Goal: Find contact information: Find contact information

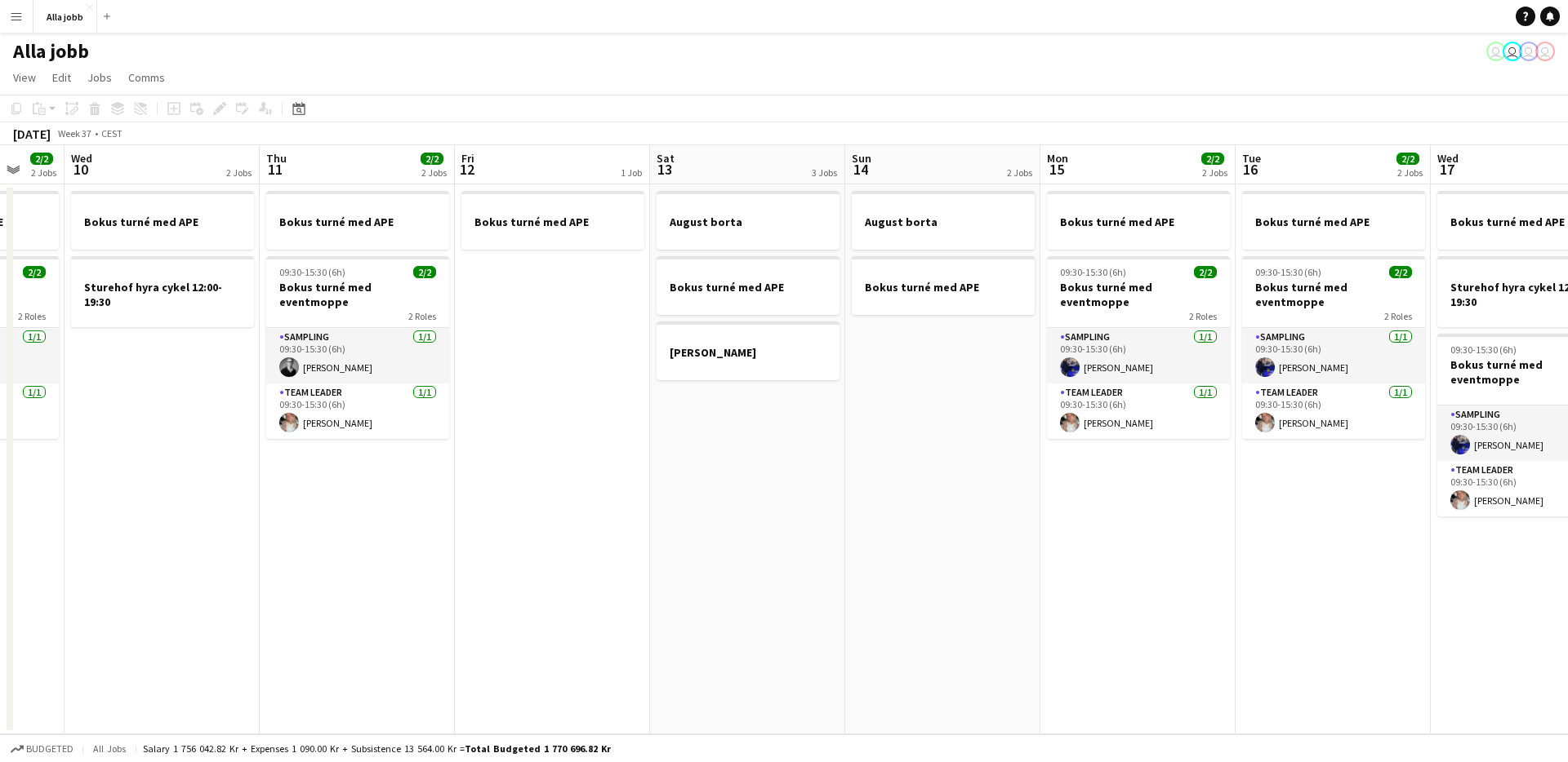
scroll to position [0, 521]
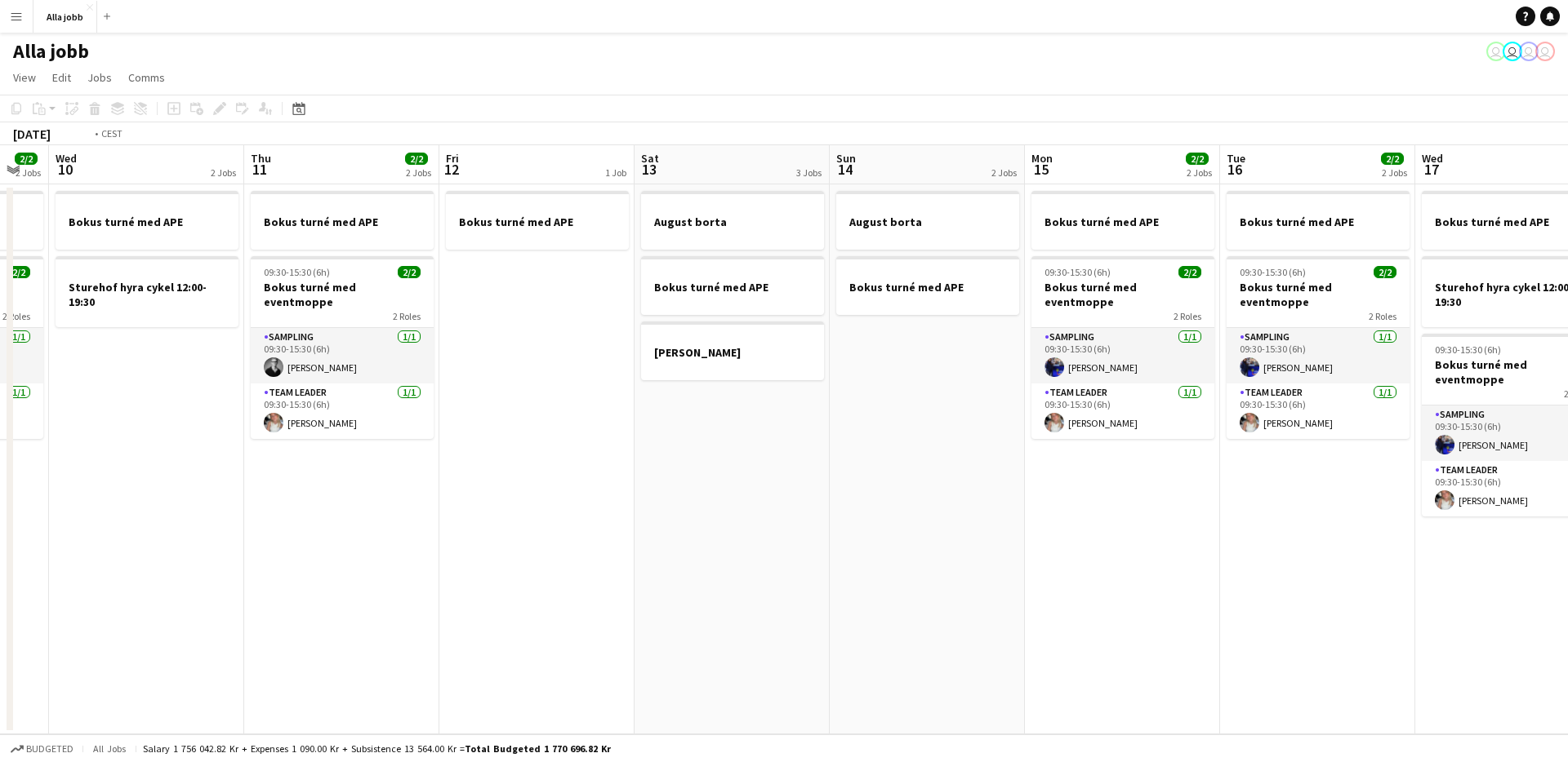
drag, startPoint x: 750, startPoint y: 439, endPoint x: 1279, endPoint y: 527, distance: 536.3
click at [1272, 527] on app-calendar-viewport "Sun 7 1 Job Mon 8 2/2 1 Job Tue 9 2/2 2 Jobs Wed 10 2 Jobs Thu 11 2/2 2 Jobs Fr…" at bounding box center [784, 439] width 1568 height 589
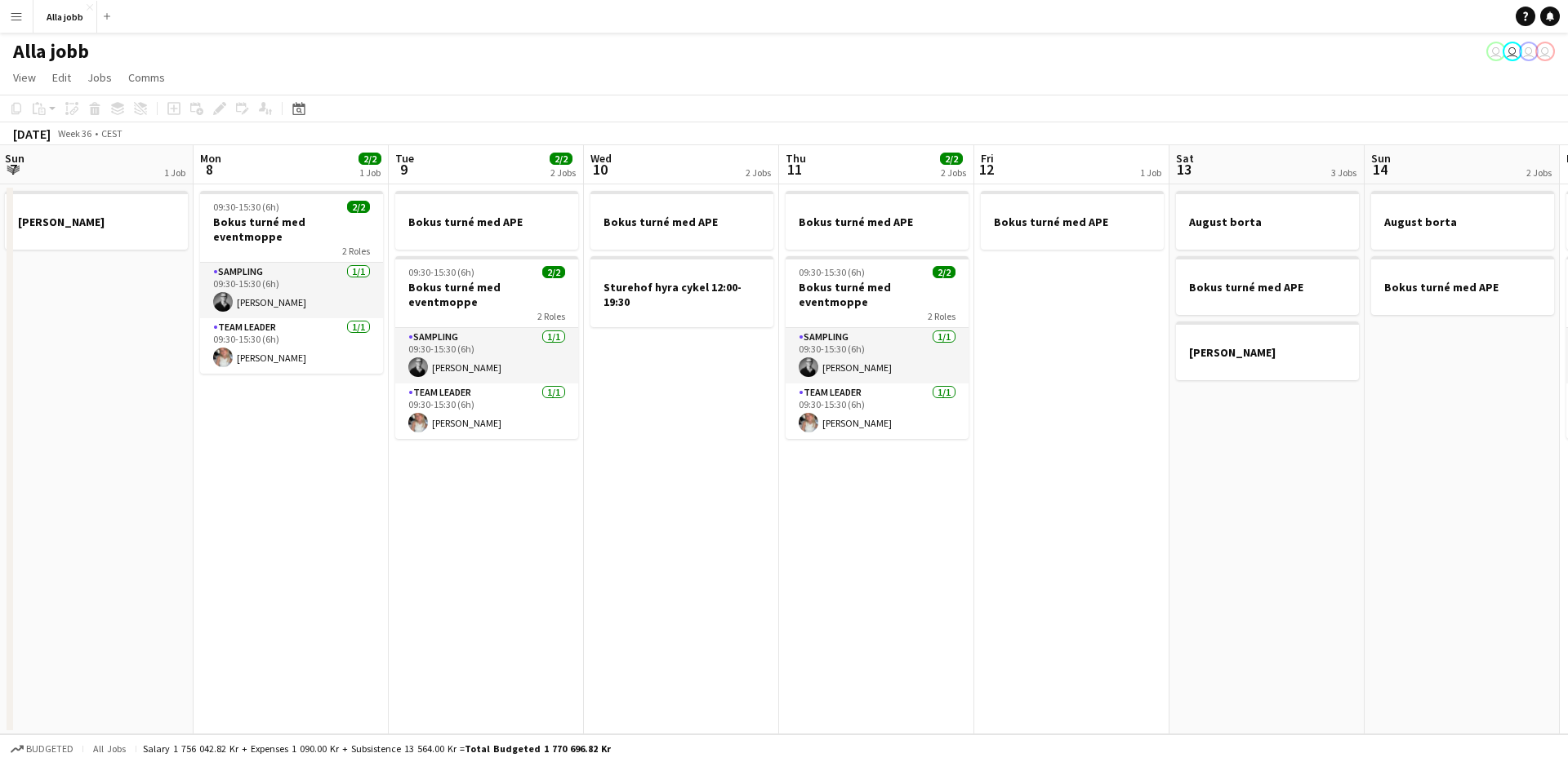
drag, startPoint x: 958, startPoint y: 523, endPoint x: 648, endPoint y: 462, distance: 315.9
click at [1054, 517] on app-calendar-viewport "Fri 5 3/3 3 Jobs Sat 6 3/3 3 Jobs Sun 7 1 Job Mon 8 2/2 1 Job Tue 9 2/2 2 Jobs …" at bounding box center [784, 439] width 1568 height 589
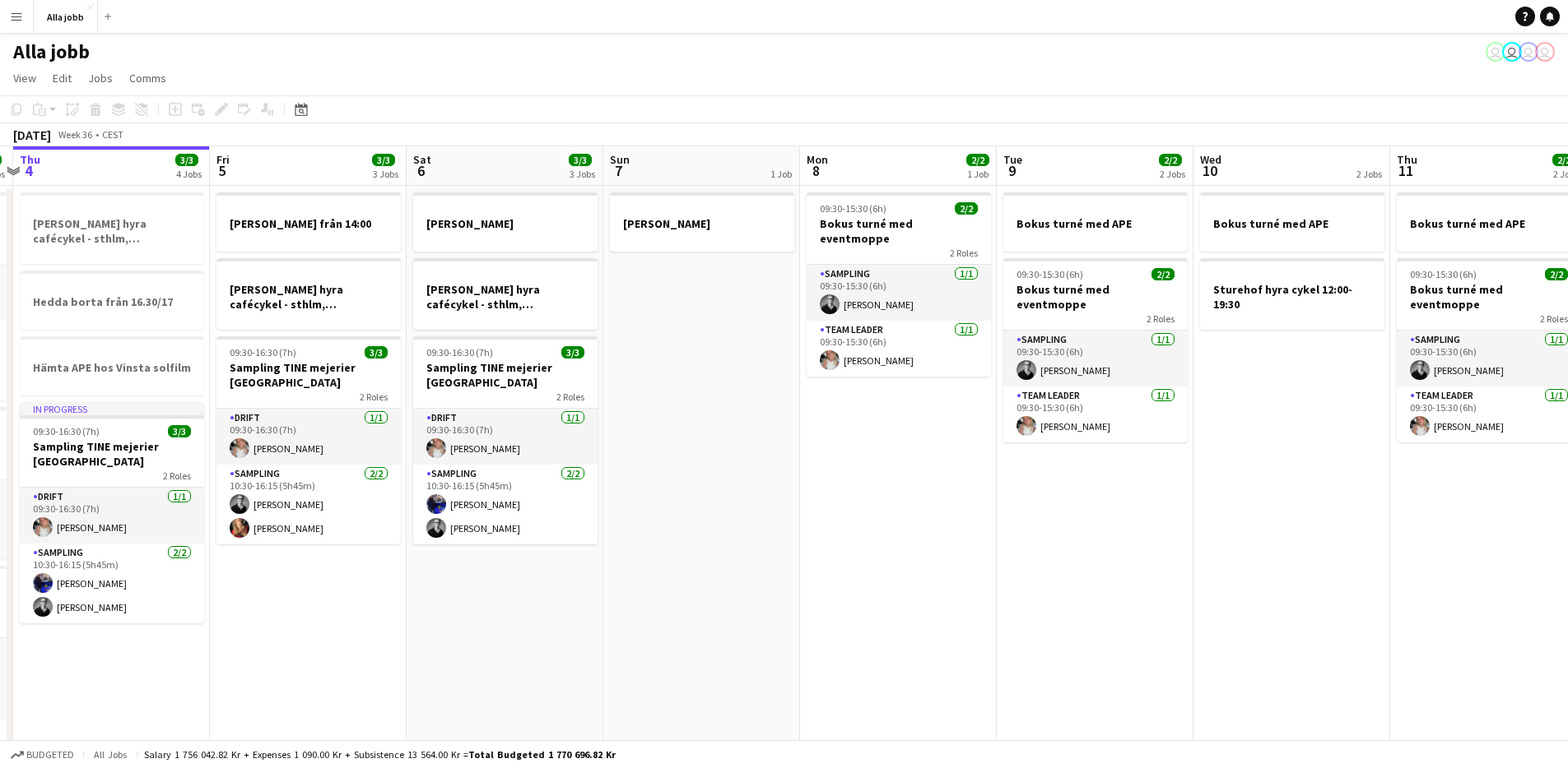
drag, startPoint x: 927, startPoint y: 544, endPoint x: 782, endPoint y: 571, distance: 147.5
click at [782, 571] on app-calendar-viewport "Mon 1 3/3 2 Jobs Tue 2 3/3 1 Job Wed 3 7/7 3 Jobs Thu 4 3/3 4 Jobs Fri 5 3/3 3 …" at bounding box center [784, 450] width 1568 height 609
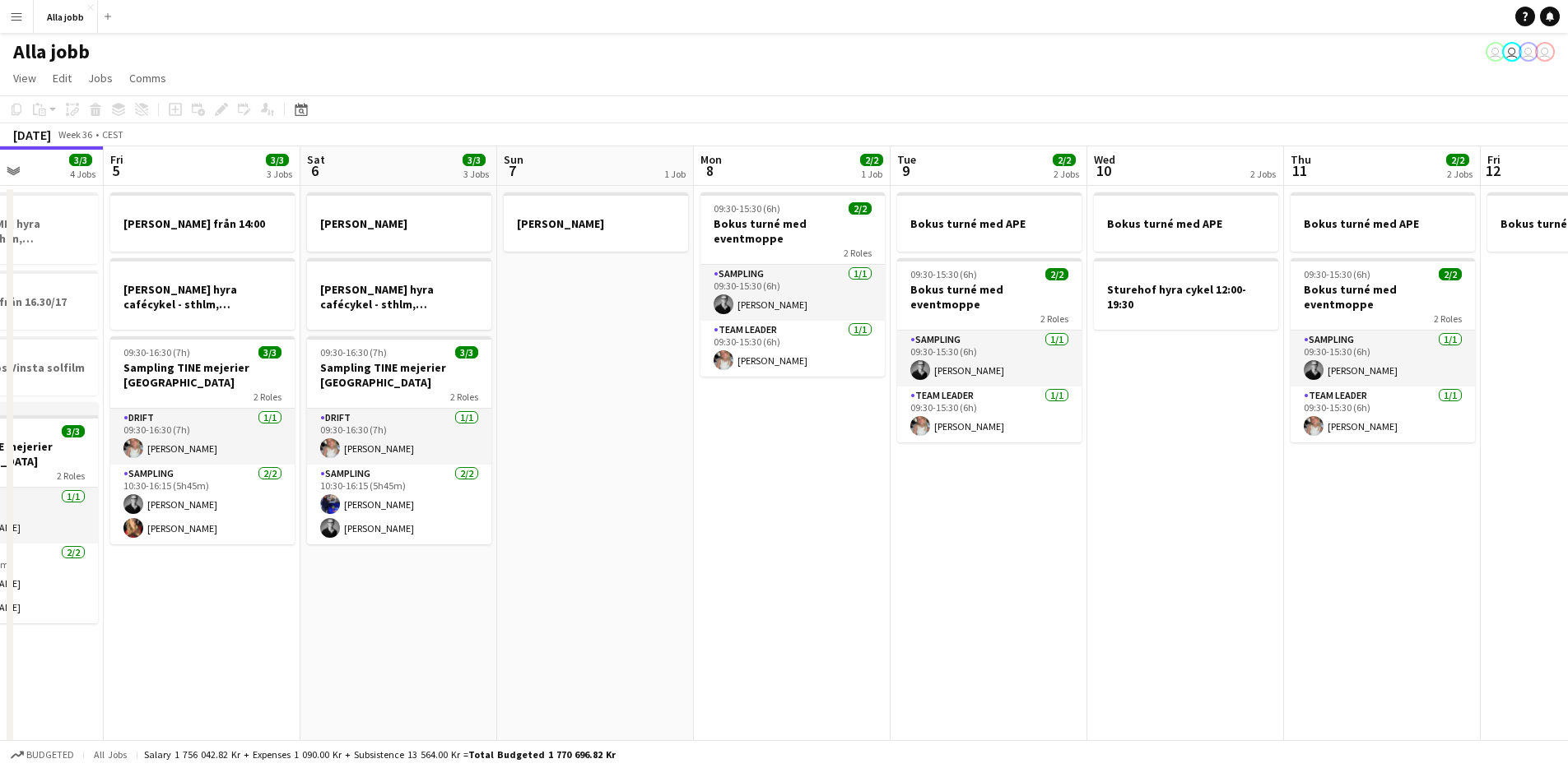
scroll to position [0, 720]
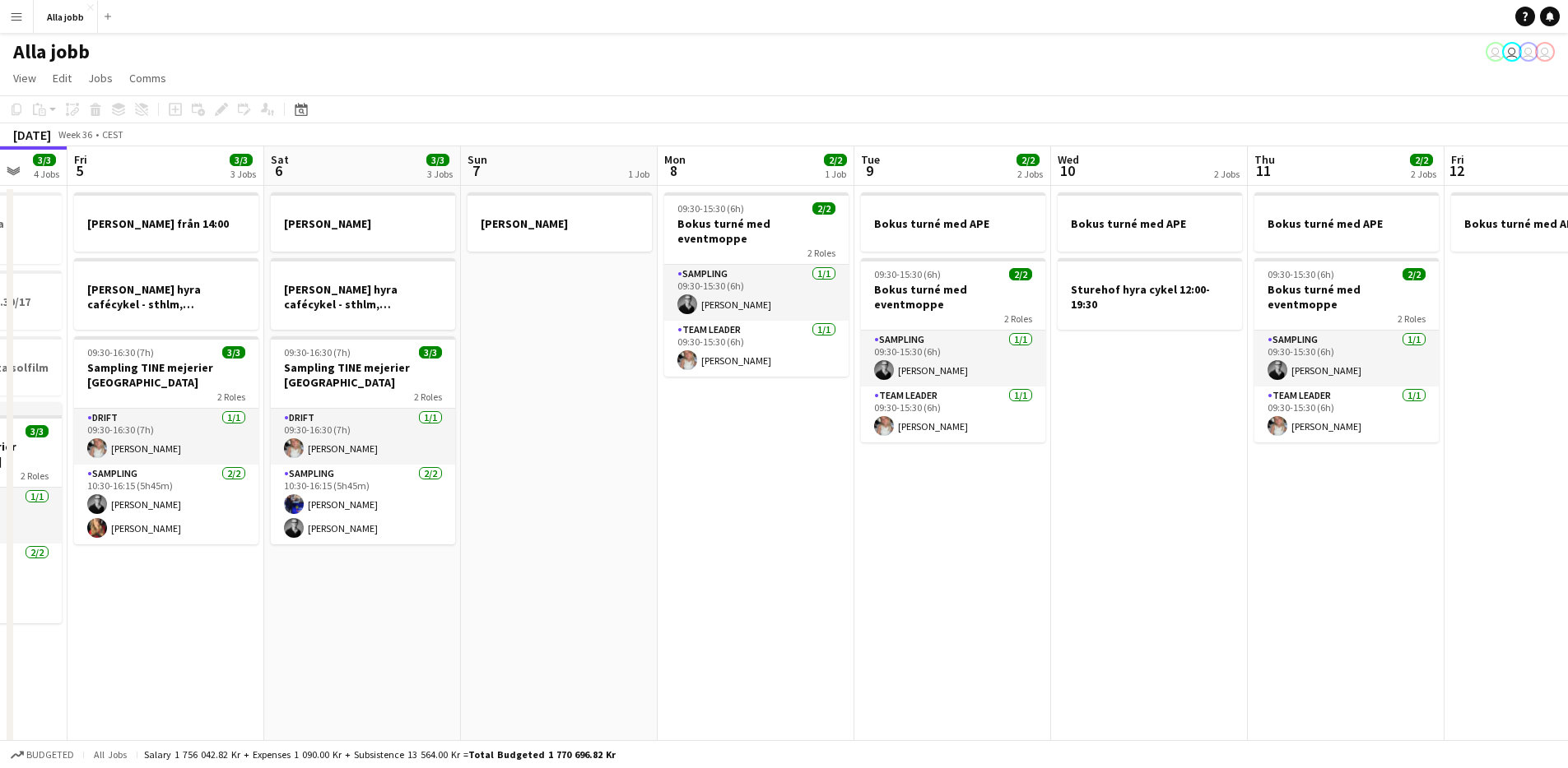
drag, startPoint x: 824, startPoint y: 566, endPoint x: 752, endPoint y: 571, distance: 72.2
click at [753, 571] on app-calendar-viewport "Mon 1 3/3 2 Jobs Tue 2 3/3 1 Job Wed 3 7/7 3 Jobs Thu 4 3/3 4 Jobs Fri 5 3/3 3 …" at bounding box center [784, 450] width 1568 height 609
click at [722, 342] on app-card-role "Team Leader [DATE] 09:30-15:30 (6h) [PERSON_NAME]" at bounding box center [756, 349] width 184 height 56
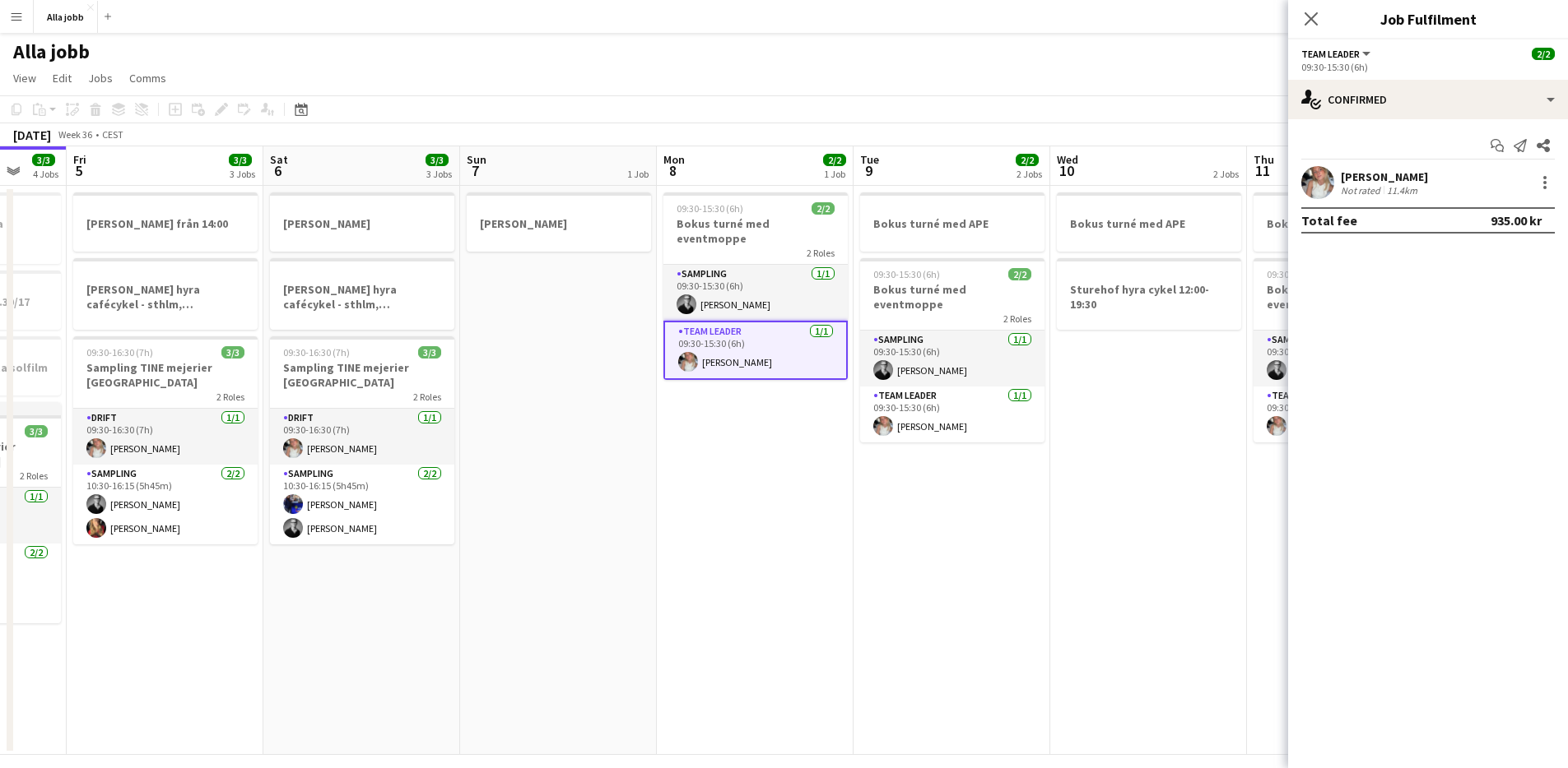
click at [1317, 185] on app-user-avatar at bounding box center [1318, 183] width 33 height 33
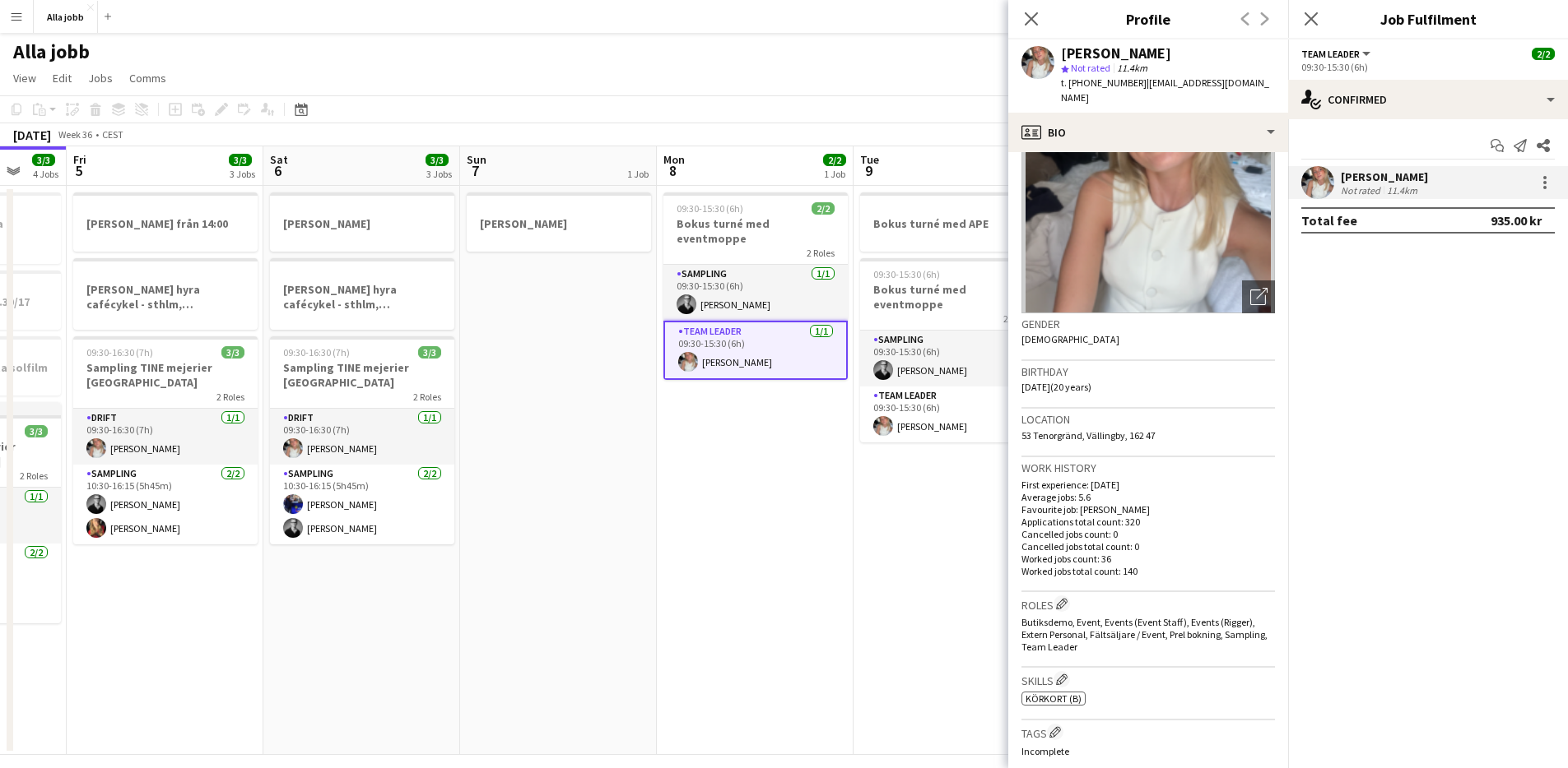
scroll to position [0, 0]
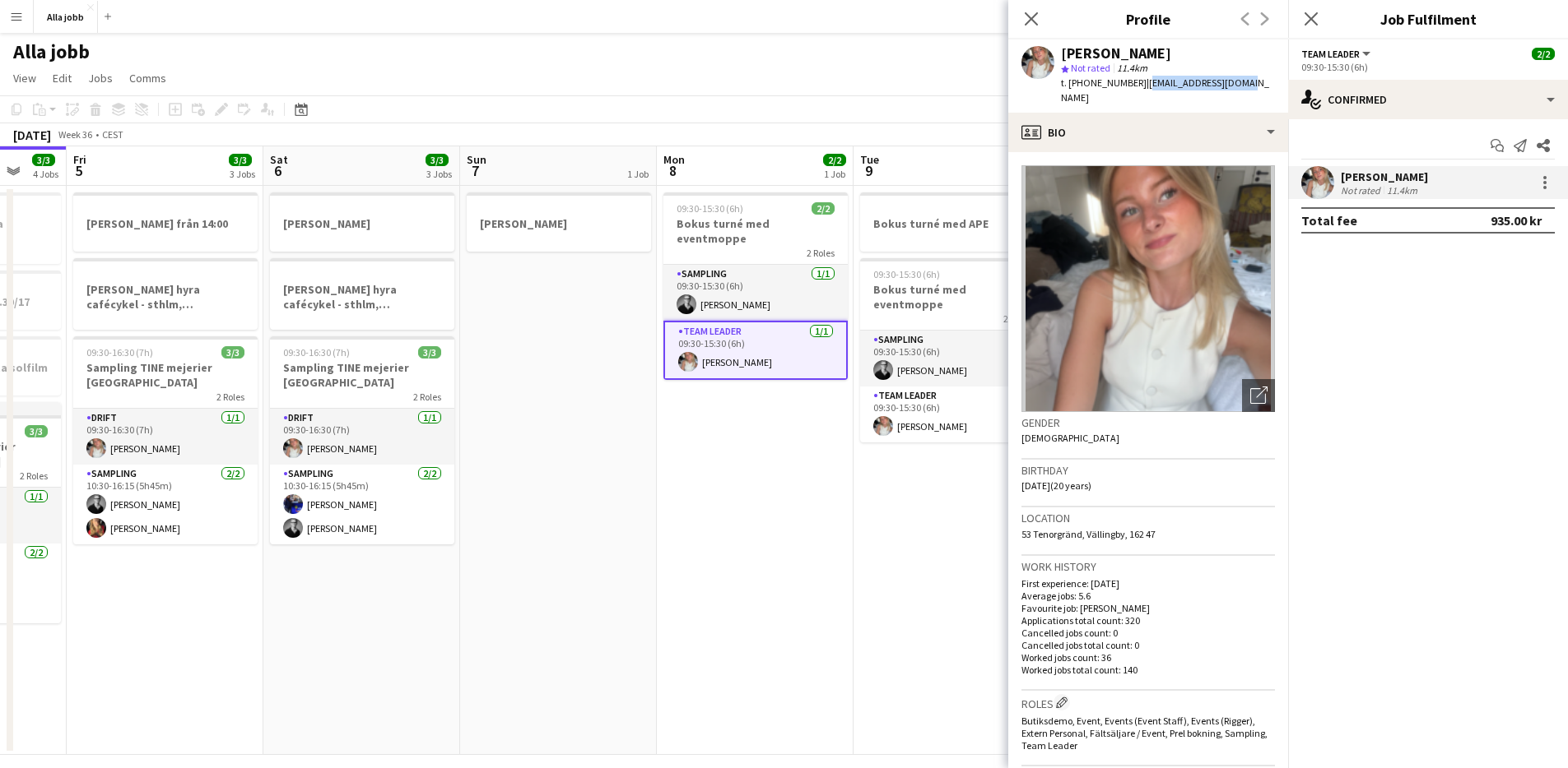
drag, startPoint x: 1231, startPoint y: 84, endPoint x: 1135, endPoint y: 89, distance: 96.1
click at [1135, 89] on div "Ida Malmborg star Not rated 11.4km t. +46728597445 | idisen2005@gmail.com" at bounding box center [1148, 77] width 280 height 74
copy span "idisen2005@gmail.com"
drag, startPoint x: 1129, startPoint y: 85, endPoint x: 1071, endPoint y: 84, distance: 58.0
click at [1071, 84] on span "t. +46728597445" at bounding box center [1104, 82] width 85 height 13
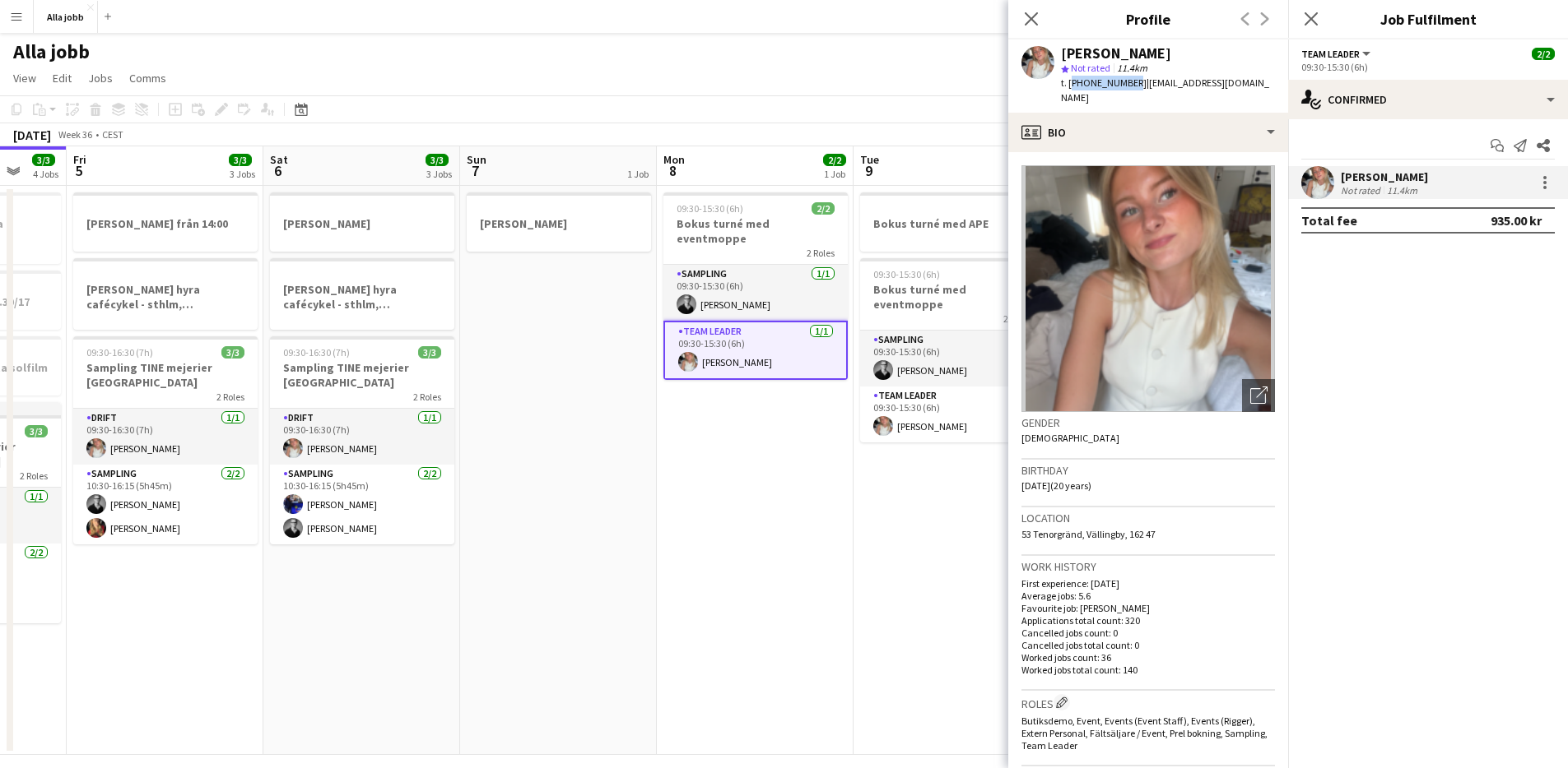
copy span "+46728597445"
click at [736, 507] on app-date-cell "09:30-15:30 (6h) 2/2 Bokus turné med eventmoppe 2 Roles Sampling 1/1 09:30-15:3…" at bounding box center [755, 471] width 197 height 569
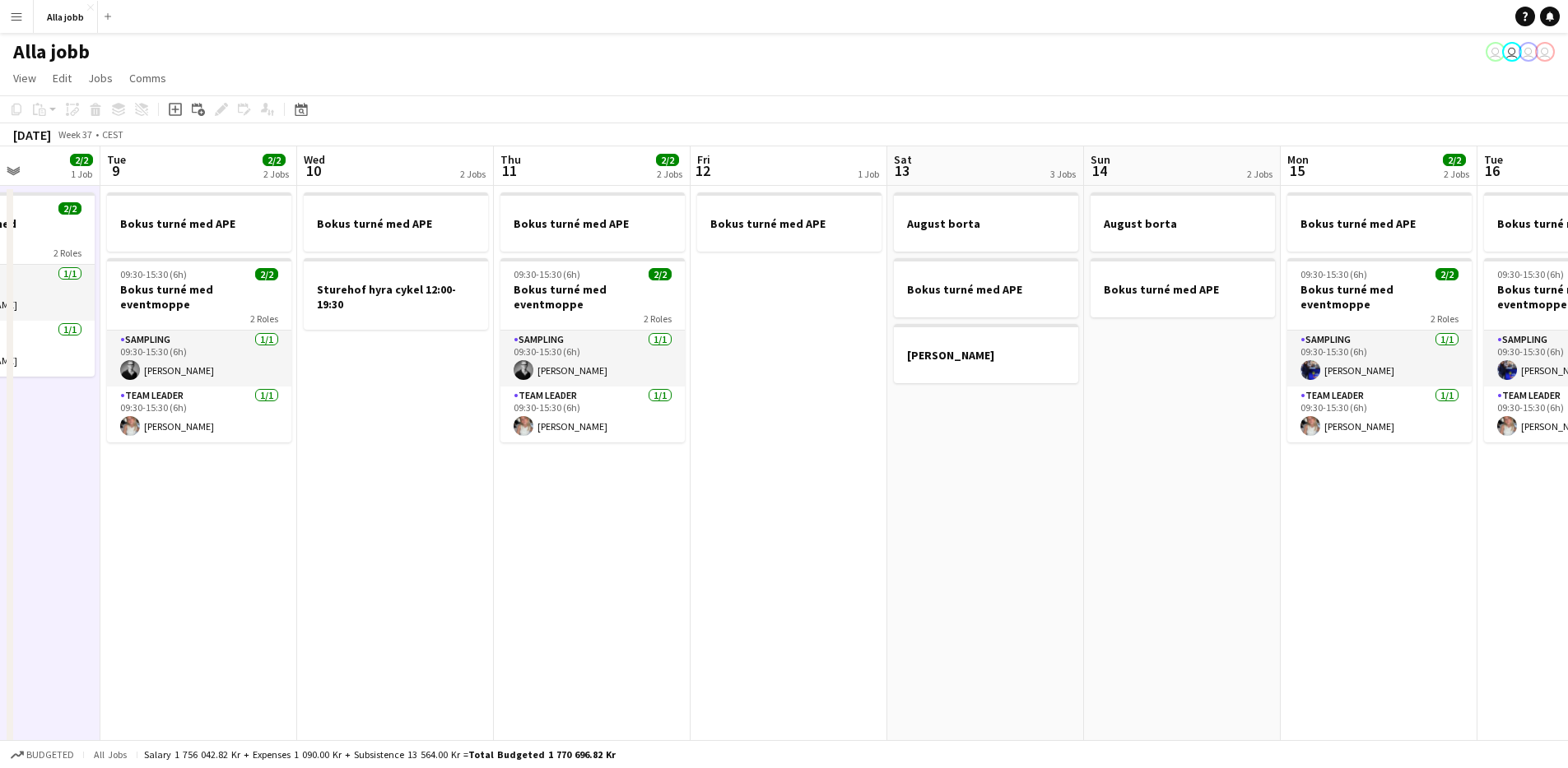
drag, startPoint x: 746, startPoint y: 475, endPoint x: 725, endPoint y: 519, distance: 48.8
click at [363, 465] on app-calendar-viewport "Fri 5 3/3 3 Jobs Sat 6 3/3 3 Jobs Sun 7 1 Job Mon 8 2/2 1 Job Tue 9 2/2 2 Jobs …" at bounding box center [784, 450] width 1568 height 609
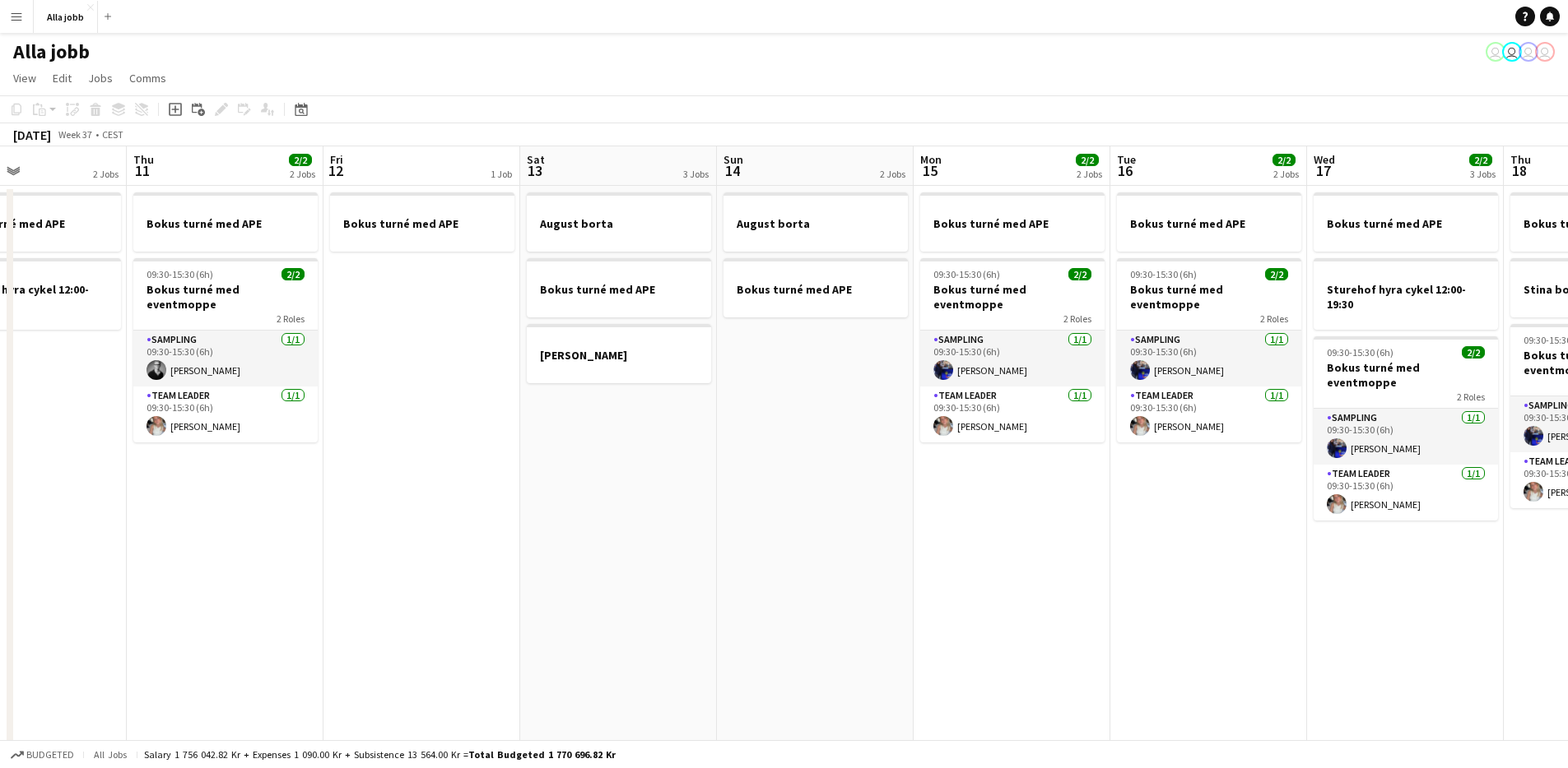
scroll to position [0, 763]
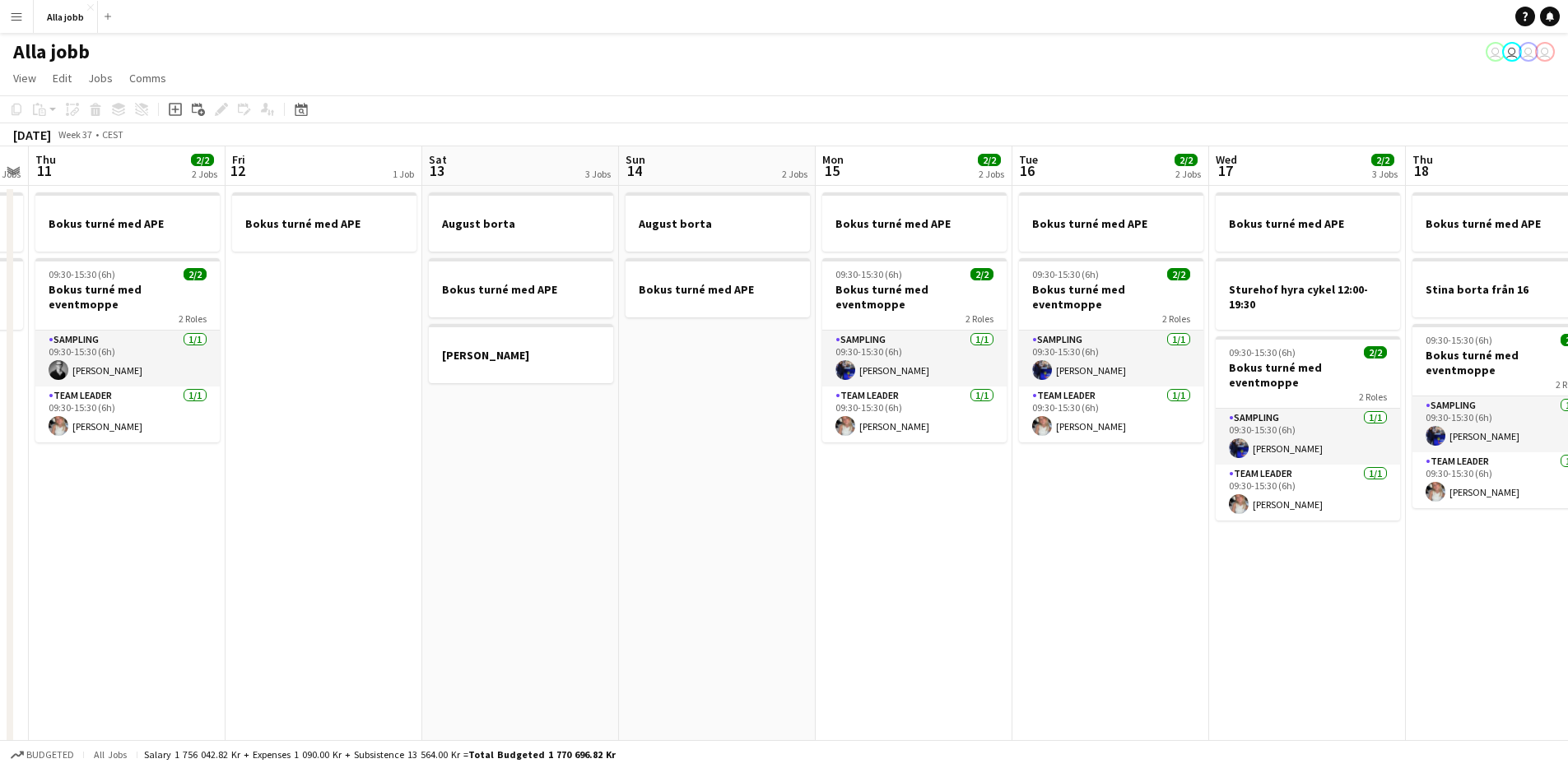
drag, startPoint x: 829, startPoint y: 542, endPoint x: 353, endPoint y: 631, distance: 484.2
click at [353, 631] on app-calendar-viewport "Sun 7 1 Job Mon 8 2/2 1 Job Tue 9 2/2 2 Jobs Wed 10 2 Jobs Thu 11 2/2 2 Jobs Fr…" at bounding box center [784, 450] width 1568 height 609
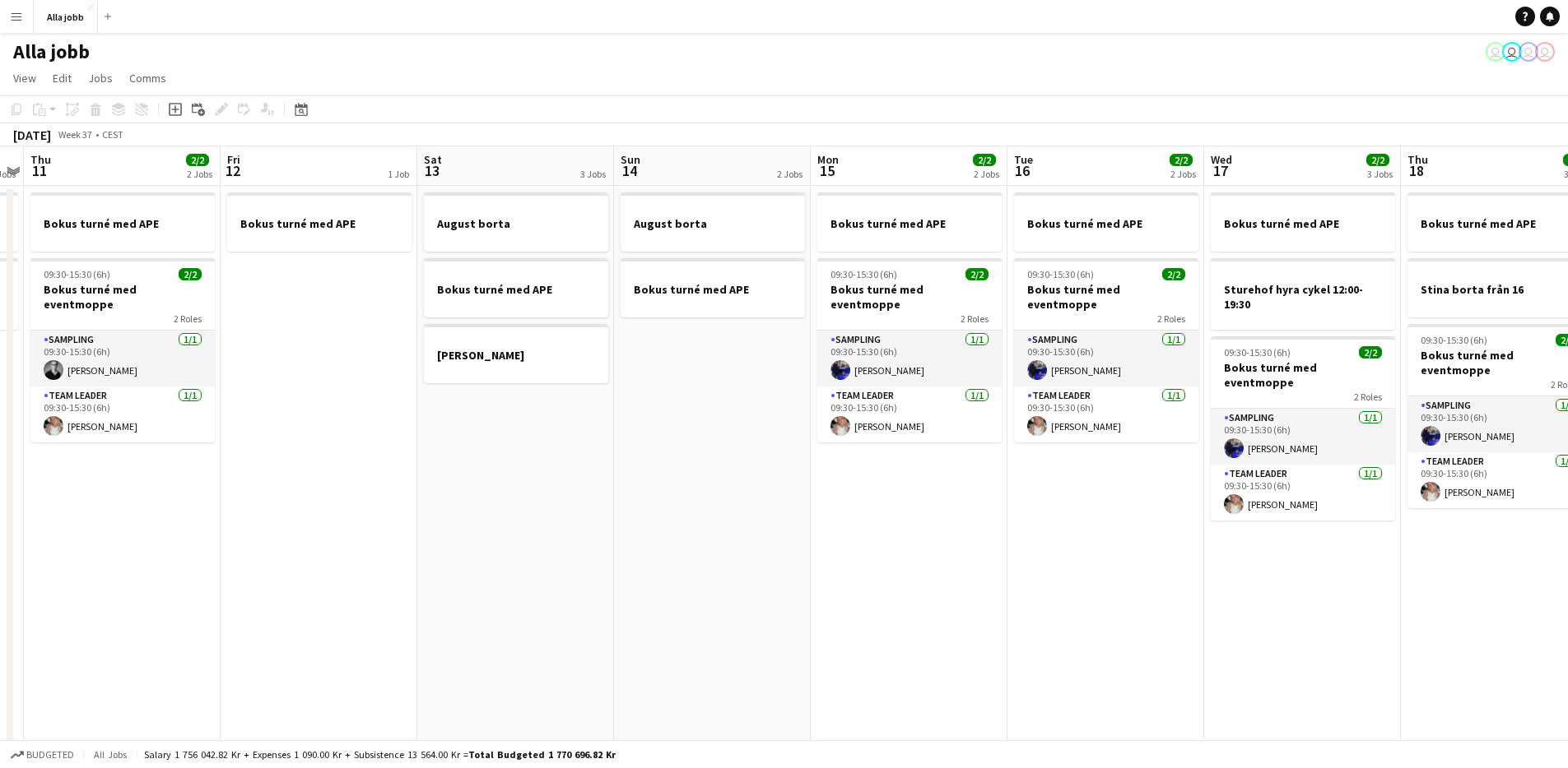
click at [566, 384] on app-date-cell "August borta Bokus turné med APE Emil borta" at bounding box center [516, 471] width 197 height 569
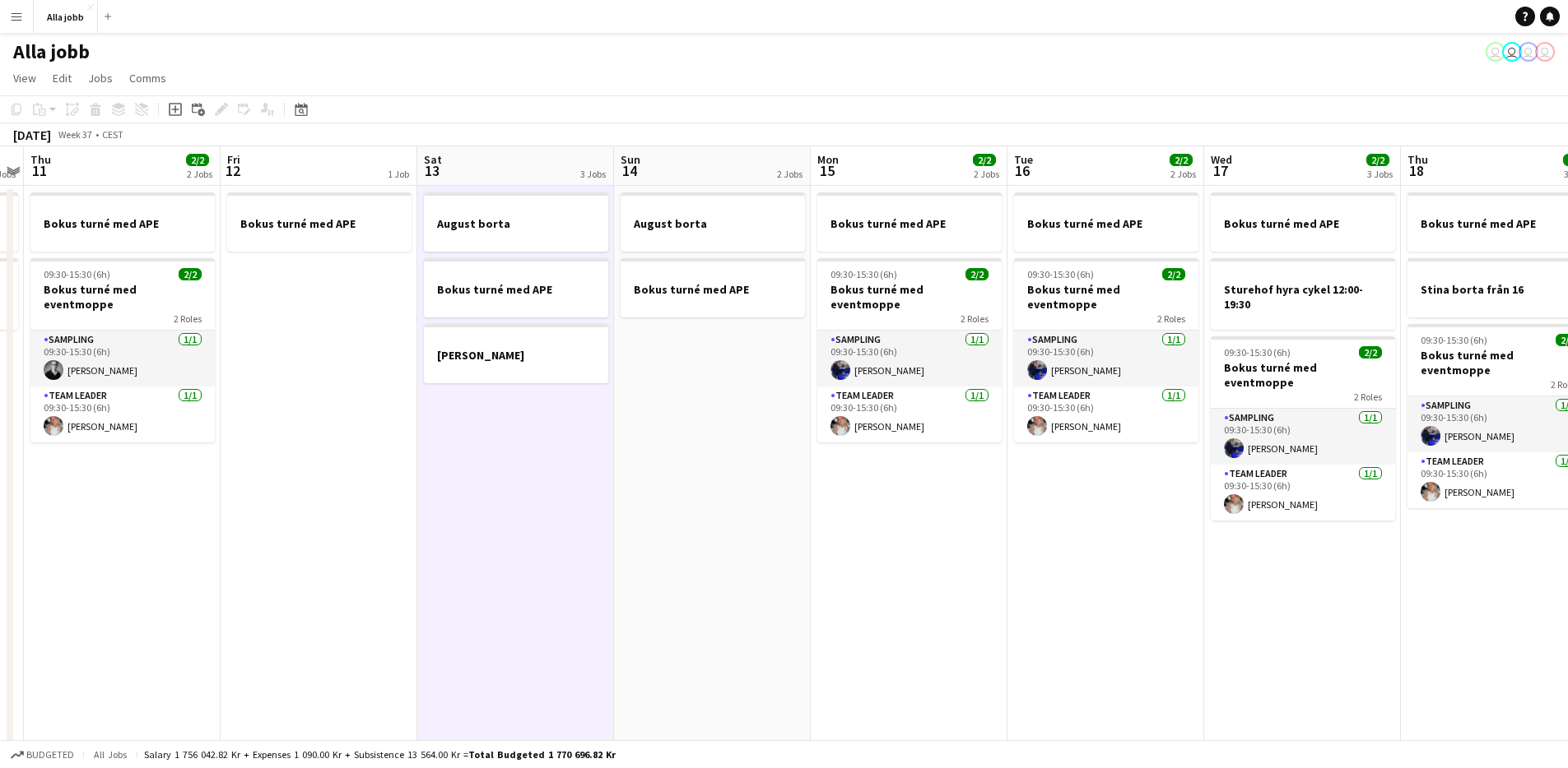
click at [635, 418] on app-date-cell "August borta Bokus turné med APE" at bounding box center [712, 471] width 197 height 569
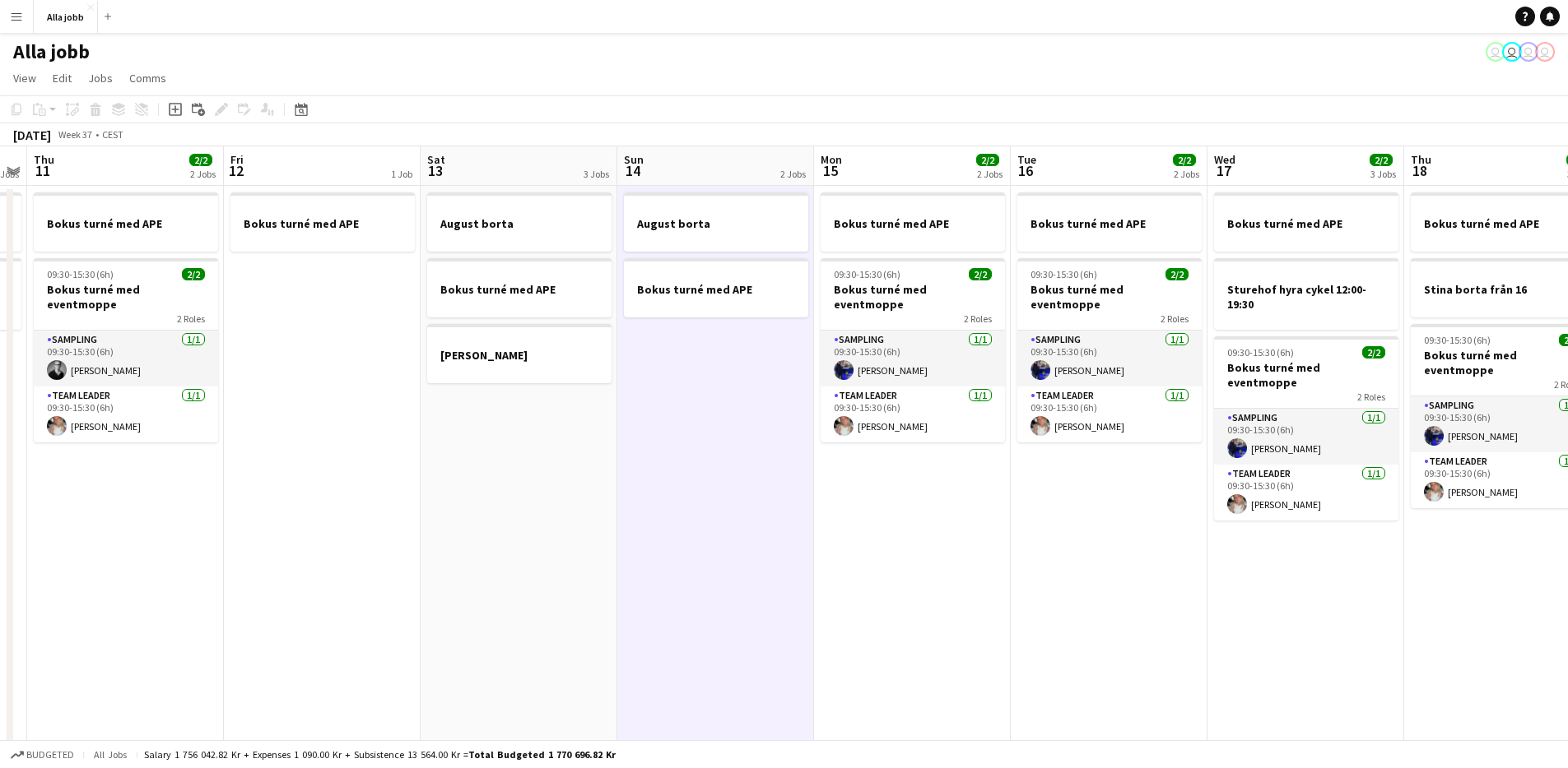
click at [635, 418] on app-date-cell "August borta Bokus turné med APE" at bounding box center [715, 471] width 197 height 569
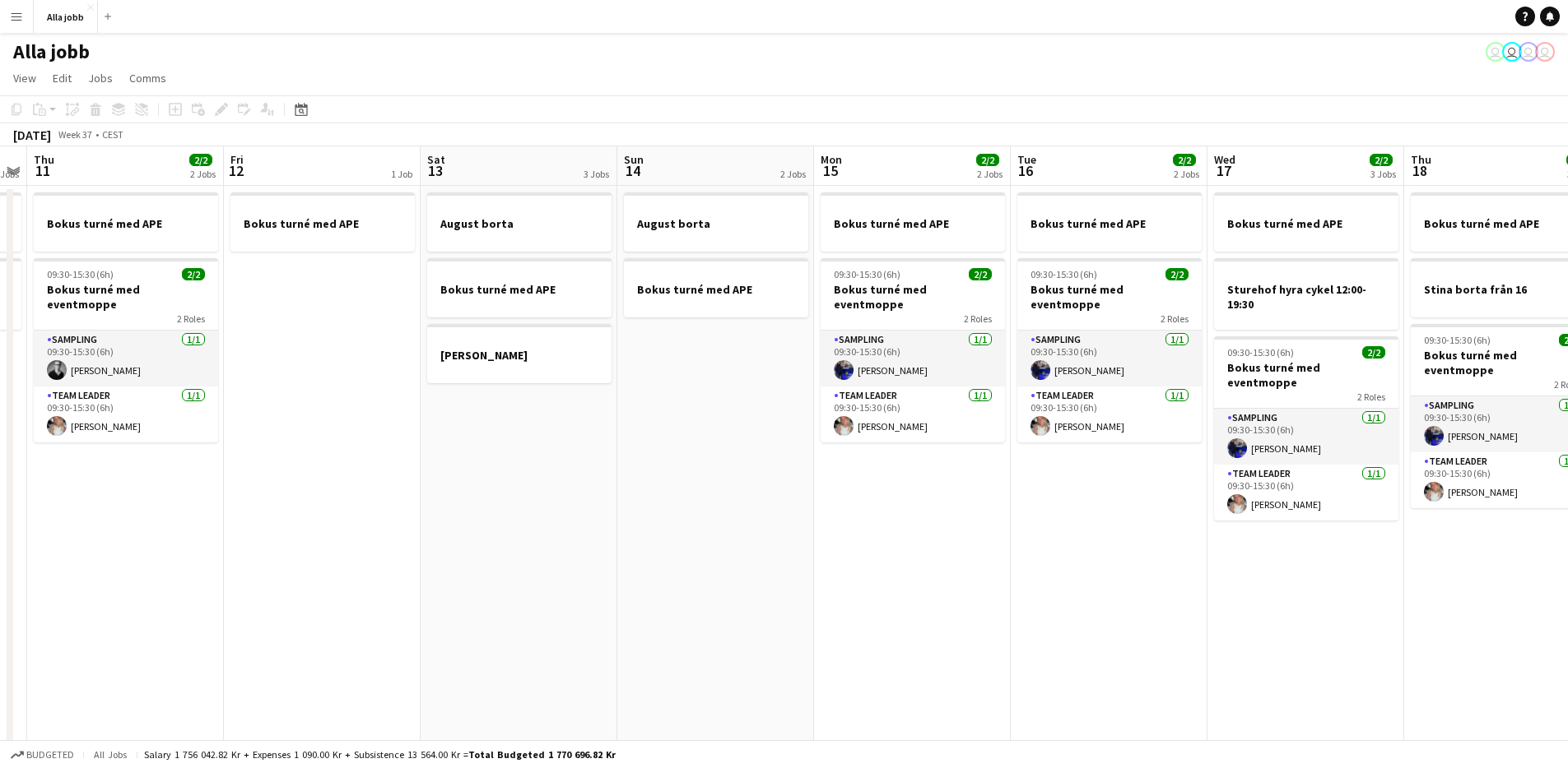
click at [636, 418] on app-date-cell "August borta Bokus turné med APE" at bounding box center [715, 471] width 197 height 569
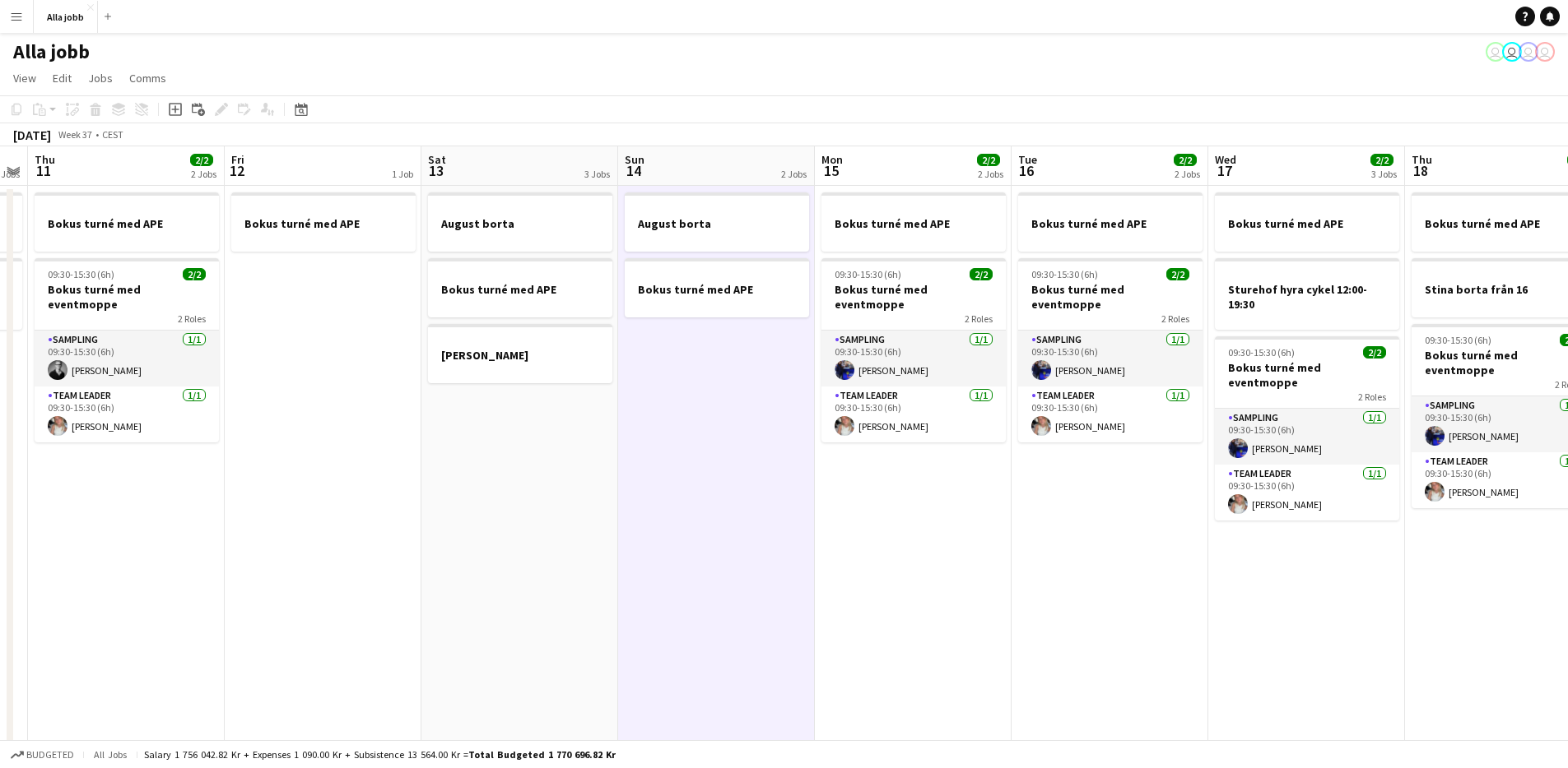
click at [597, 445] on app-date-cell "August borta Bokus turné med APE Emil borta" at bounding box center [519, 471] width 197 height 569
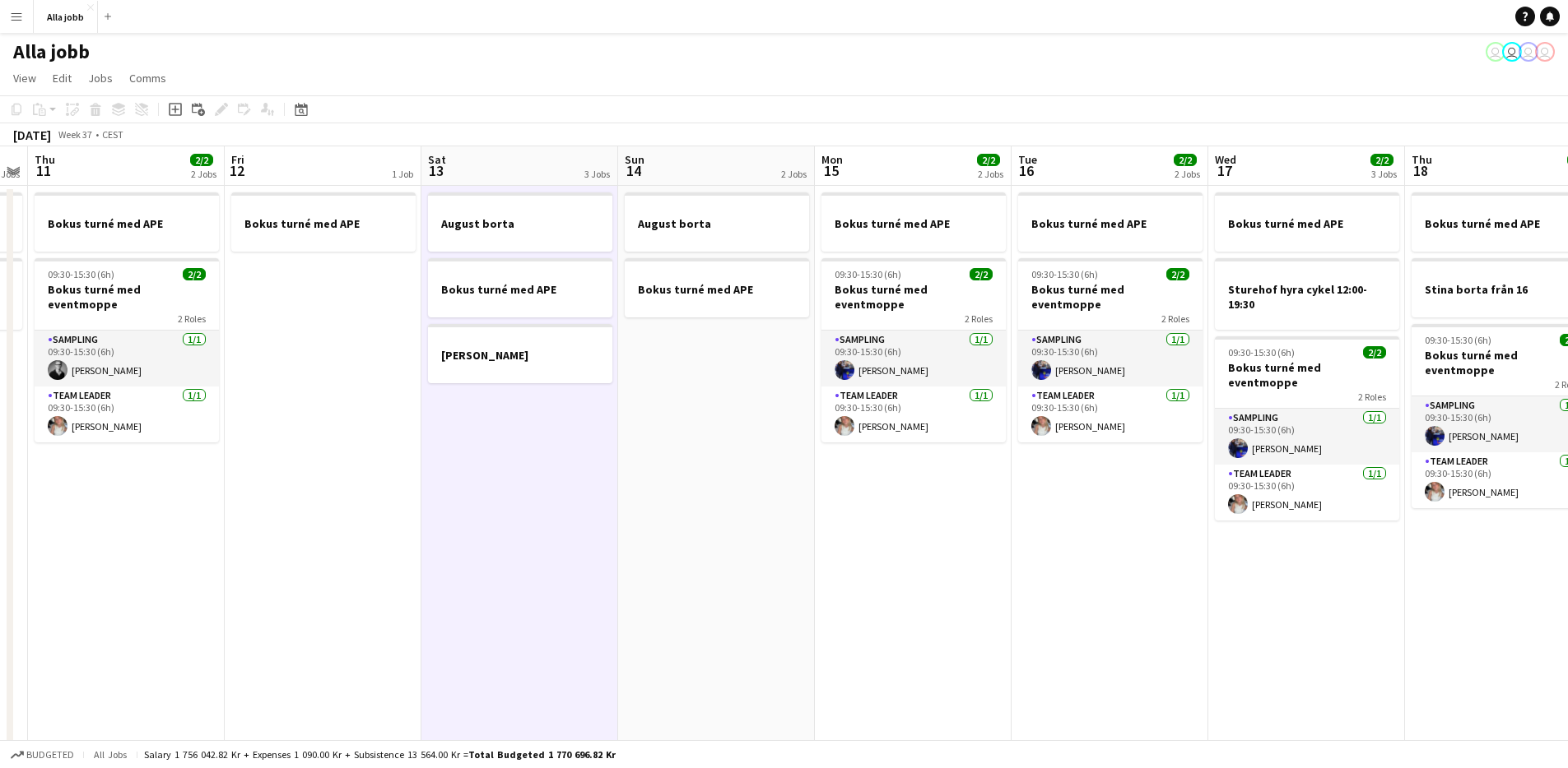
click at [685, 411] on app-date-cell "August borta Bokus turné med APE" at bounding box center [716, 471] width 197 height 569
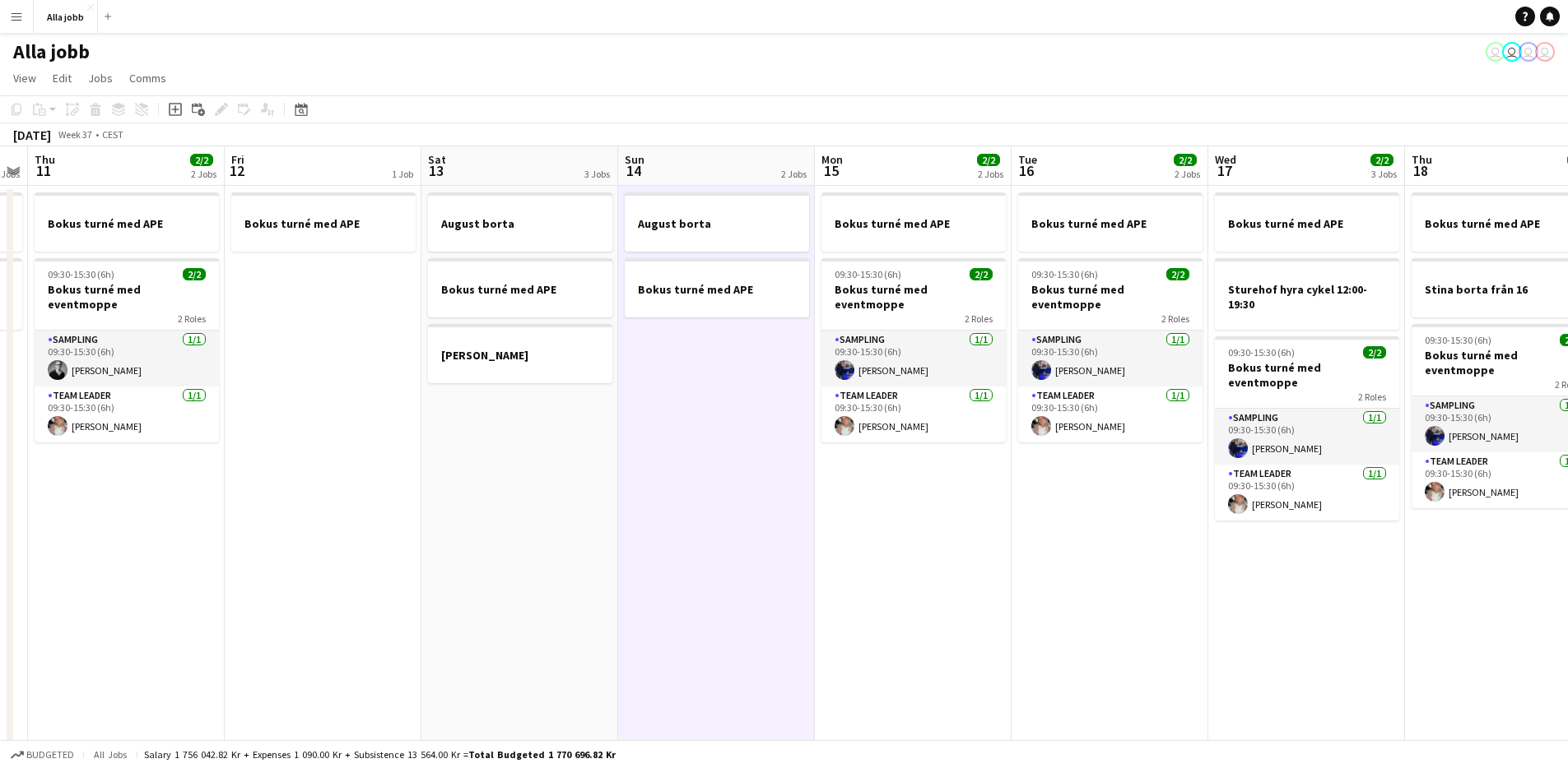
click at [570, 481] on app-date-cell "August borta Bokus turné med APE Emil borta" at bounding box center [519, 471] width 197 height 569
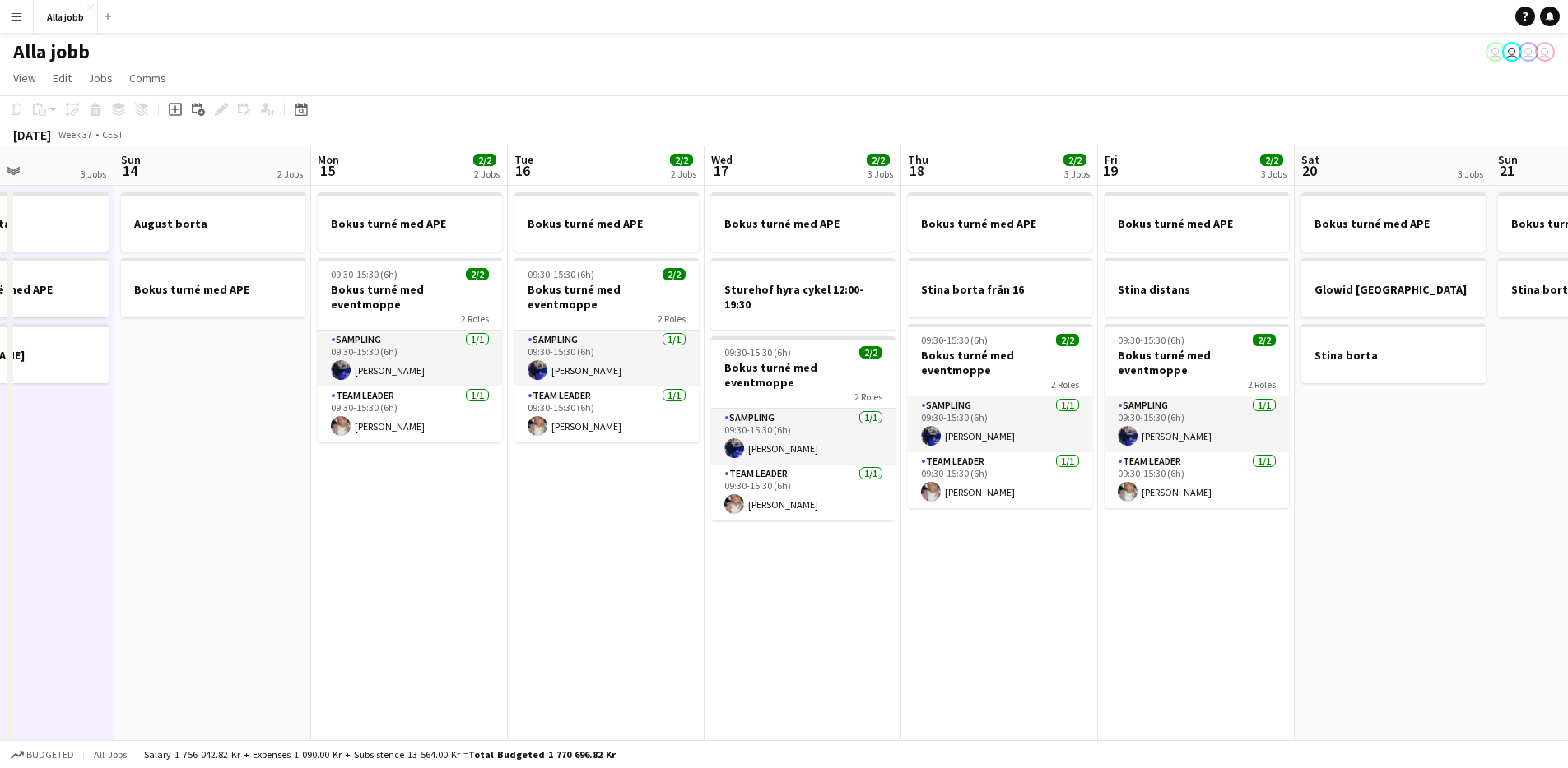
drag, startPoint x: 648, startPoint y: 582, endPoint x: 473, endPoint y: 579, distance: 175.0
click at [473, 579] on app-calendar-viewport "Thu 11 2/2 2 Jobs Fri 12 1 Job Sat 13 3 Jobs Sun 14 2 Jobs Mon 15 2/2 2 Jobs Tu…" at bounding box center [784, 450] width 1568 height 609
click at [475, 577] on app-date-cell "Bokus turné med APE 09:30-15:30 (6h) 2/2 Bokus turné med eventmoppe 2 Roles Sam…" at bounding box center [409, 471] width 197 height 569
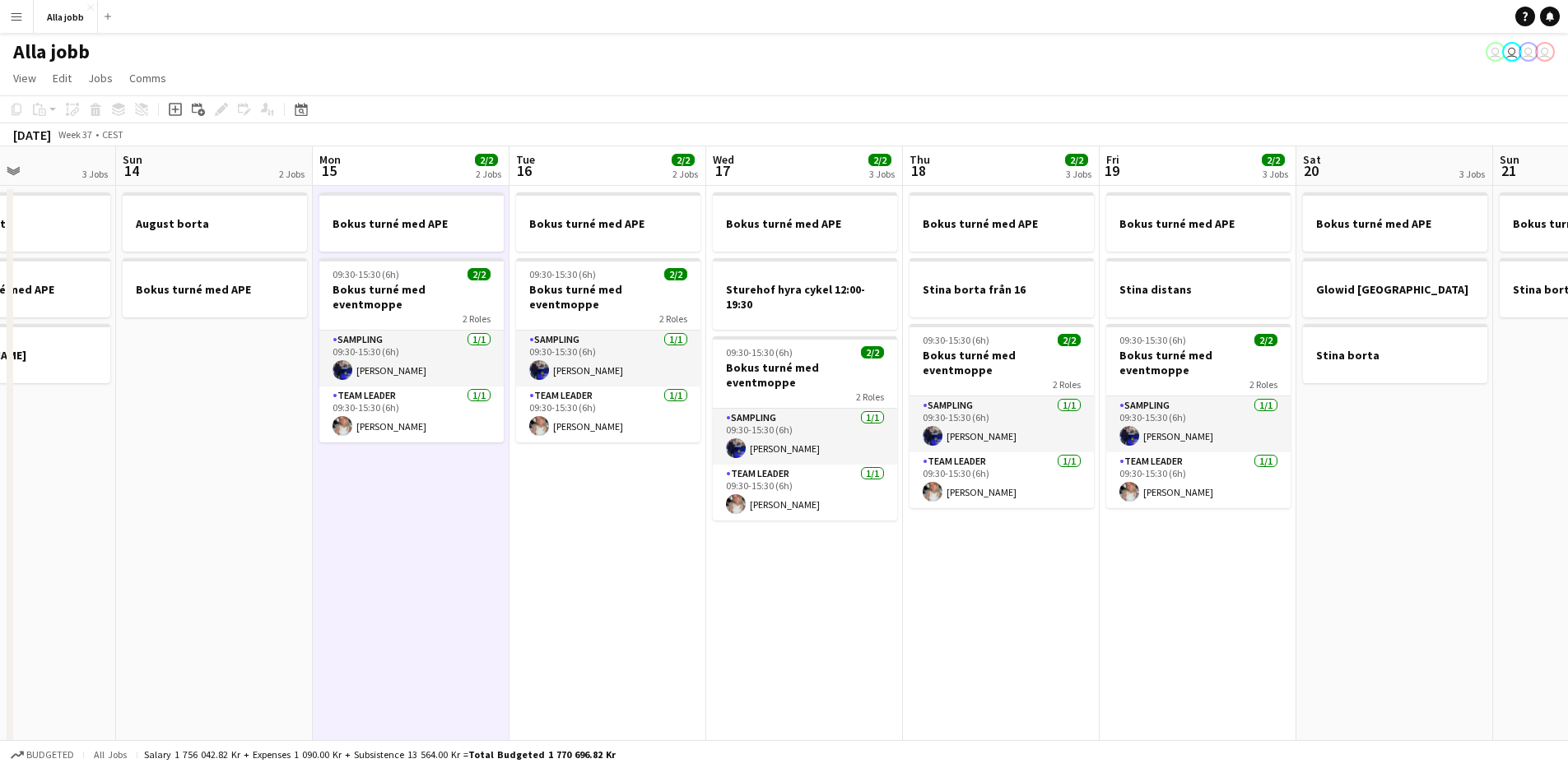
click at [475, 577] on app-date-cell "Bokus turné med APE 09:30-15:30 (6h) 2/2 Bokus turné med eventmoppe 2 Roles Sam…" at bounding box center [411, 471] width 197 height 569
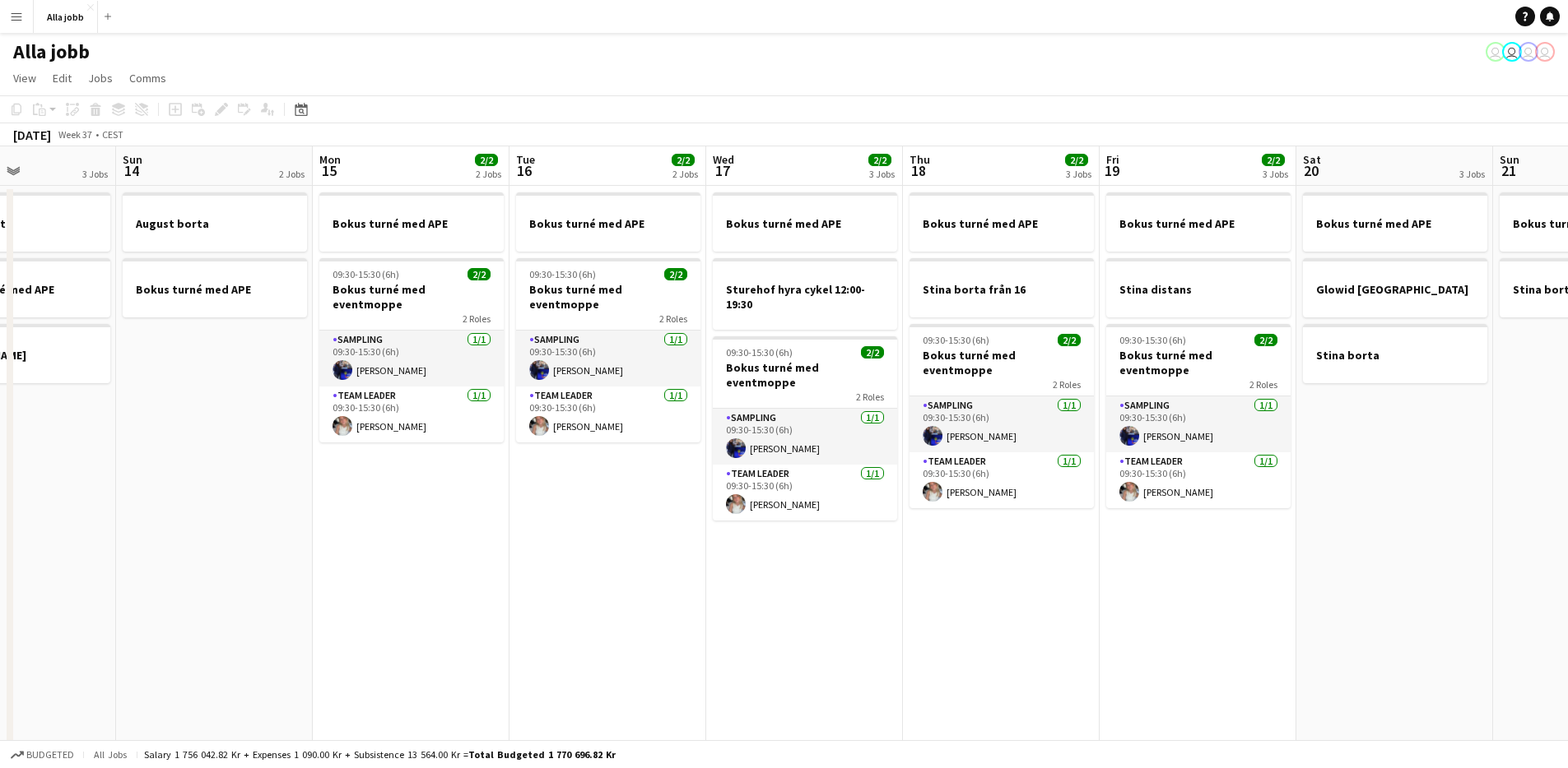
click at [612, 605] on app-date-cell "Bokus turné med APE 09:30-15:30 (6h) 2/2 Bokus turné med eventmoppe 2 Roles Sam…" at bounding box center [608, 471] width 197 height 569
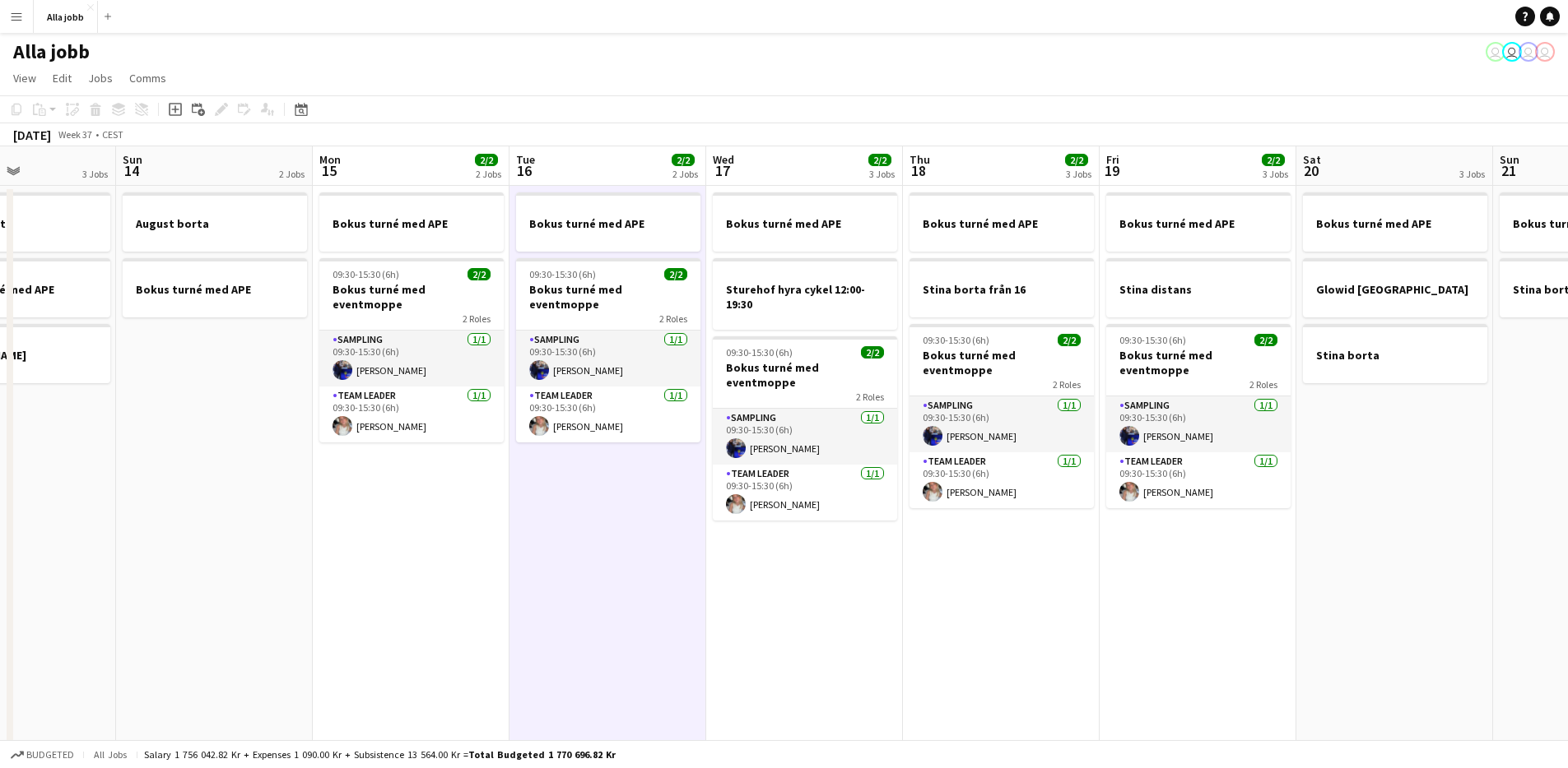
click at [612, 605] on app-date-cell "Bokus turné med APE 09:30-15:30 (6h) 2/2 Bokus turné med eventmoppe 2 Roles Sam…" at bounding box center [608, 471] width 197 height 569
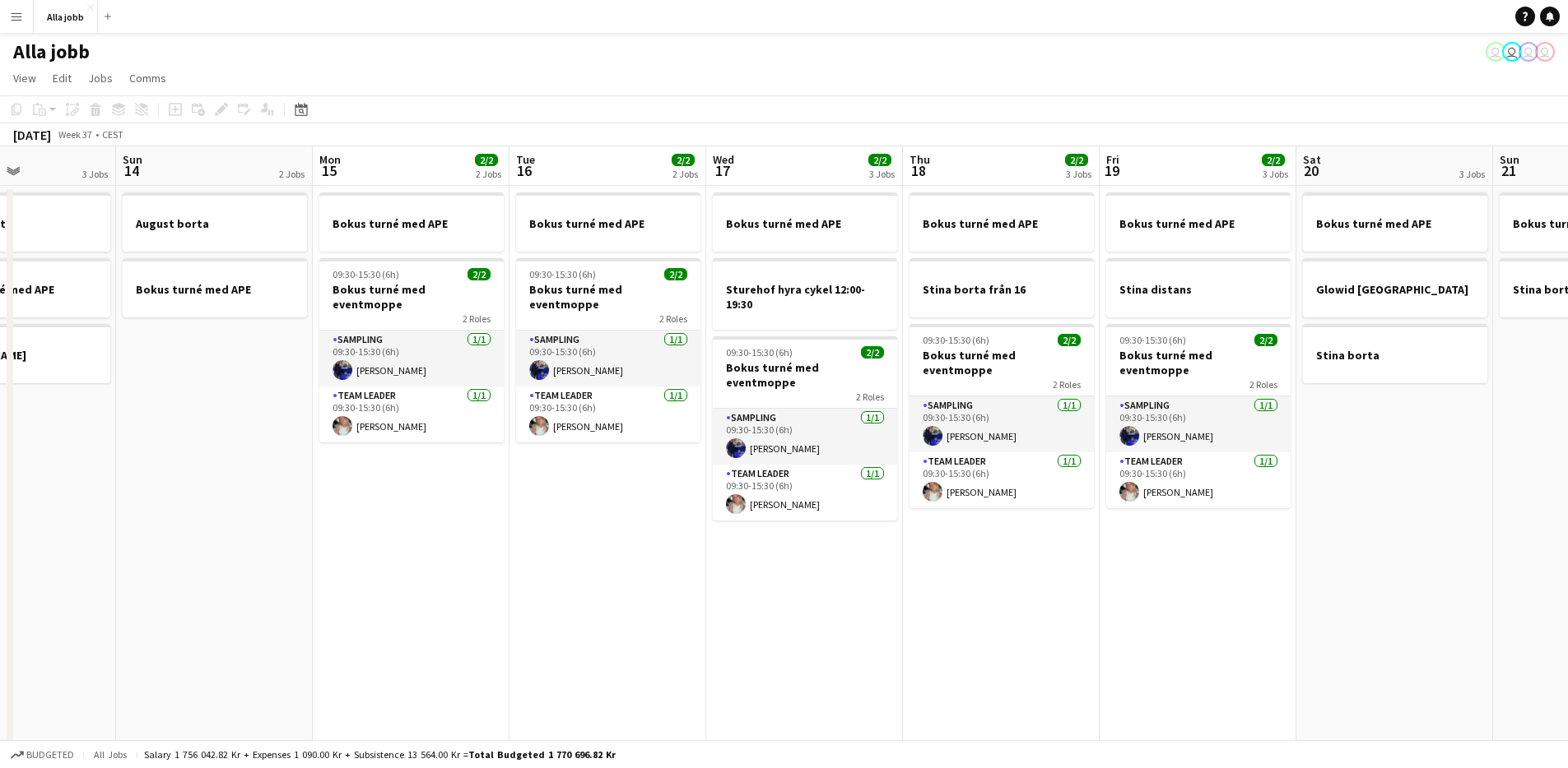
click at [611, 605] on app-date-cell "Bokus turné med APE 09:30-15:30 (6h) 2/2 Bokus turné med eventmoppe 2 Roles Sam…" at bounding box center [608, 471] width 197 height 569
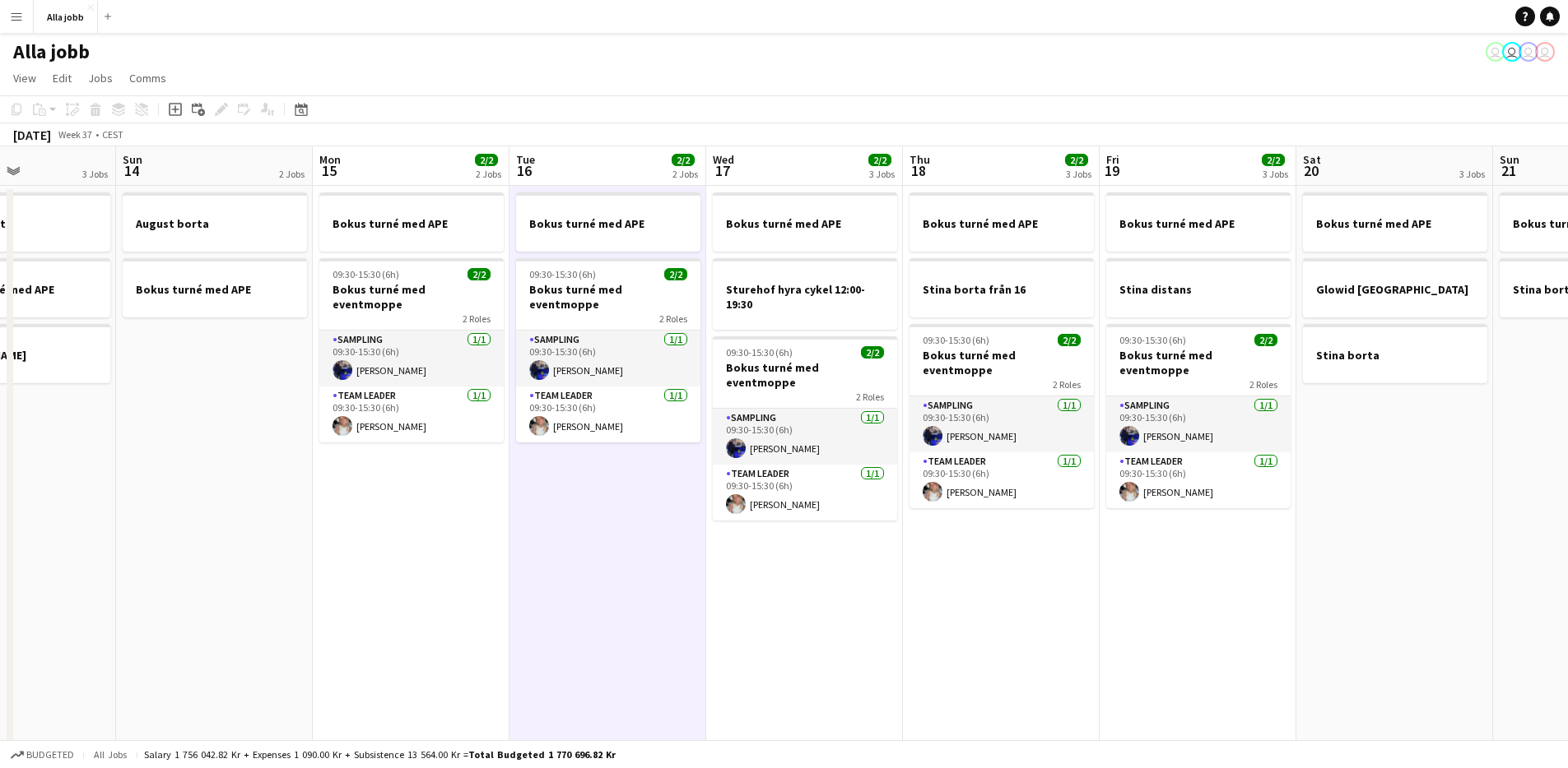
click at [611, 605] on app-date-cell "Bokus turné med APE 09:30-15:30 (6h) 2/2 Bokus turné med eventmoppe 2 Roles Sam…" at bounding box center [608, 471] width 197 height 569
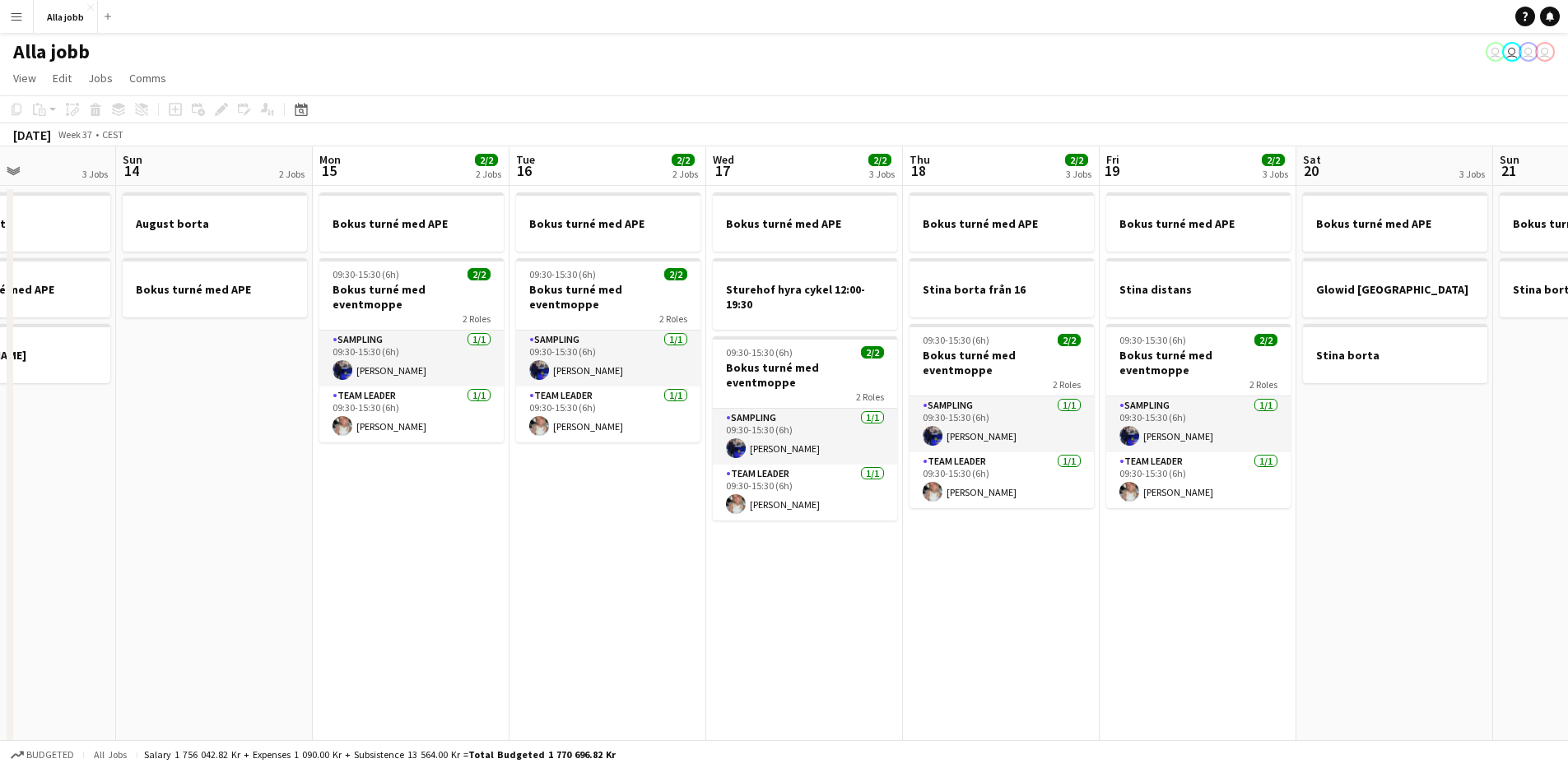
click at [611, 605] on app-date-cell "Bokus turné med APE 09:30-15:30 (6h) 2/2 Bokus turné med eventmoppe 2 Roles Sam…" at bounding box center [608, 471] width 197 height 569
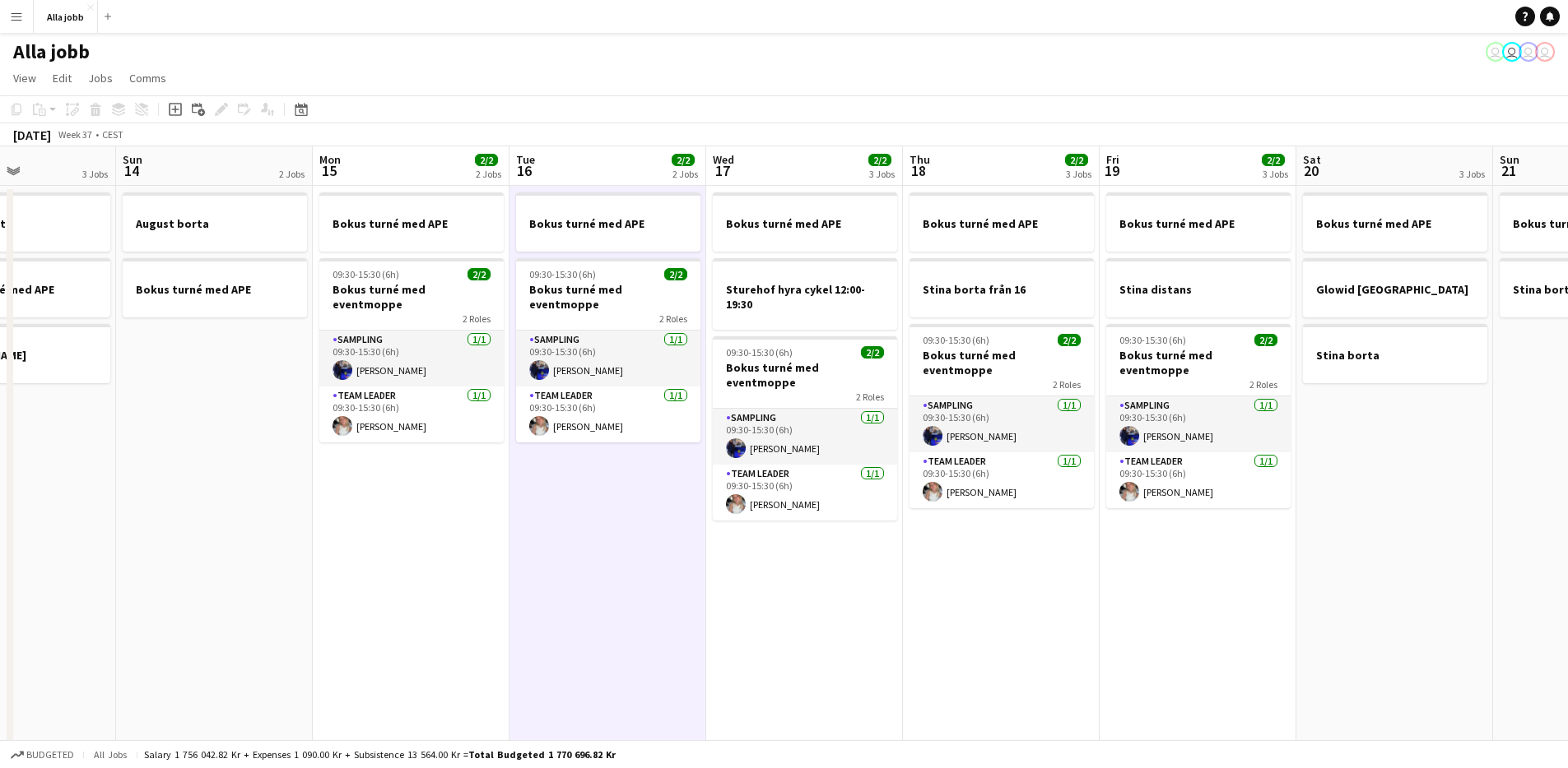
drag, startPoint x: 611, startPoint y: 605, endPoint x: 718, endPoint y: 602, distance: 107.0
click at [619, 605] on app-calendar-viewport "Thu 11 2/2 2 Jobs Fri 12 1 Job Sat 13 3 Jobs Sun 14 2 Jobs Mon 15 2/2 2 Jobs Tu…" at bounding box center [784, 450] width 1568 height 609
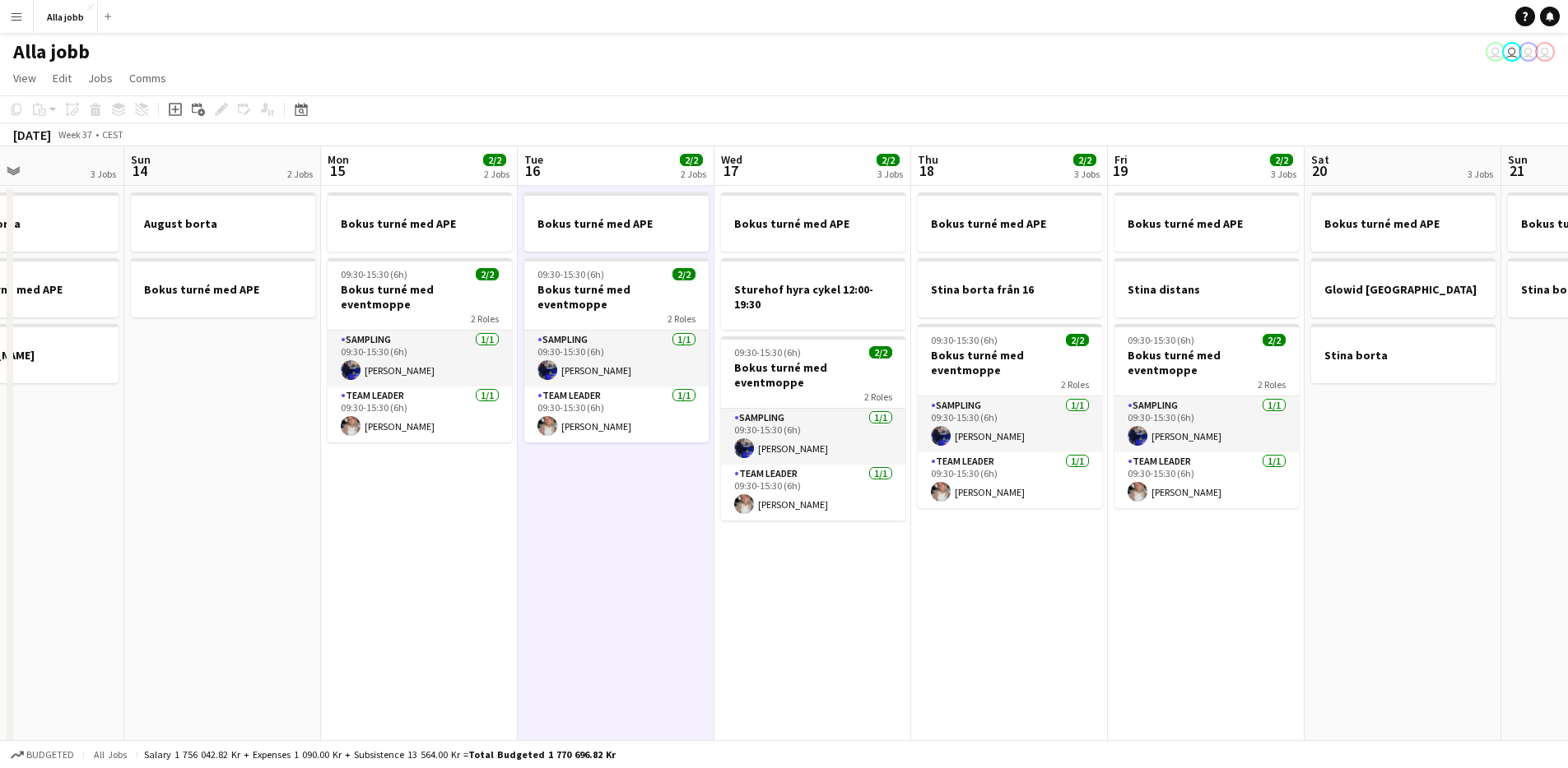
scroll to position [0, 469]
click at [730, 603] on app-date-cell "Bokus turné med APE Sturehof hyra cykel 12:00-19:30 09:30-15:30 (6h) 2/2 Bokus …" at bounding box center [809, 471] width 197 height 569
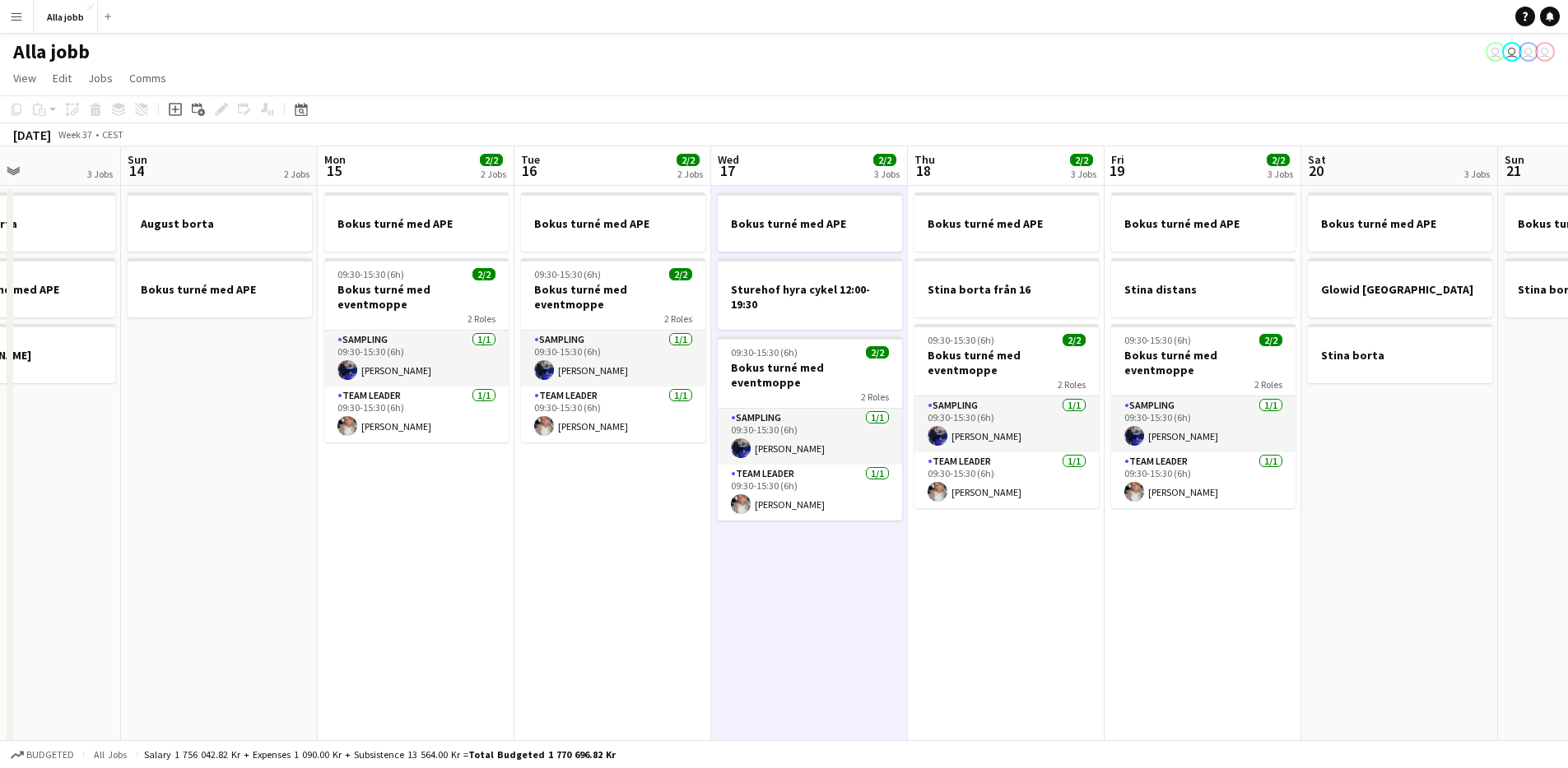
click at [730, 603] on app-date-cell "Bokus turné med APE Sturehof hyra cykel 12:00-19:30 09:30-15:30 (6h) 2/2 Bokus …" at bounding box center [809, 471] width 197 height 569
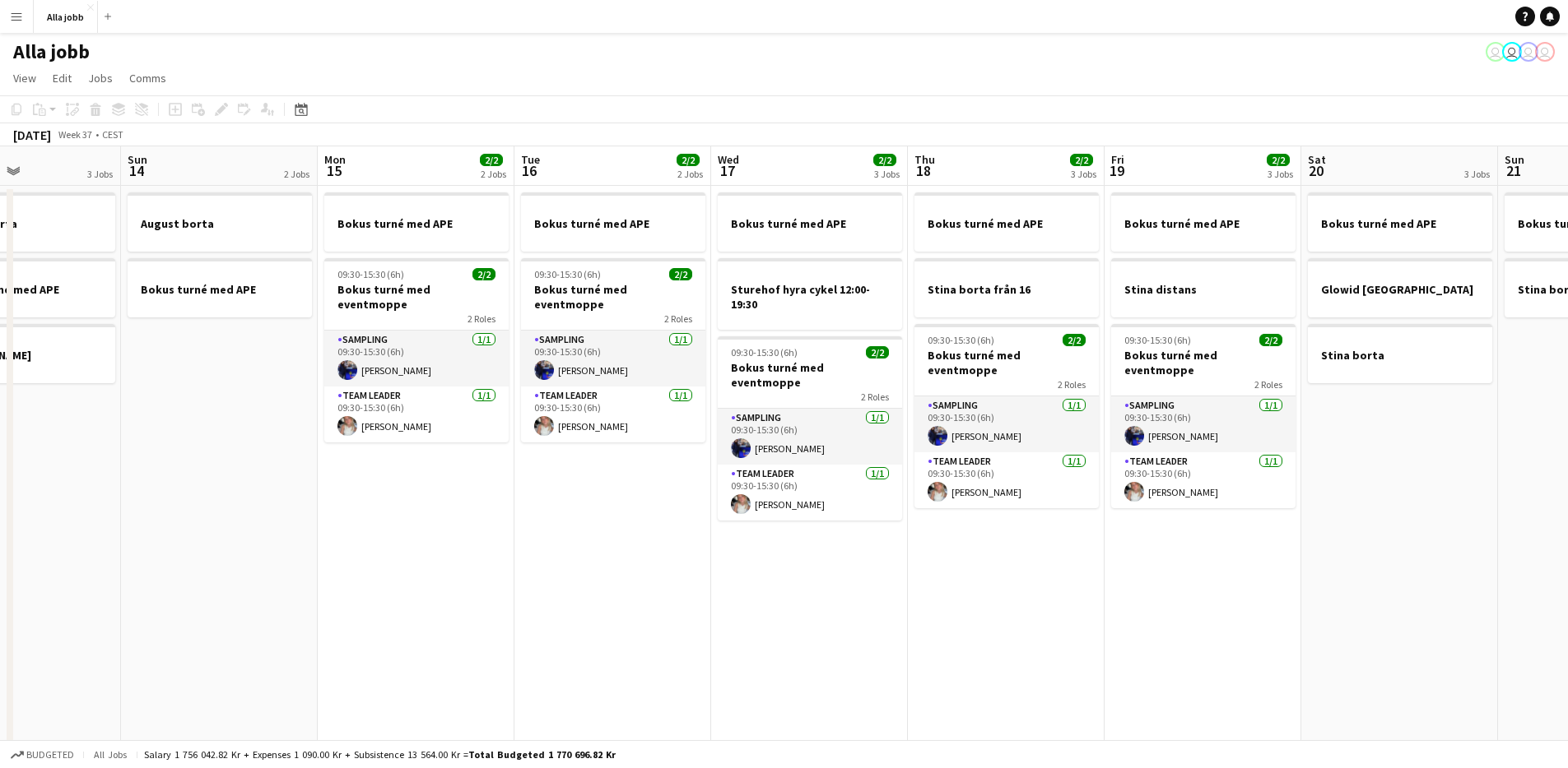
click at [651, 607] on app-date-cell "Bokus turné med APE 09:30-15:30 (6h) 2/2 Bokus turné med eventmoppe 2 Roles Sam…" at bounding box center [612, 471] width 197 height 569
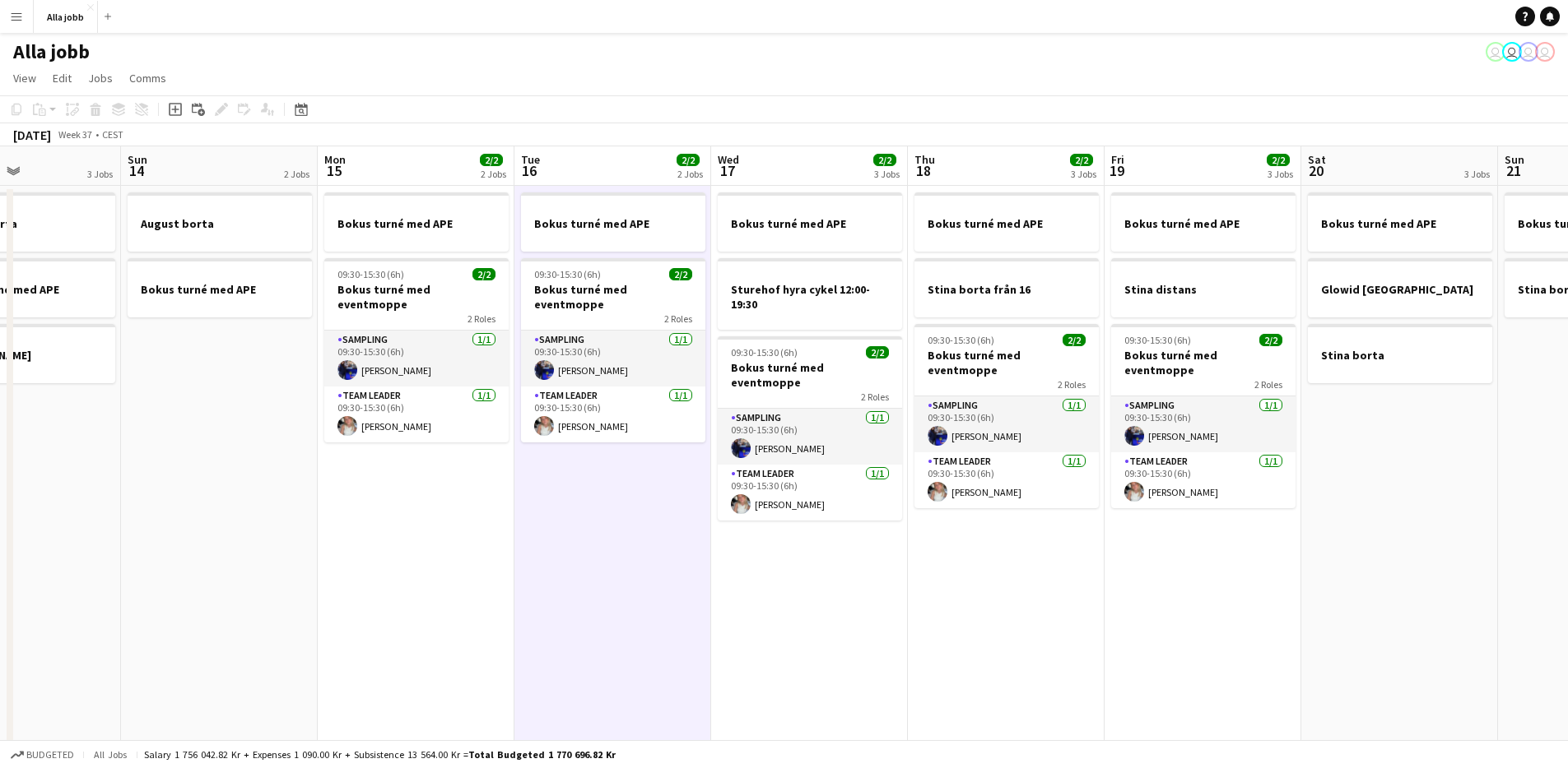
click at [735, 588] on app-date-cell "Bokus turné med APE Sturehof hyra cykel 12:00-19:30 09:30-15:30 (6h) 2/2 Bokus …" at bounding box center [809, 471] width 197 height 569
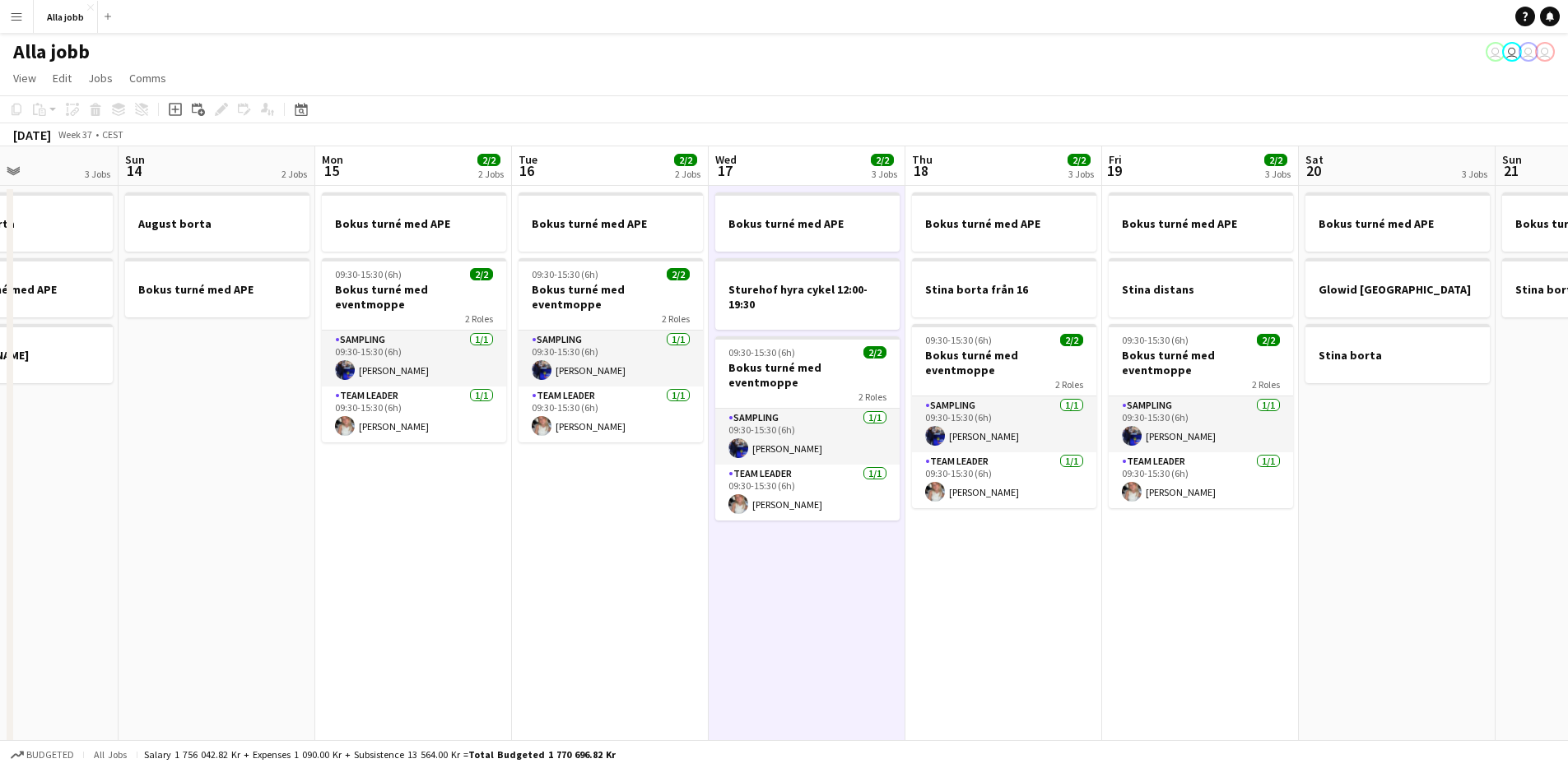
click at [724, 590] on app-date-cell "Bokus turné med APE Sturehof hyra cykel 12:00-19:30 09:30-15:30 (6h) 2/2 Bokus …" at bounding box center [806, 471] width 197 height 569
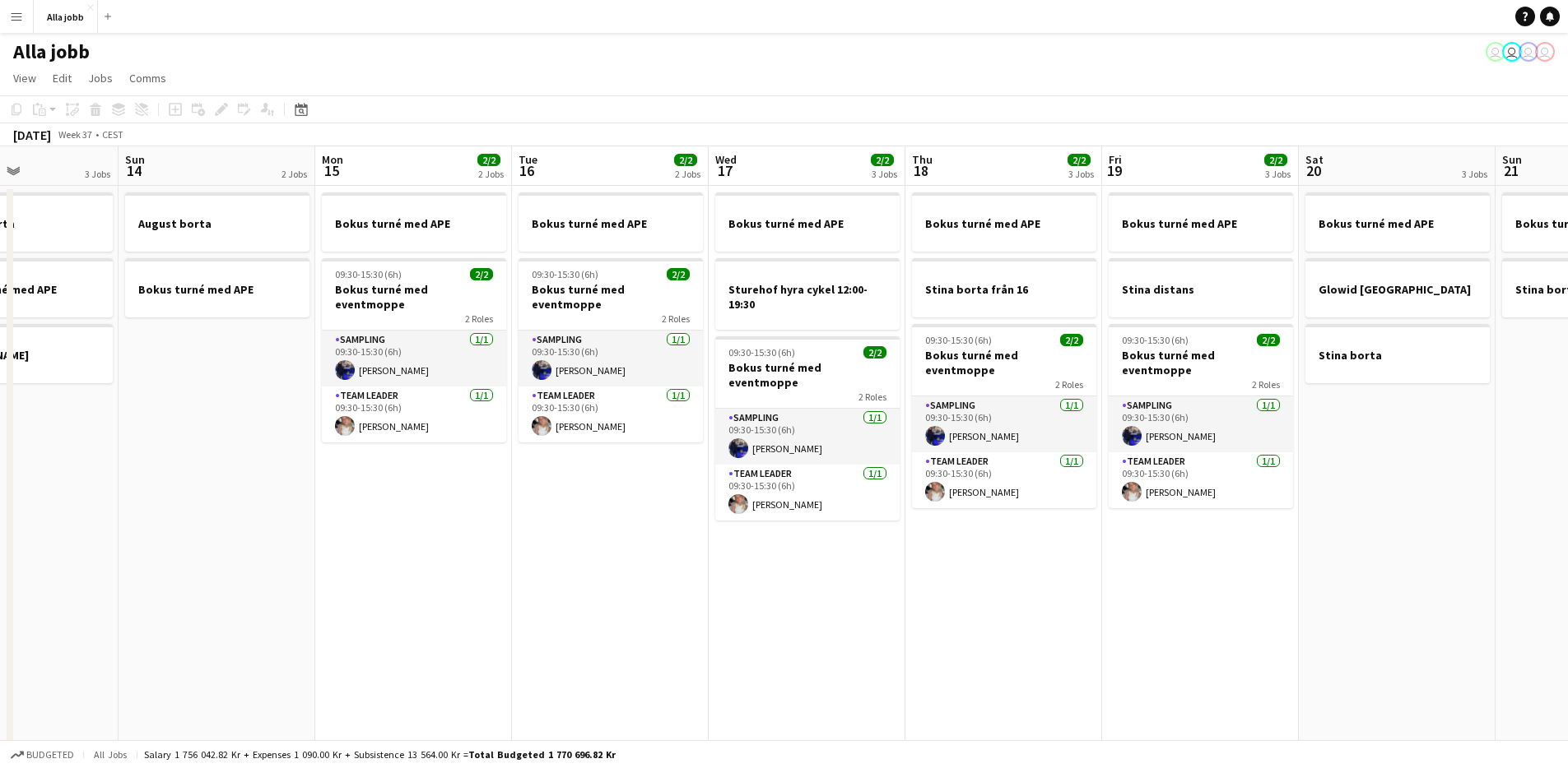
click at [660, 588] on app-date-cell "Bokus turné med APE 09:30-15:30 (6h) 2/2 Bokus turné med eventmoppe 2 Roles Sam…" at bounding box center [610, 471] width 197 height 569
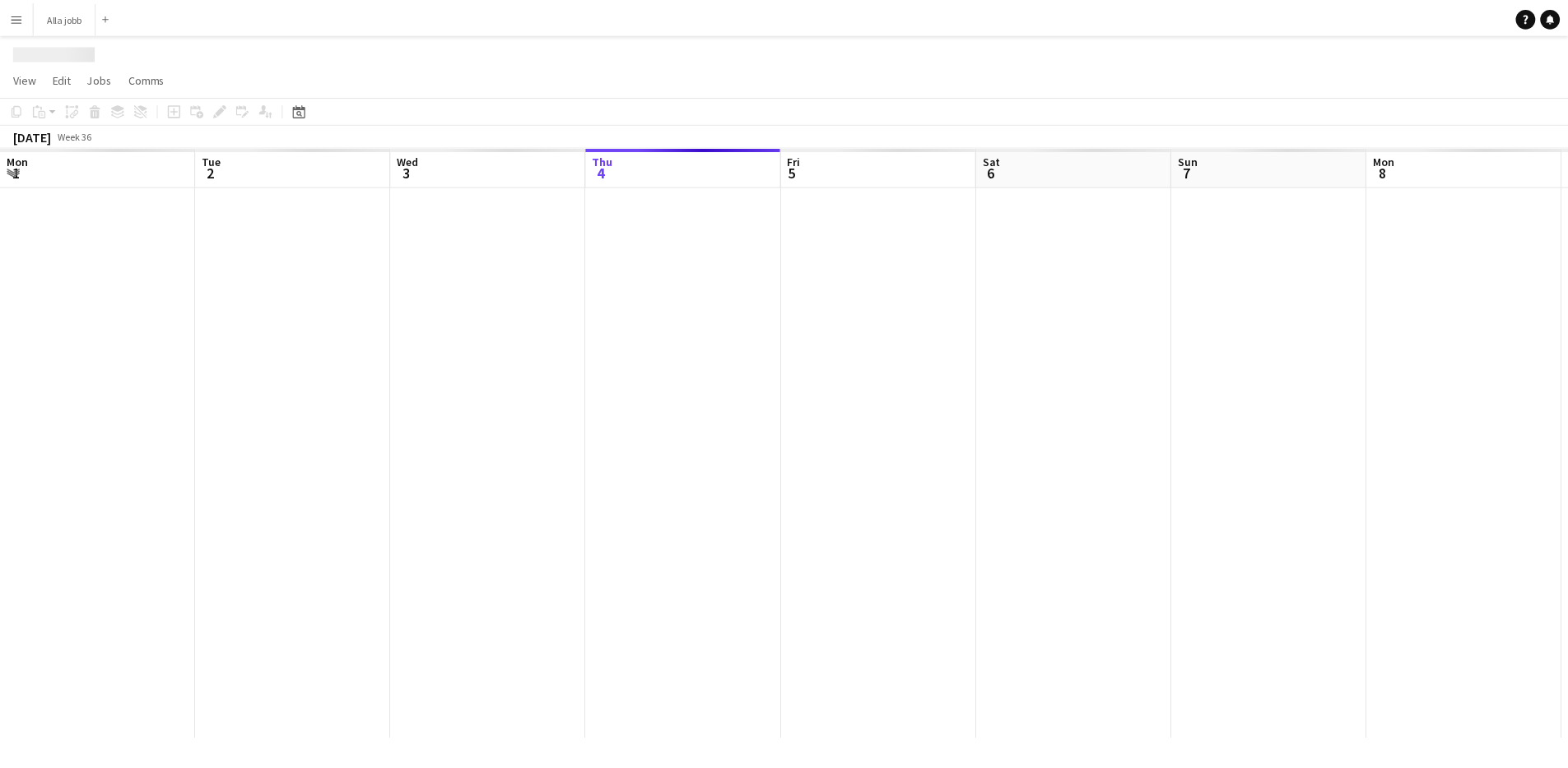
scroll to position [0, 393]
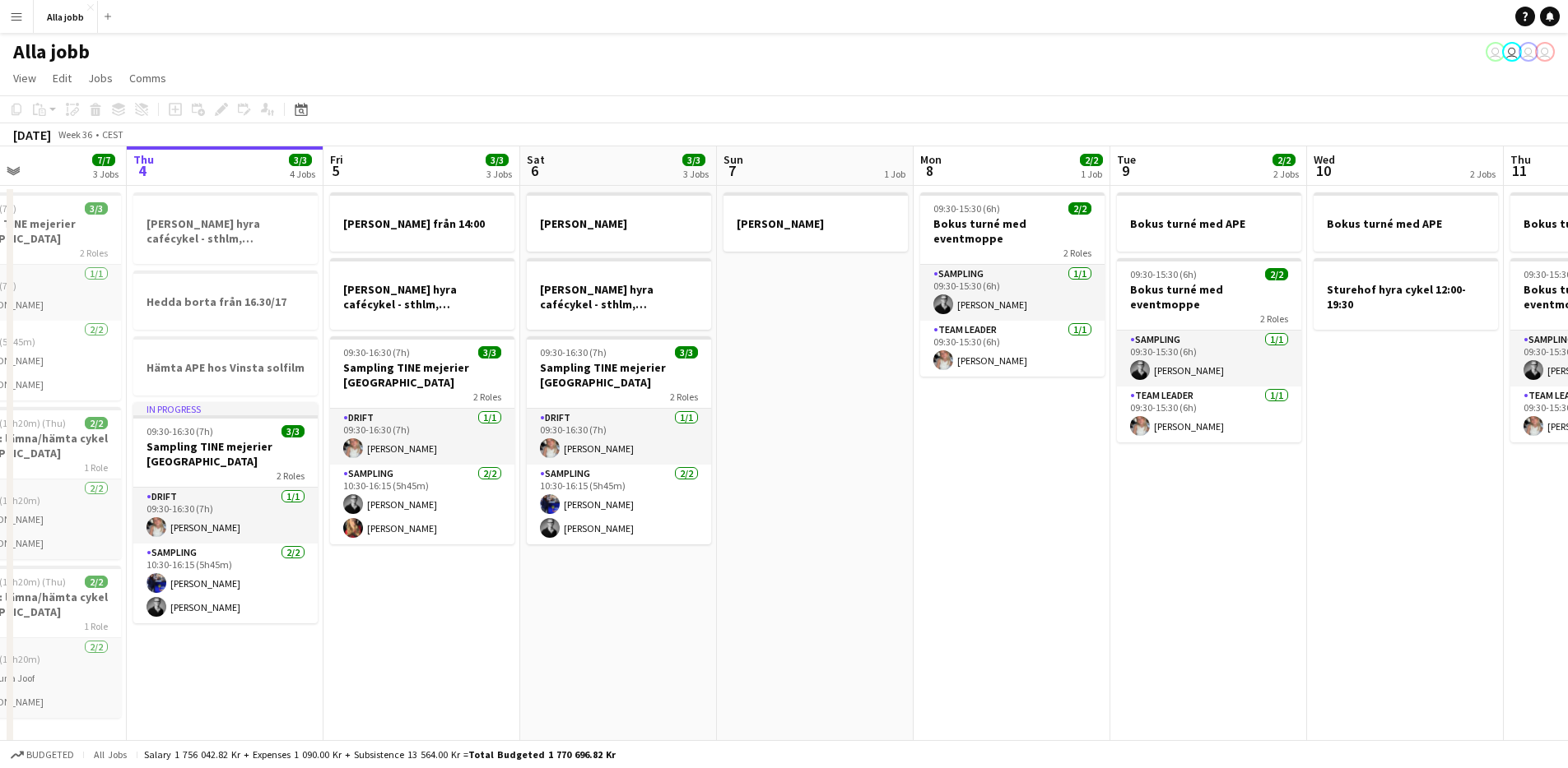
drag, startPoint x: 588, startPoint y: 541, endPoint x: 316, endPoint y: 533, distance: 272.1
click at [316, 533] on app-calendar-viewport "Mon 1 3/3 2 Jobs Tue 2 3/3 1 Job Wed 3 7/7 3 Jobs Thu 4 3/3 4 Jobs Fri 5 3/3 3 …" at bounding box center [784, 450] width 1568 height 609
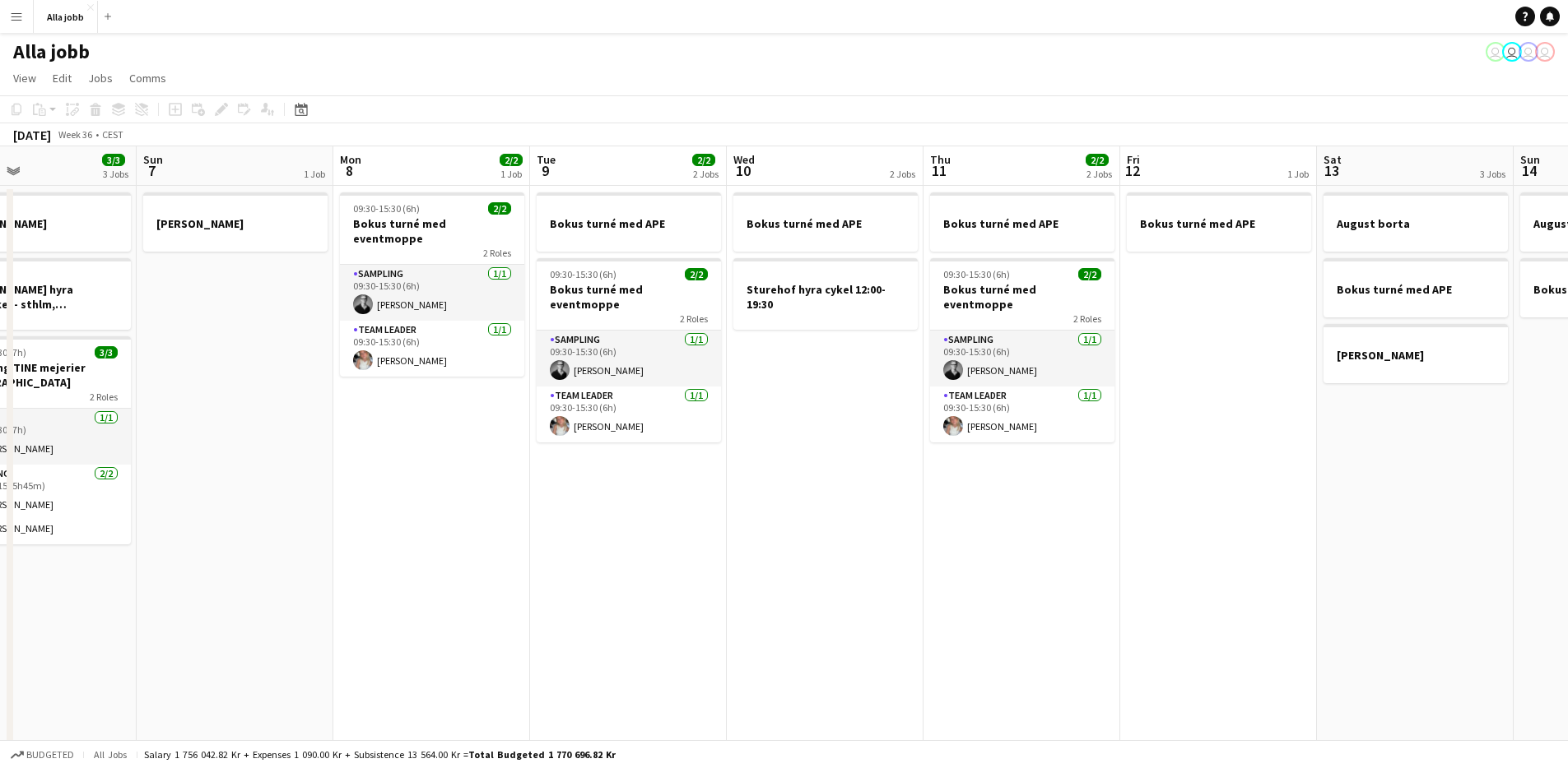
drag, startPoint x: 593, startPoint y: 514, endPoint x: 429, endPoint y: 527, distance: 164.5
click at [429, 527] on app-calendar-viewport "Wed 3 7/7 3 Jobs Thu 4 3/3 4 Jobs Fri 5 3/3 3 Jobs Sat 6 3/3 3 Jobs Sun 7 1 Job…" at bounding box center [784, 450] width 1568 height 609
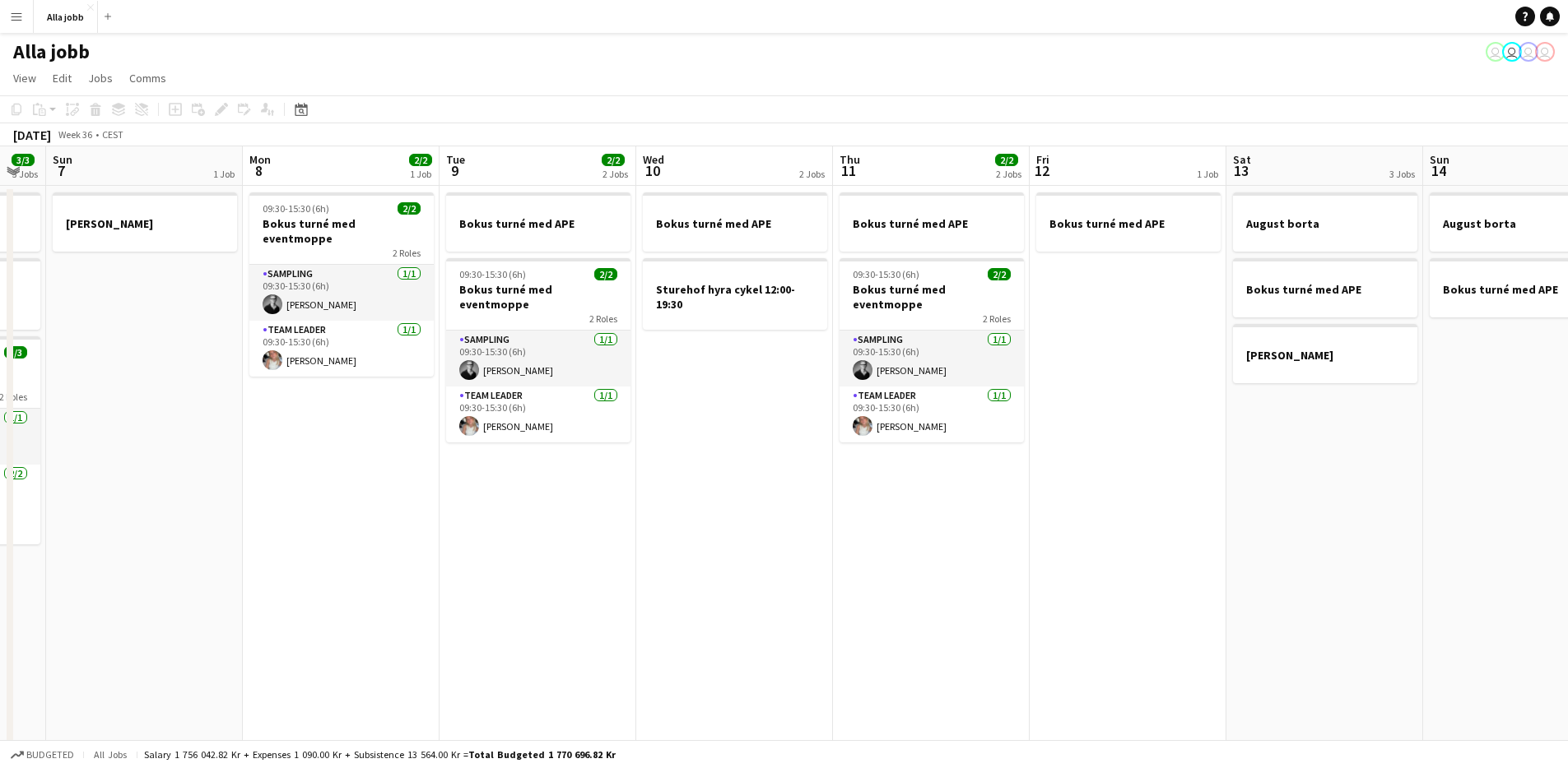
scroll to position [0, 782]
drag, startPoint x: 683, startPoint y: 539, endPoint x: 552, endPoint y: 544, distance: 131.1
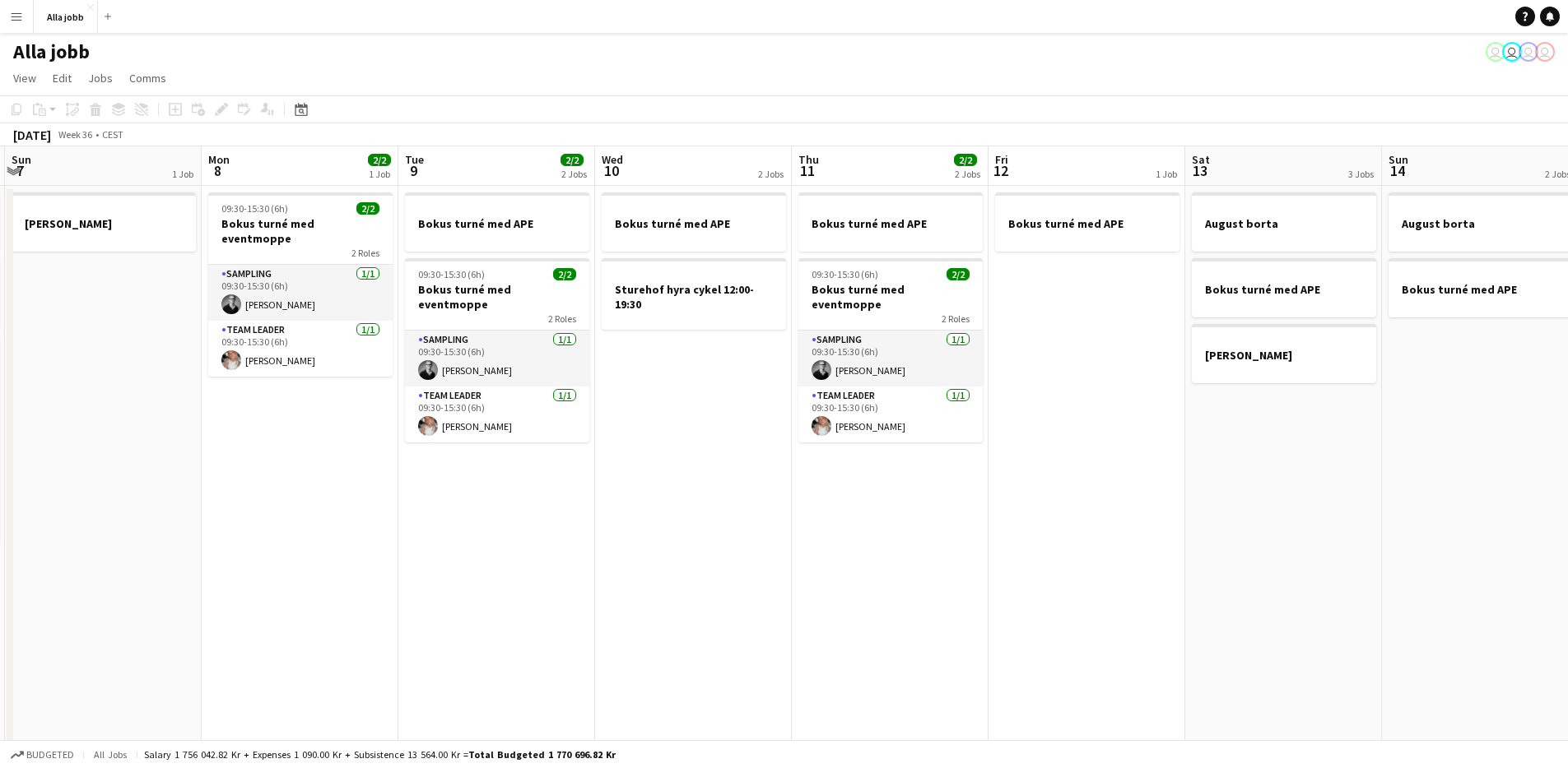
click at [552, 544] on app-calendar-viewport "Wed 3 7/7 3 Jobs Thu 4 3/3 4 Jobs Fri 5 3/3 3 Jobs Sat 6 3/3 3 Jobs Sun 7 1 Job…" at bounding box center [784, 450] width 1568 height 609
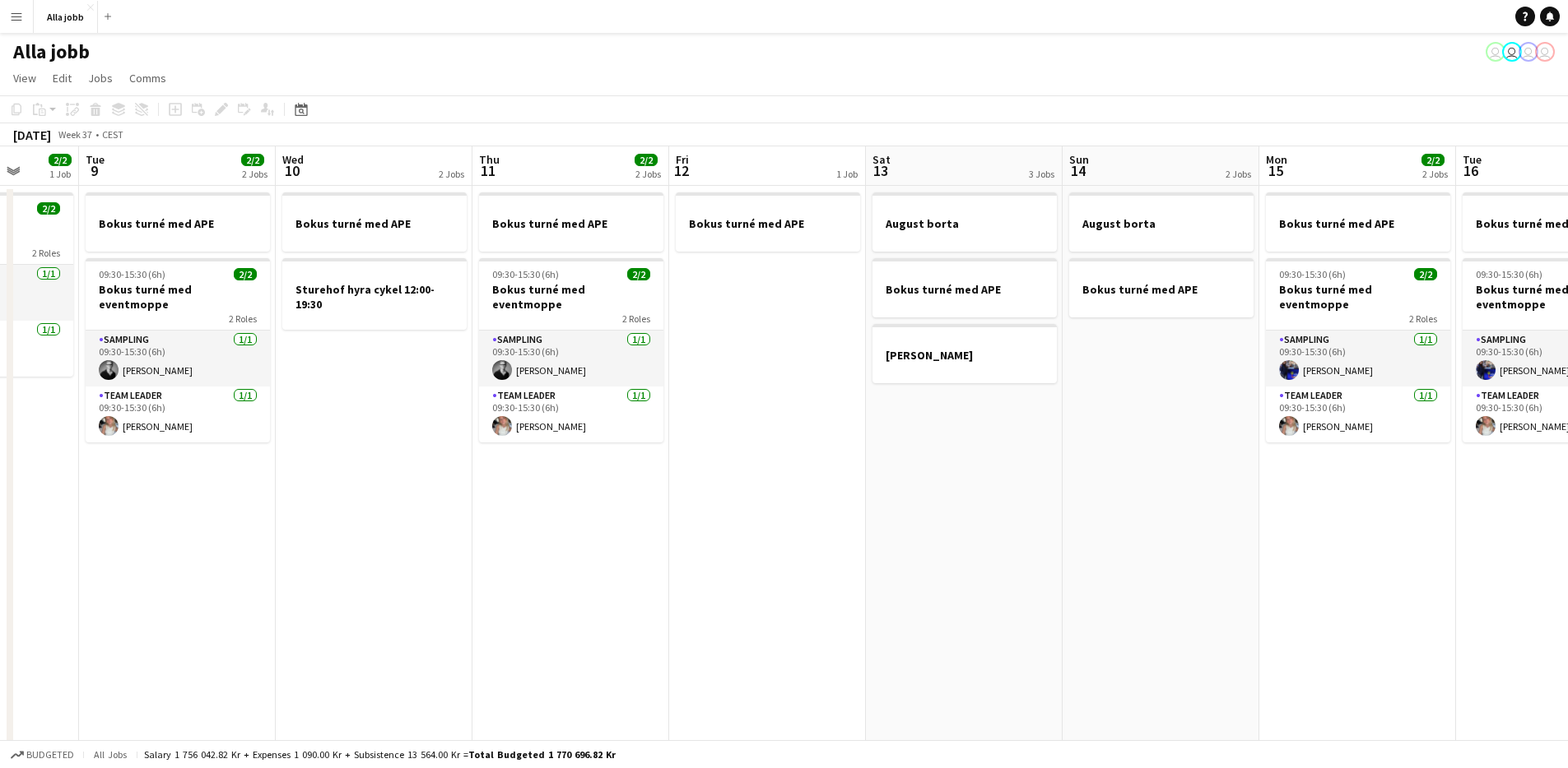
drag, startPoint x: 784, startPoint y: 581, endPoint x: 517, endPoint y: 592, distance: 267.2
click at [466, 599] on app-calendar-viewport "Fri 5 3/3 3 Jobs Sat 6 3/3 3 Jobs Sun 7 1 Job Mon 8 2/2 1 Job Tue 9 2/2 2 Jobs …" at bounding box center [784, 450] width 1568 height 609
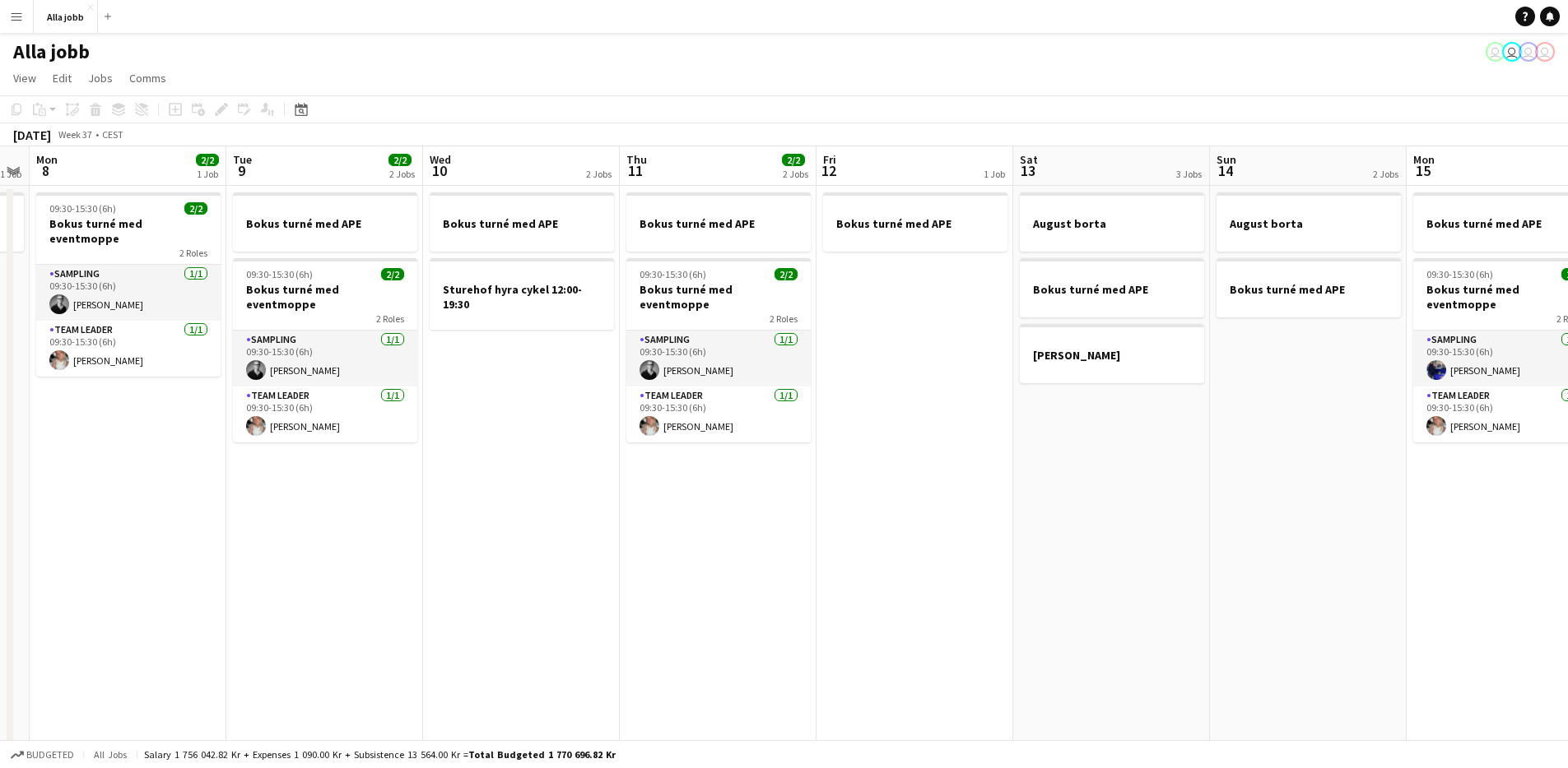
drag, startPoint x: 662, startPoint y: 590, endPoint x: 529, endPoint y: 573, distance: 134.1
click at [529, 573] on app-calendar-viewport "Fri 5 3/3 3 Jobs Sat 6 3/3 3 Jobs Sun 7 1 Job Mon 8 2/2 1 Job Tue 9 2/2 2 Jobs …" at bounding box center [784, 450] width 1568 height 609
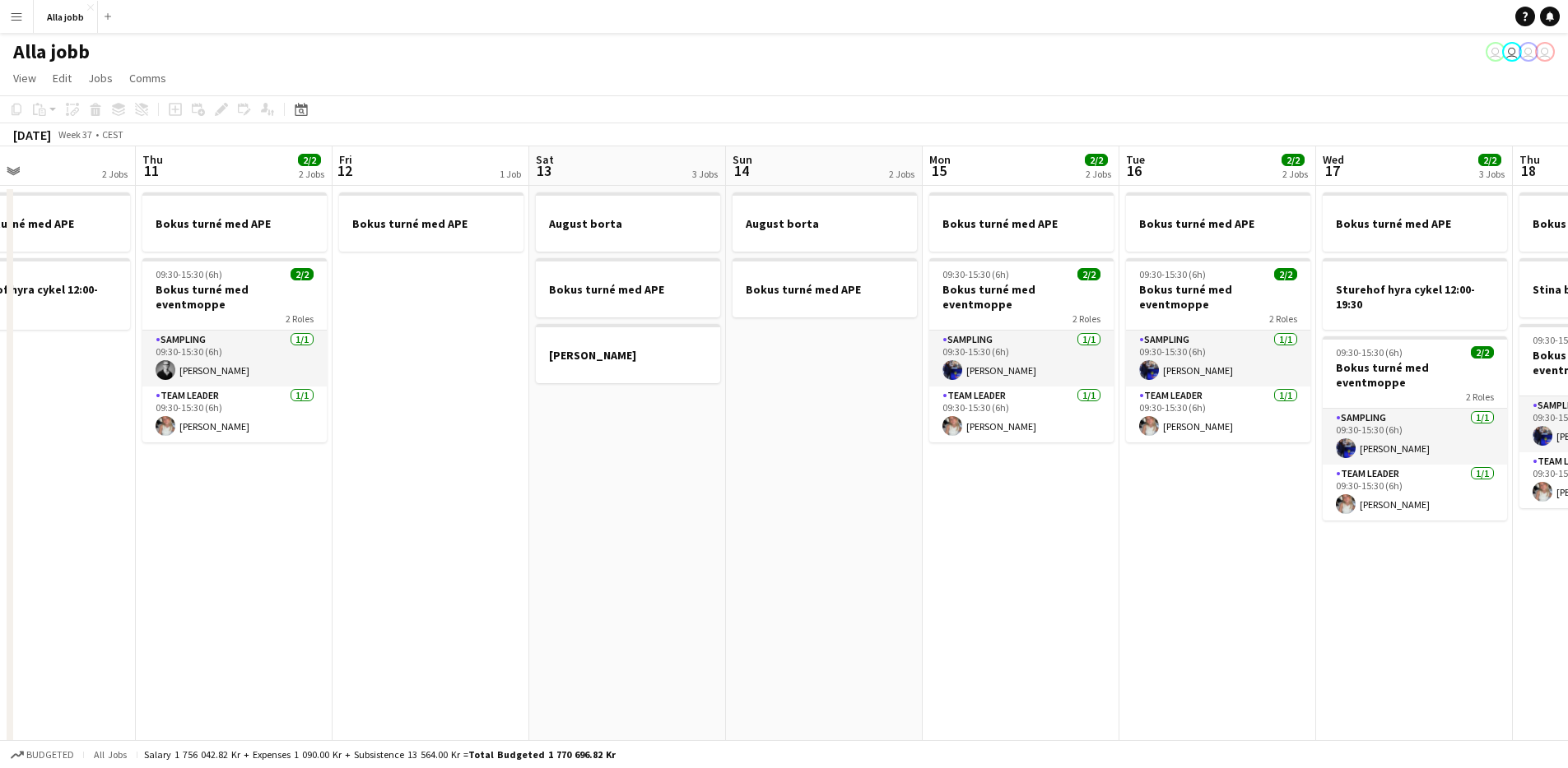
drag, startPoint x: 727, startPoint y: 560, endPoint x: 635, endPoint y: 548, distance: 92.8
click at [635, 548] on app-calendar-viewport "Sun 7 1 Job Mon 8 2/2 1 Job Tue 9 2/2 2 Jobs Wed 10 2 Jobs Thu 11 2/2 2 Jobs Fr…" at bounding box center [784, 450] width 1568 height 609
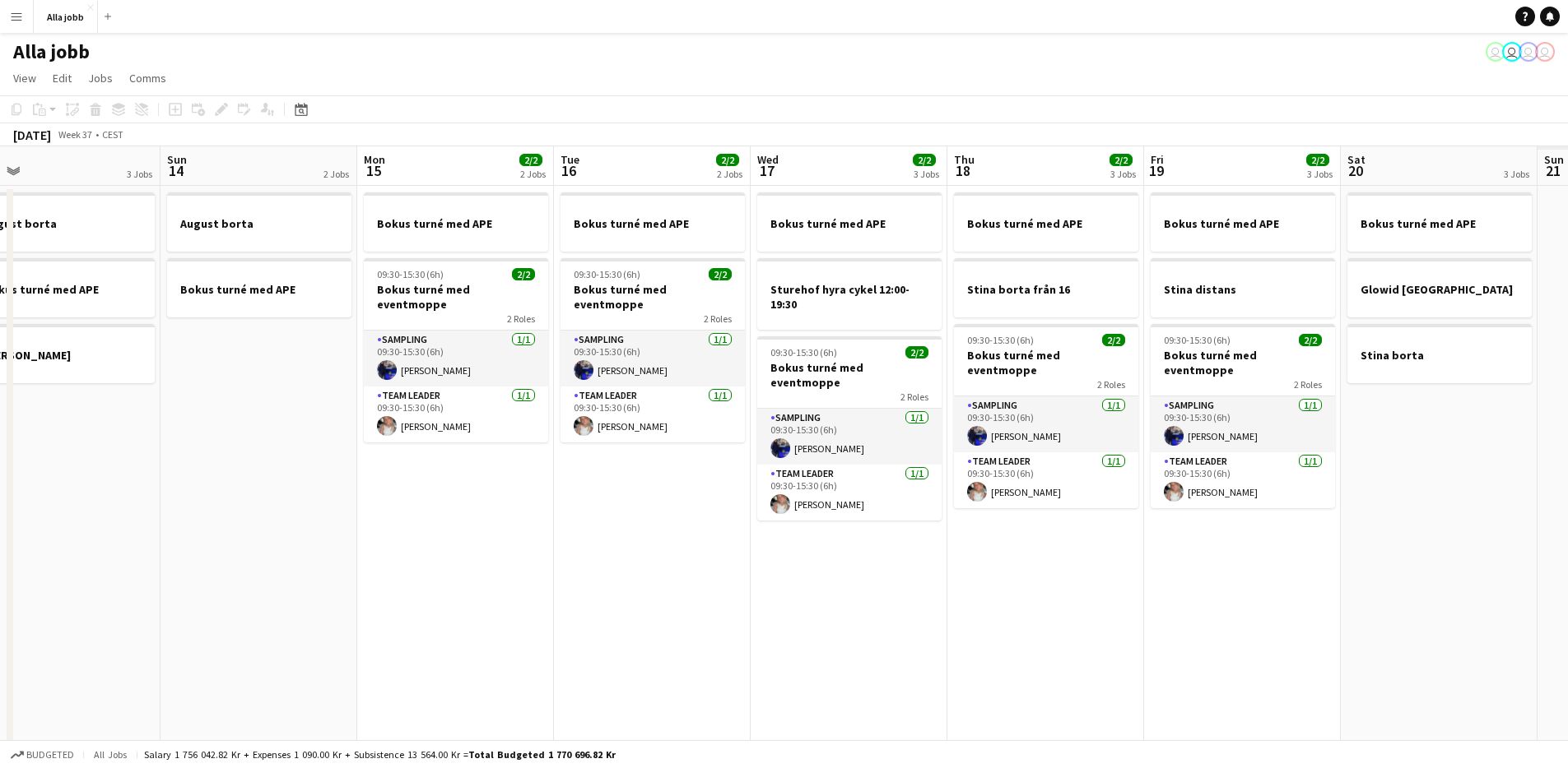
scroll to position [0, 637]
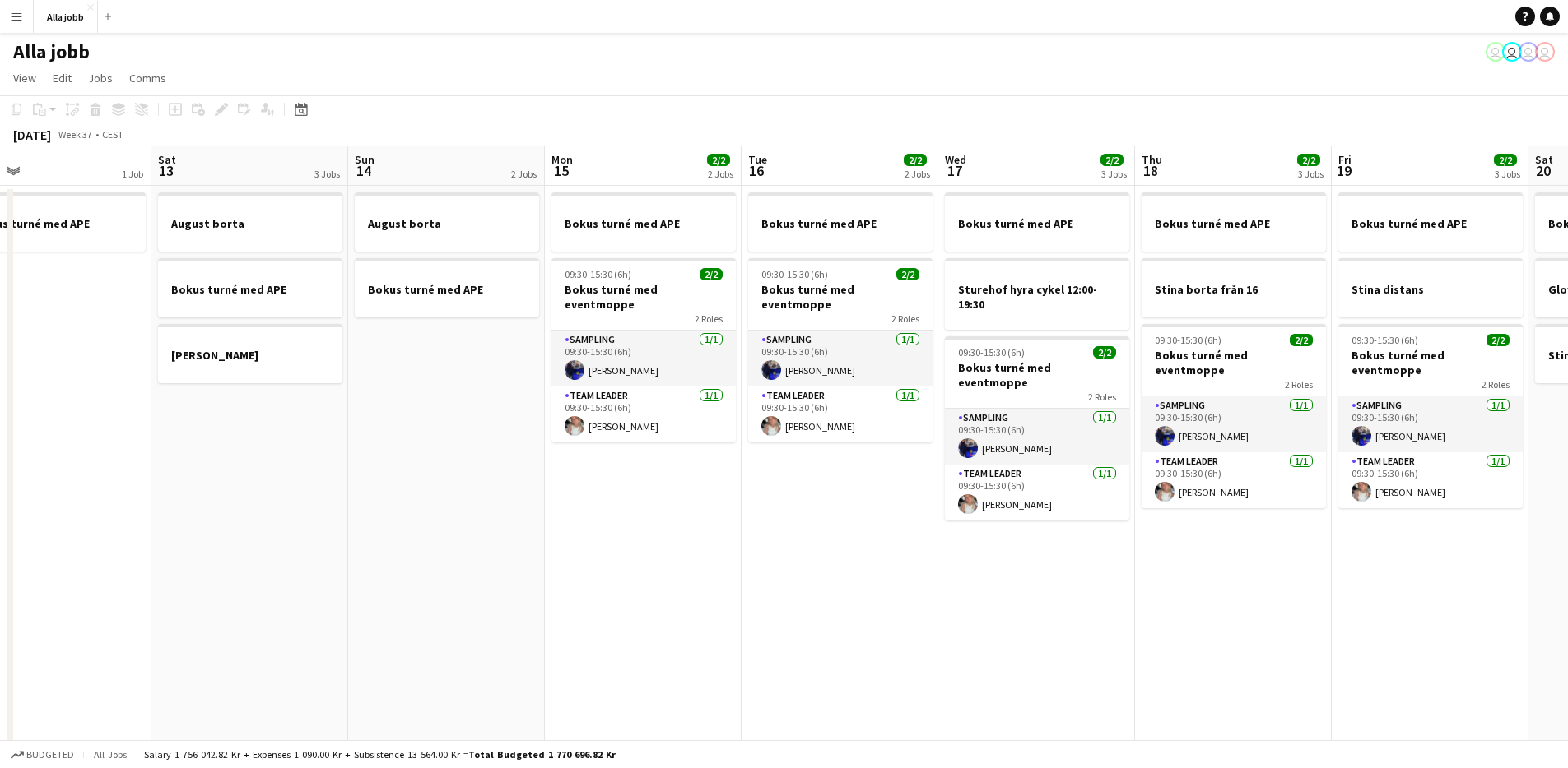
drag, startPoint x: 819, startPoint y: 564, endPoint x: 501, endPoint y: 433, distance: 343.9
click at [501, 433] on app-calendar-viewport "Tue 9 2/2 2 Jobs Wed 10 2 Jobs Thu 11 2/2 2 Jobs Fri 12 1 Job Sat 13 3 Jobs Sun…" at bounding box center [784, 450] width 1568 height 609
click at [579, 550] on app-date-cell "Bokus turné med APE 09:30-15:30 (6h) 2/2 Bokus turné med eventmoppe 2 Roles Sam…" at bounding box center [642, 471] width 197 height 569
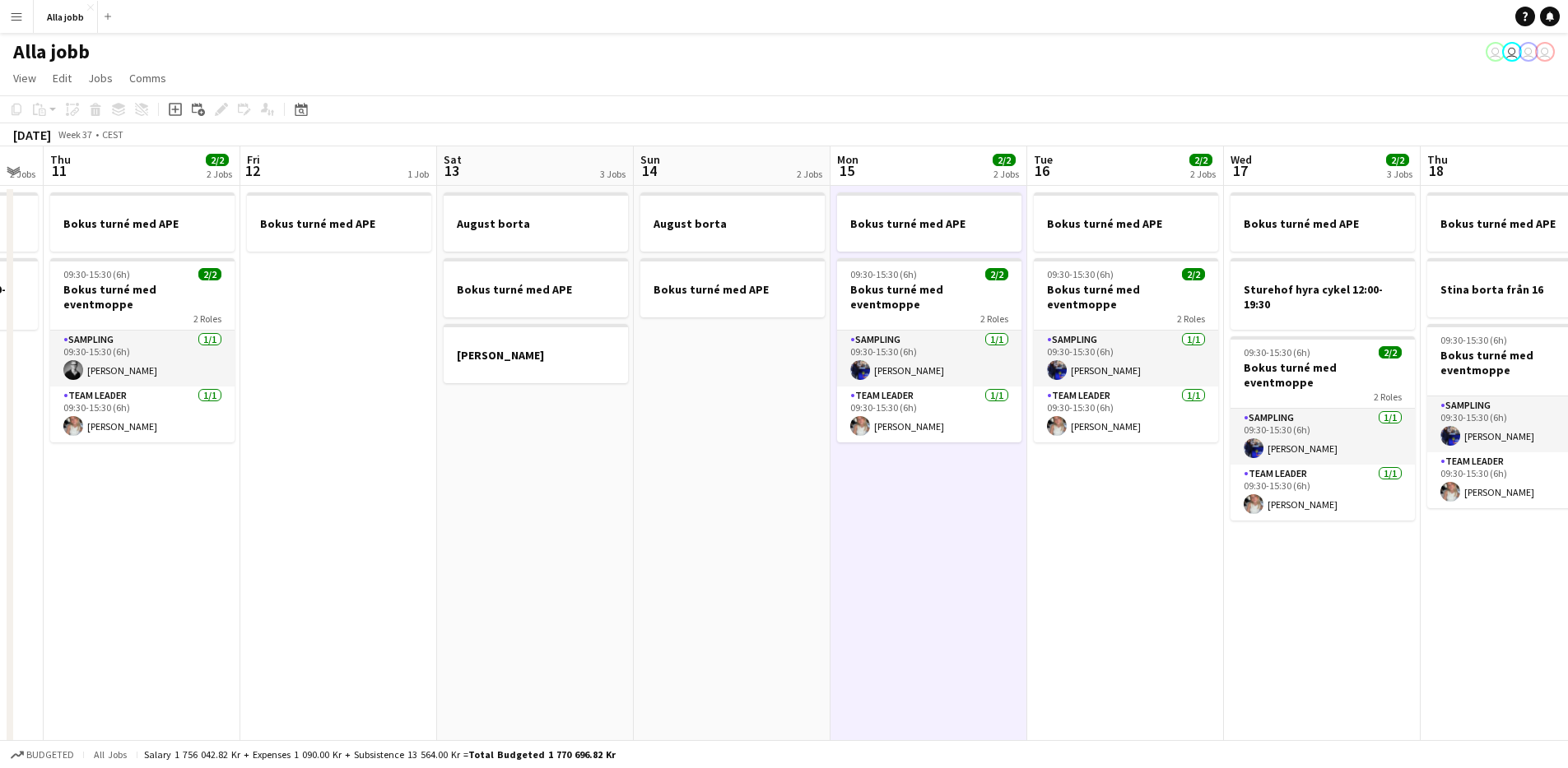
drag, startPoint x: 539, startPoint y: 569, endPoint x: 992, endPoint y: 555, distance: 453.2
click at [992, 555] on app-calendar-viewport "Tue 9 2/2 2 Jobs Wed 10 2 Jobs Thu 11 2/2 2 Jobs Fri 12 1 Job Sat 13 3 Jobs Sun…" at bounding box center [784, 450] width 1568 height 609
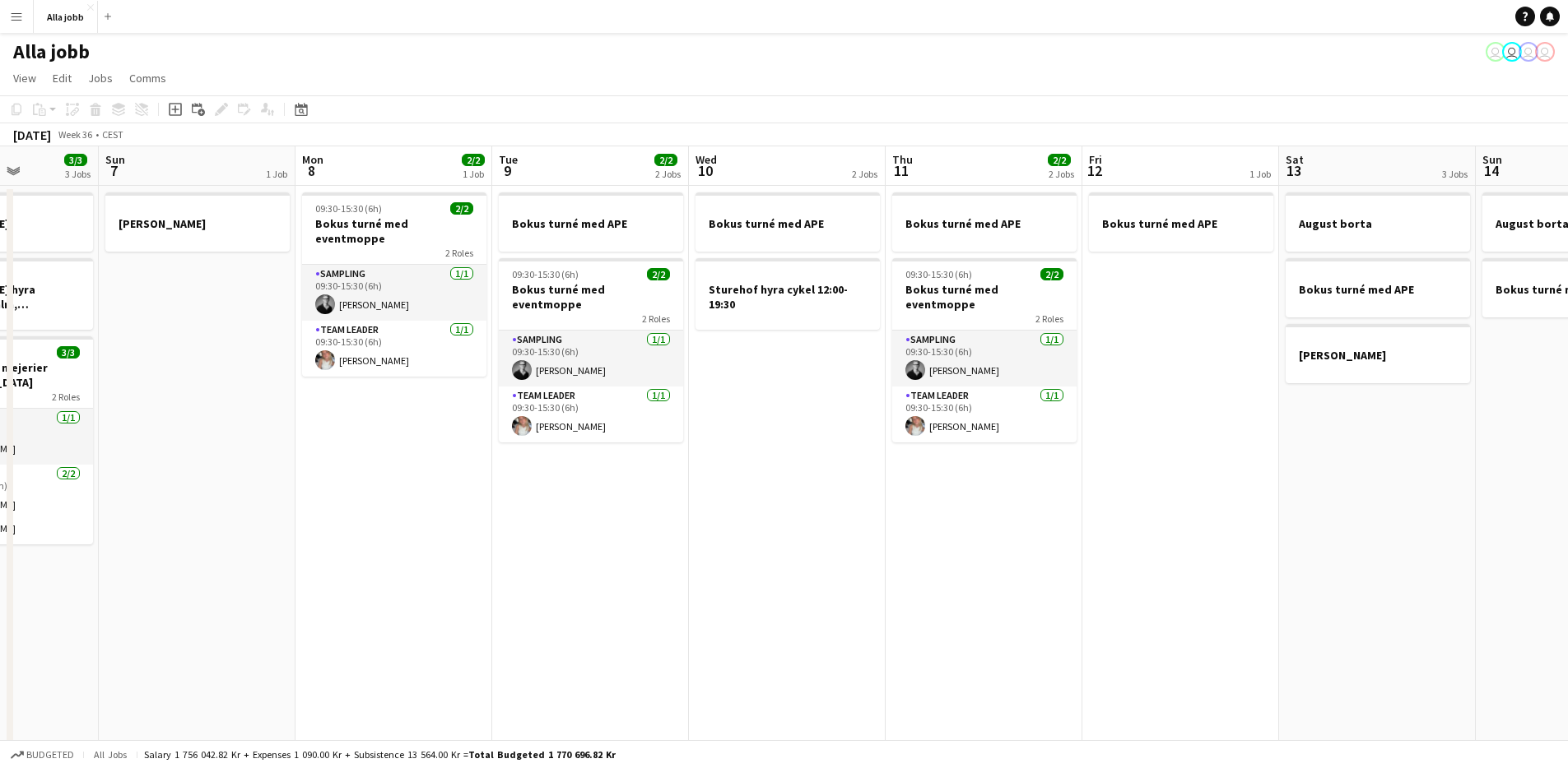
drag, startPoint x: 568, startPoint y: 499, endPoint x: 1045, endPoint y: 501, distance: 477.0
click at [1045, 501] on app-calendar-viewport "Fri 5 3/3 3 Jobs Sat 6 3/3 3 Jobs Sun 7 1 Job Mon 8 2/2 1 Job Tue 9 2/2 2 Jobs …" at bounding box center [784, 450] width 1568 height 609
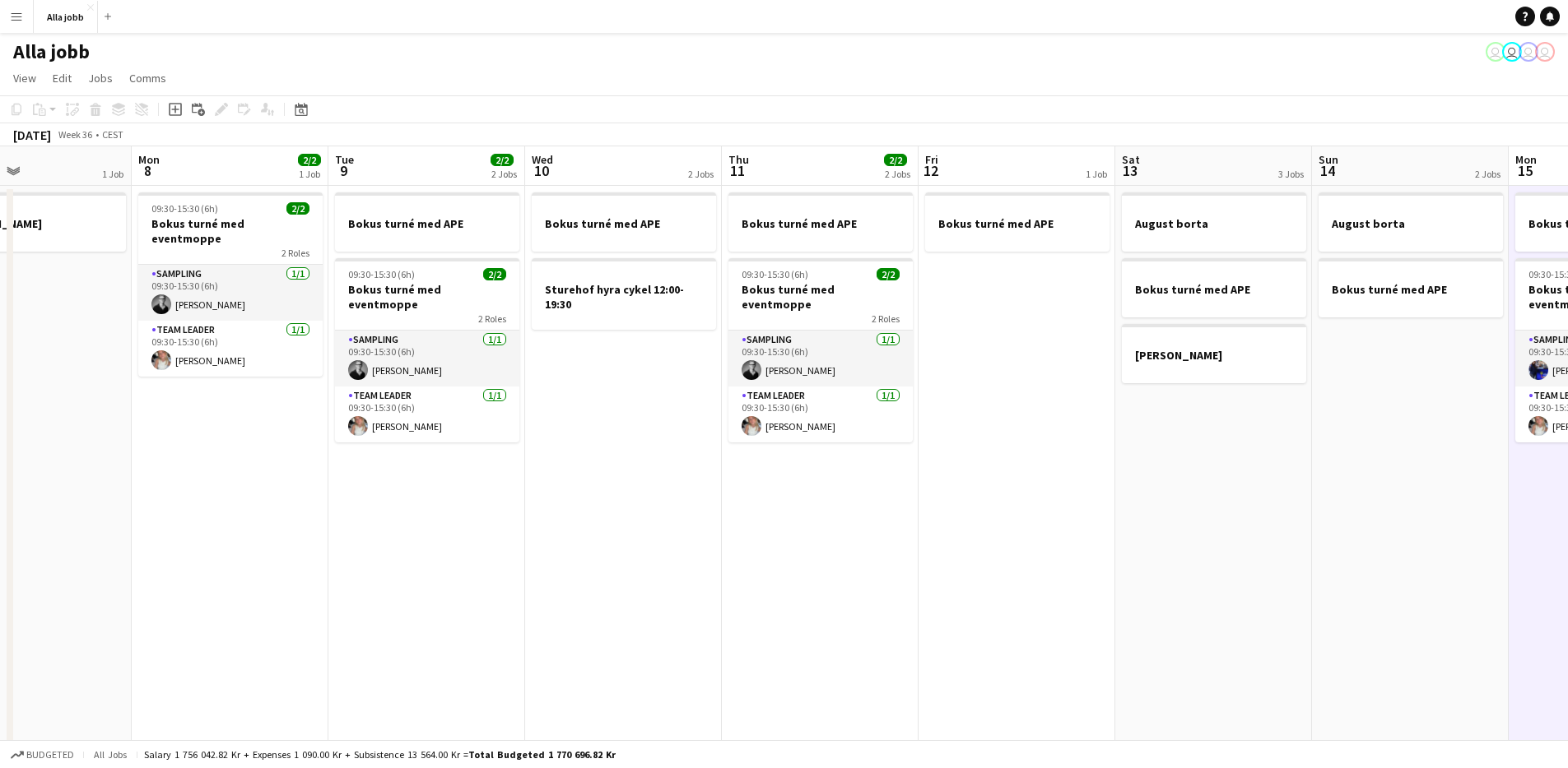
click at [604, 578] on app-date-cell "Bokus turné med APE Sturehof hyra cykel 12:00-19:30" at bounding box center [623, 471] width 197 height 569
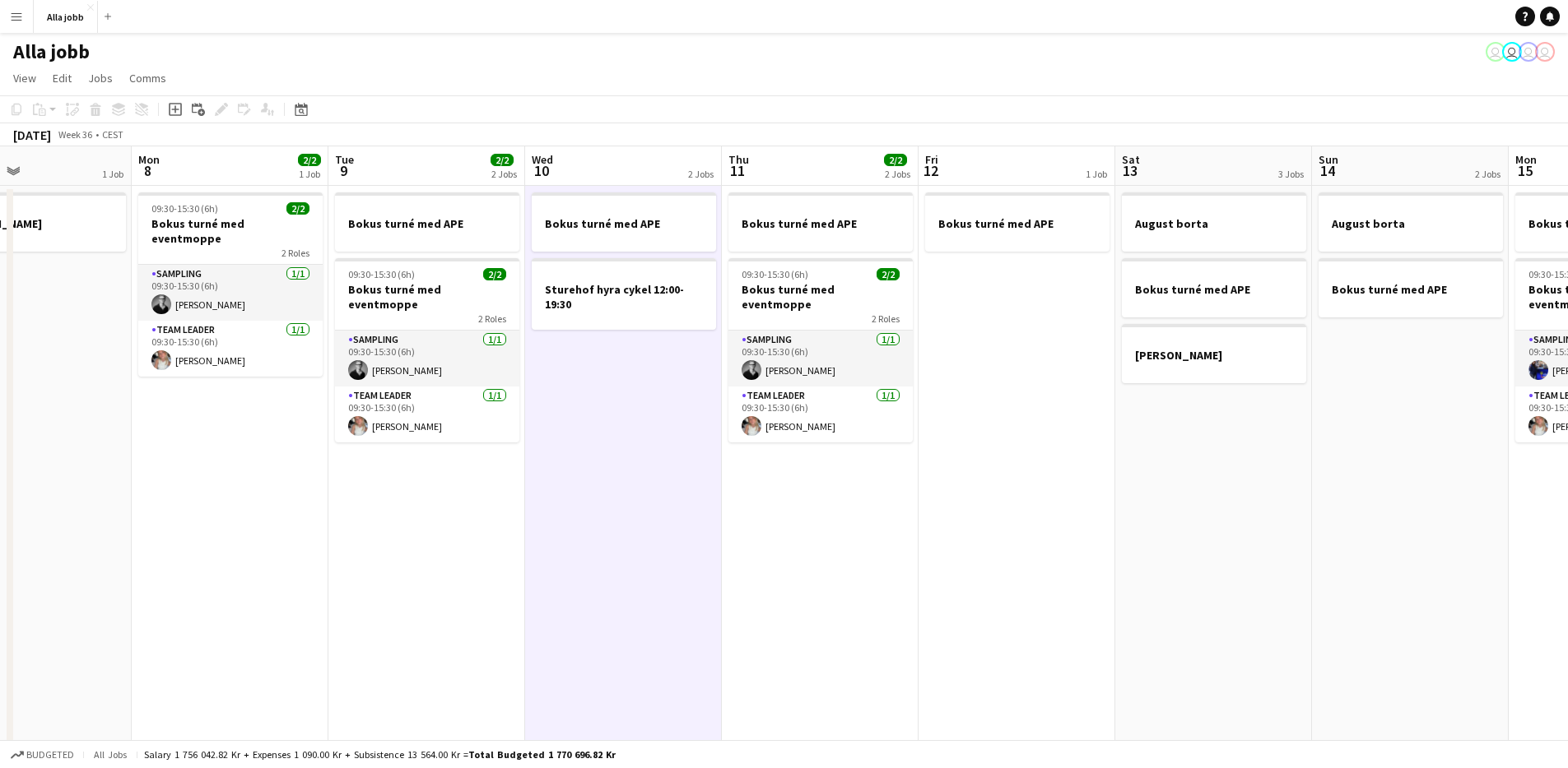
click at [604, 578] on app-date-cell "Bokus turné med APE Sturehof hyra cykel 12:00-19:30" at bounding box center [623, 471] width 197 height 569
click at [829, 569] on app-date-cell "Bokus turné med APE 09:30-15:30 (6h) 2/2 Bokus turné med eventmoppe 2 Roles Sam…" at bounding box center [820, 471] width 197 height 569
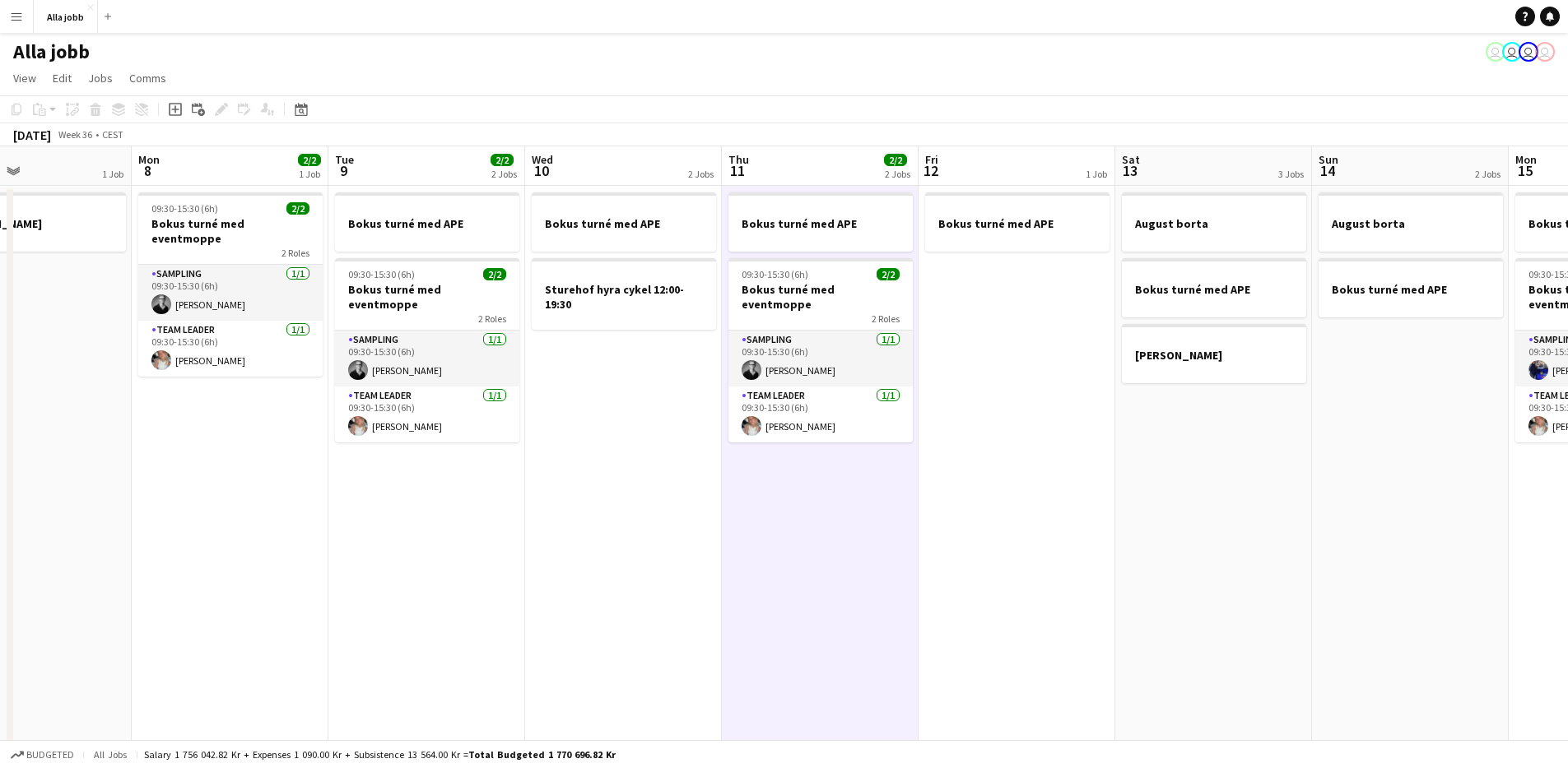
click at [709, 573] on app-date-cell "Bokus turné med APE Sturehof hyra cykel 12:00-19:30" at bounding box center [623, 471] width 197 height 569
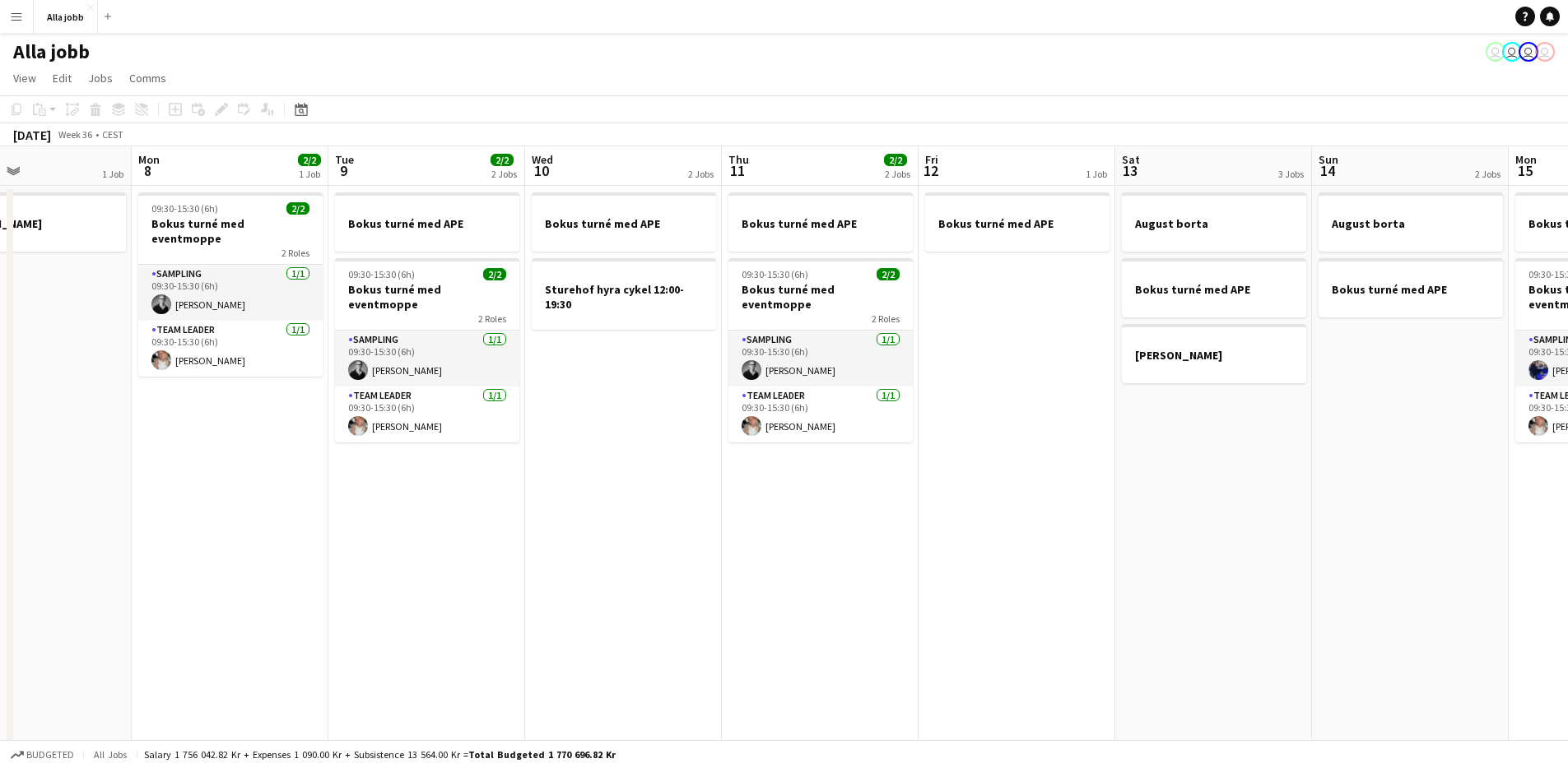
click at [709, 573] on app-date-cell "Bokus turné med APE Sturehof hyra cykel 12:00-19:30" at bounding box center [623, 471] width 197 height 569
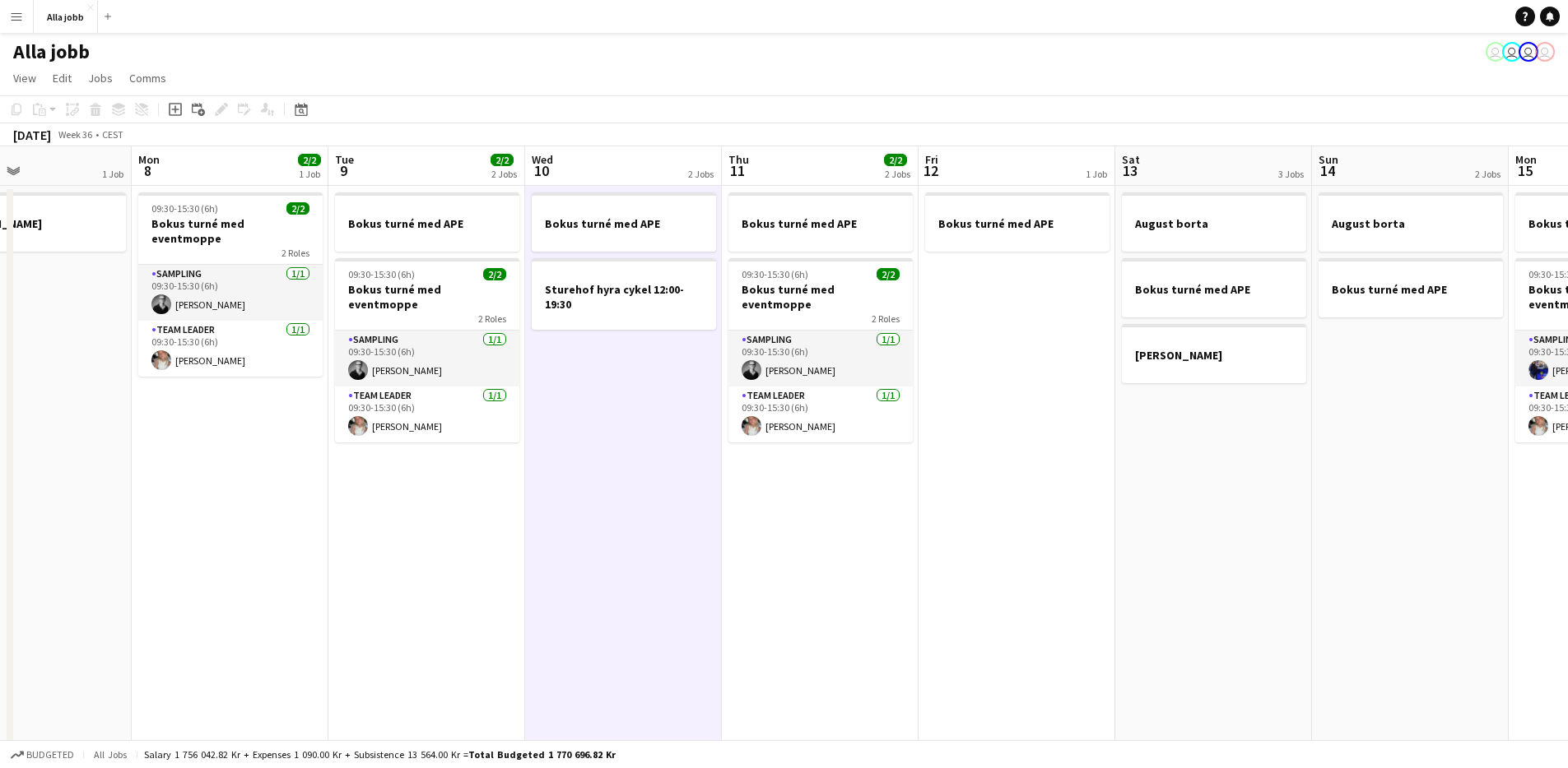
click at [676, 560] on app-date-cell "Bokus turné med APE Sturehof hyra cykel 12:00-19:30" at bounding box center [623, 471] width 197 height 569
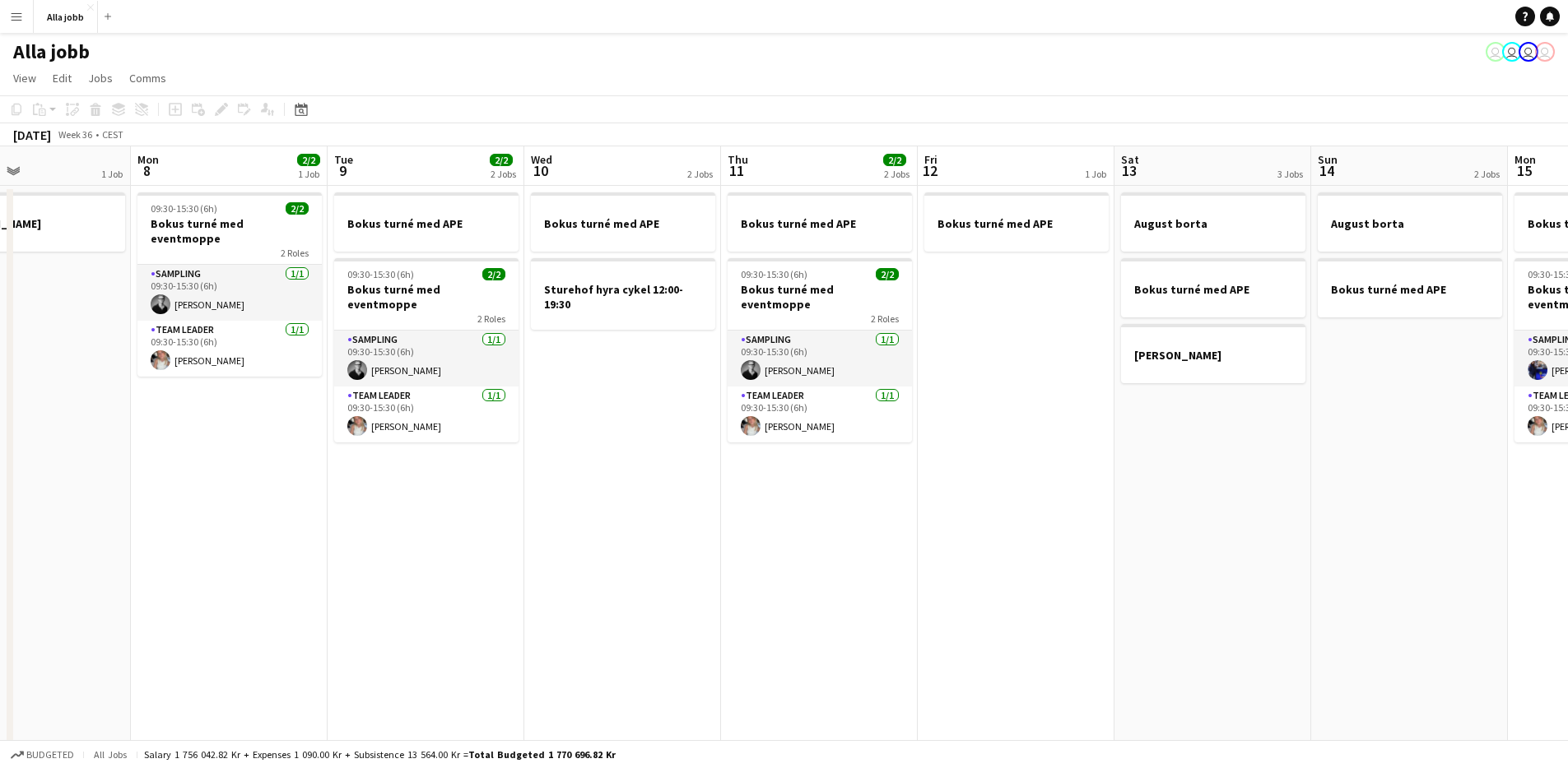
click at [676, 560] on app-date-cell "Bokus turné med APE Sturehof hyra cykel 12:00-19:30" at bounding box center [622, 471] width 197 height 569
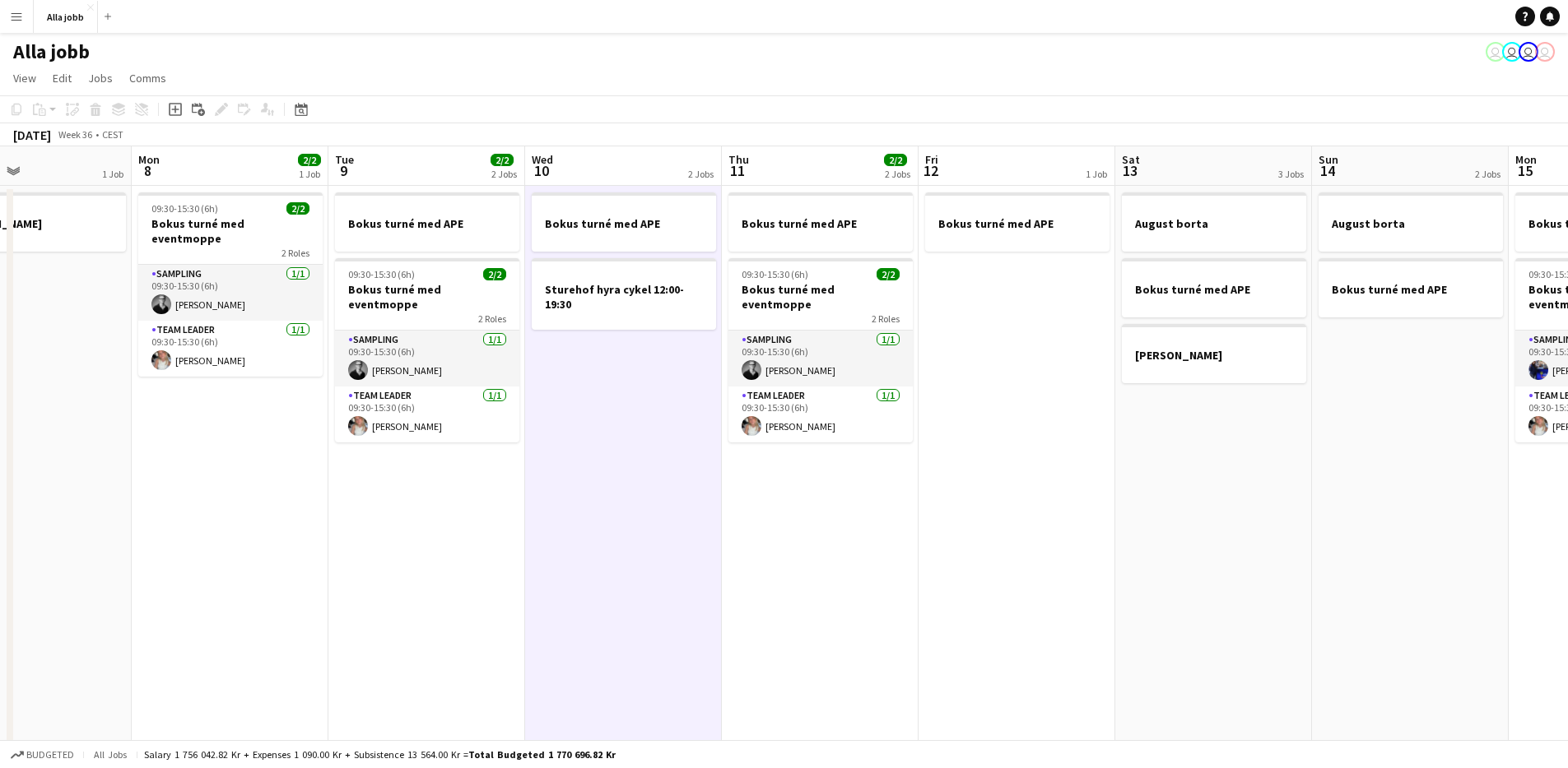
click at [688, 568] on app-date-cell "Bokus turné med APE Sturehof hyra cykel 12:00-19:30" at bounding box center [623, 471] width 197 height 569
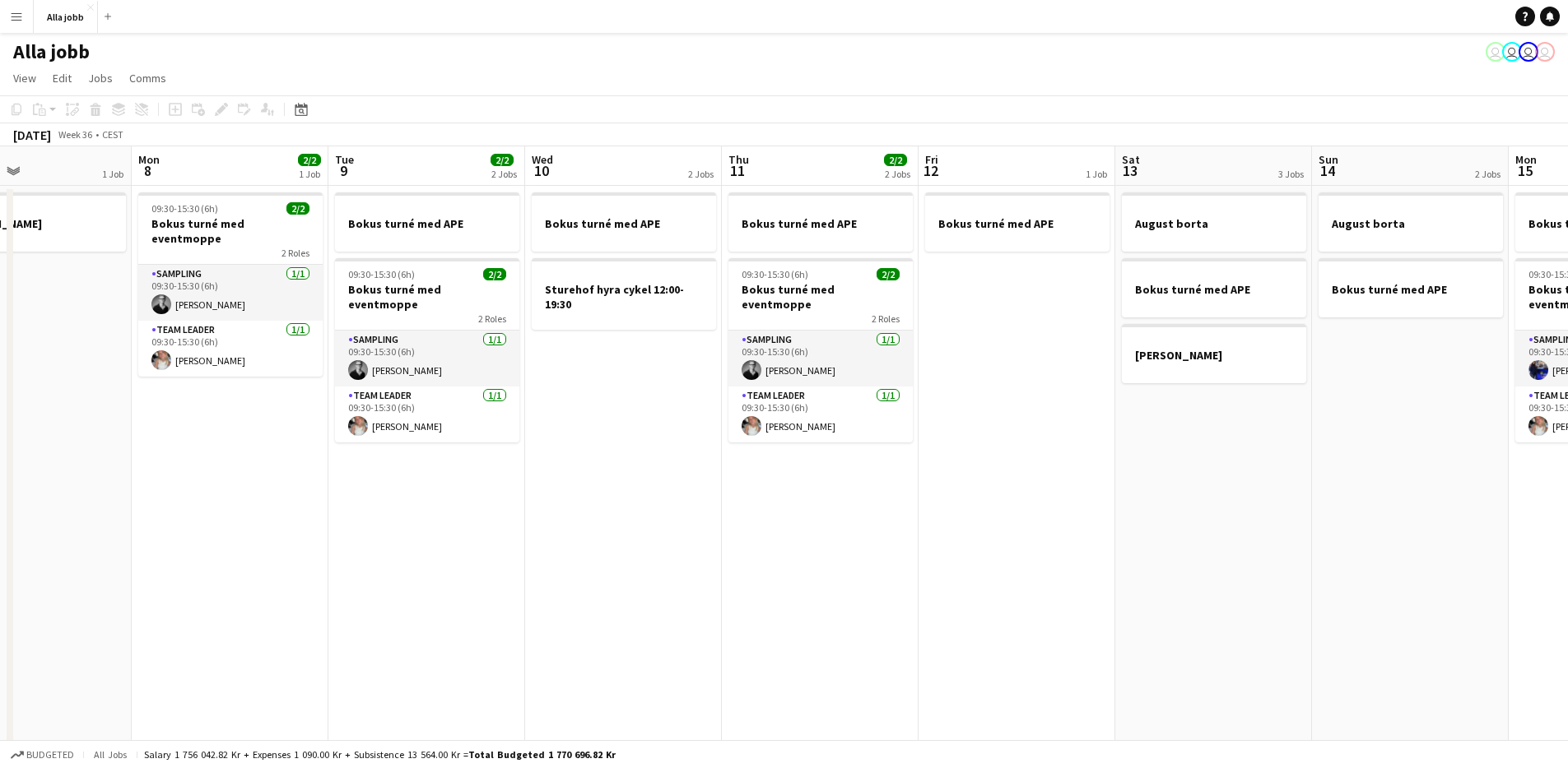
click at [668, 517] on app-date-cell "Bokus turné med APE Sturehof hyra cykel 12:00-19:30" at bounding box center [623, 471] width 197 height 569
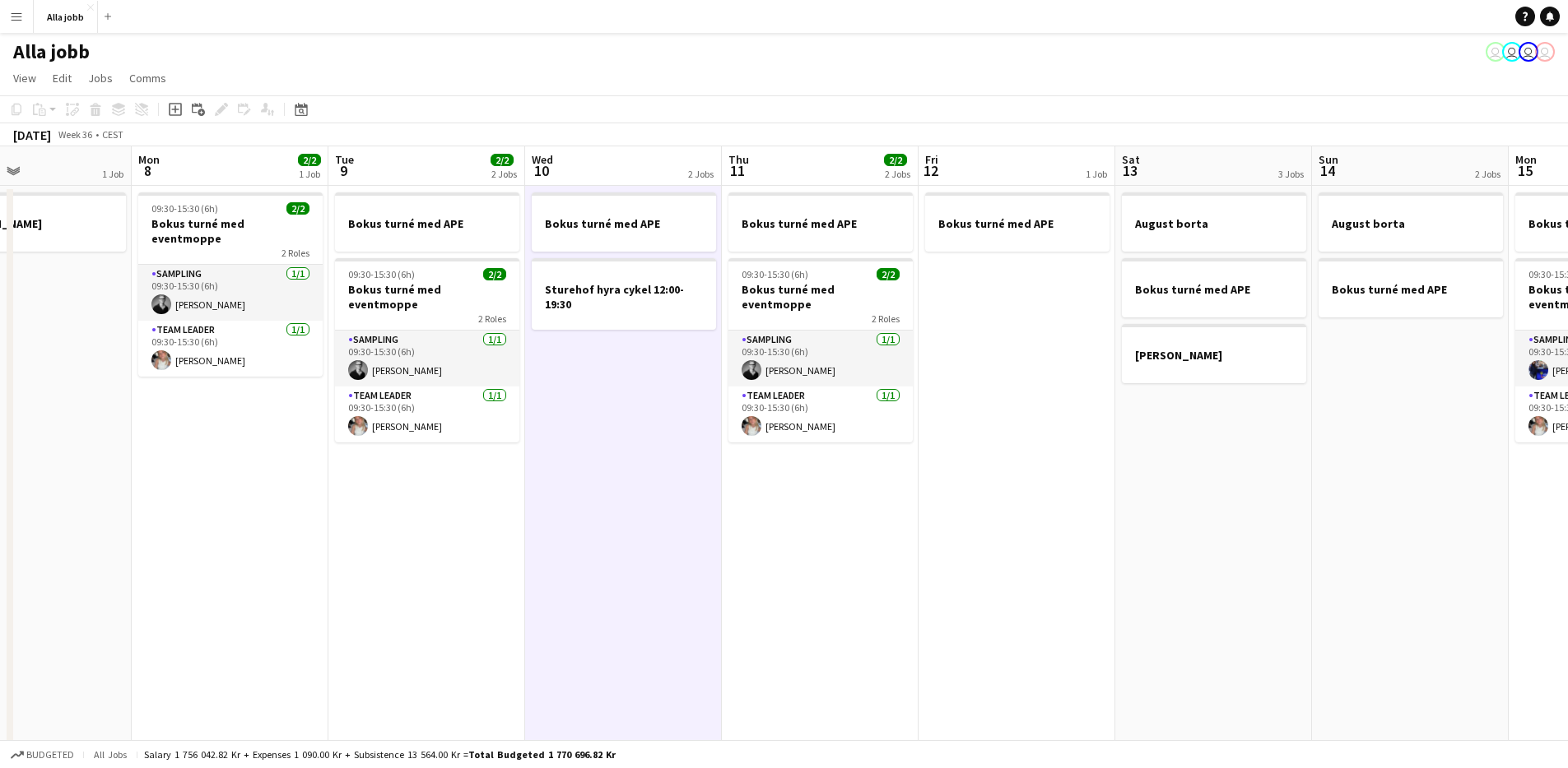
click at [668, 517] on app-date-cell "Bokus turné med APE Sturehof hyra cykel 12:00-19:30" at bounding box center [623, 471] width 197 height 569
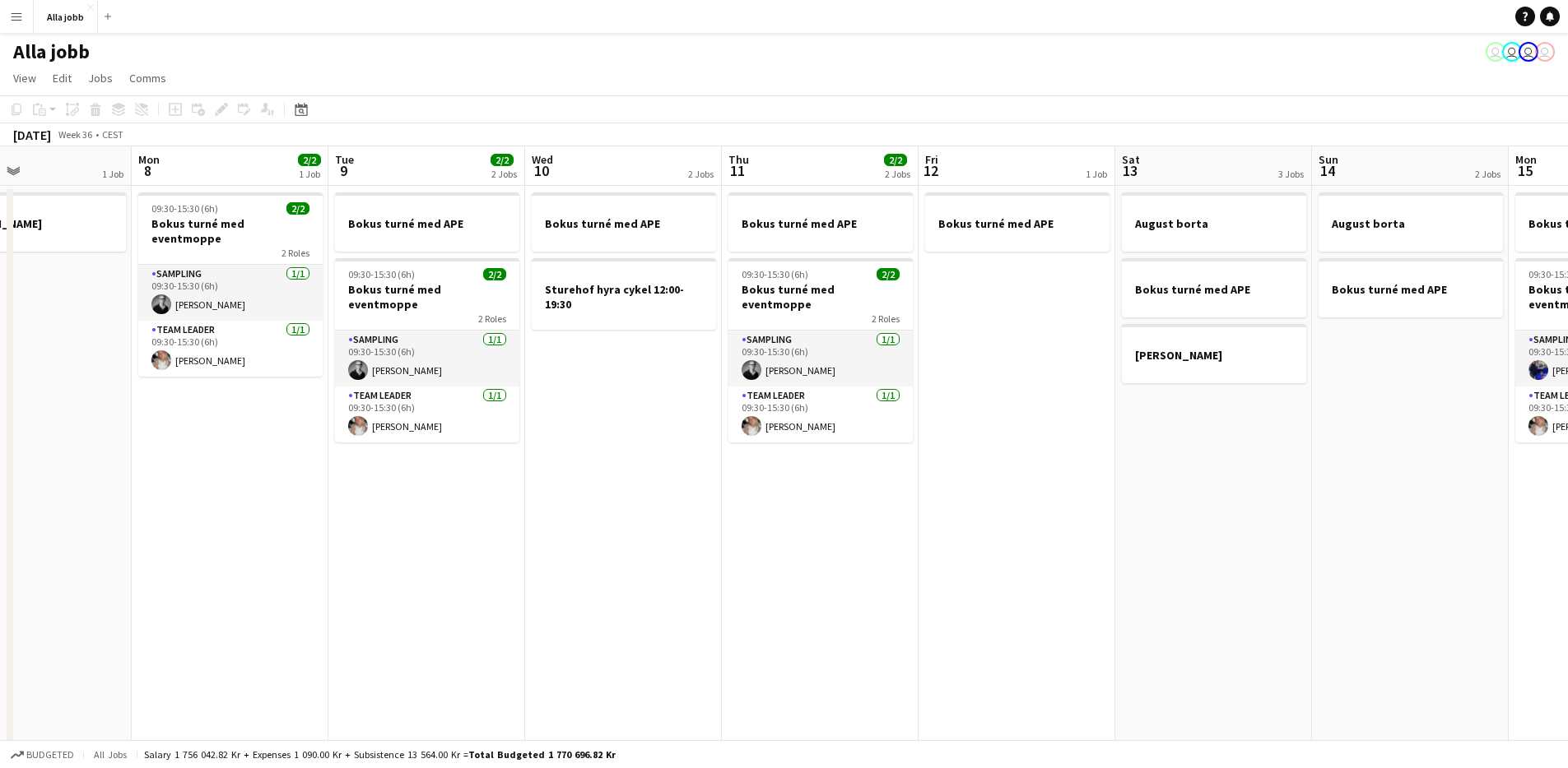
click at [746, 522] on app-date-cell "Bokus turné med APE 09:30-15:30 (6h) 2/2 Bokus turné med eventmoppe 2 Roles Sam…" at bounding box center [820, 471] width 197 height 569
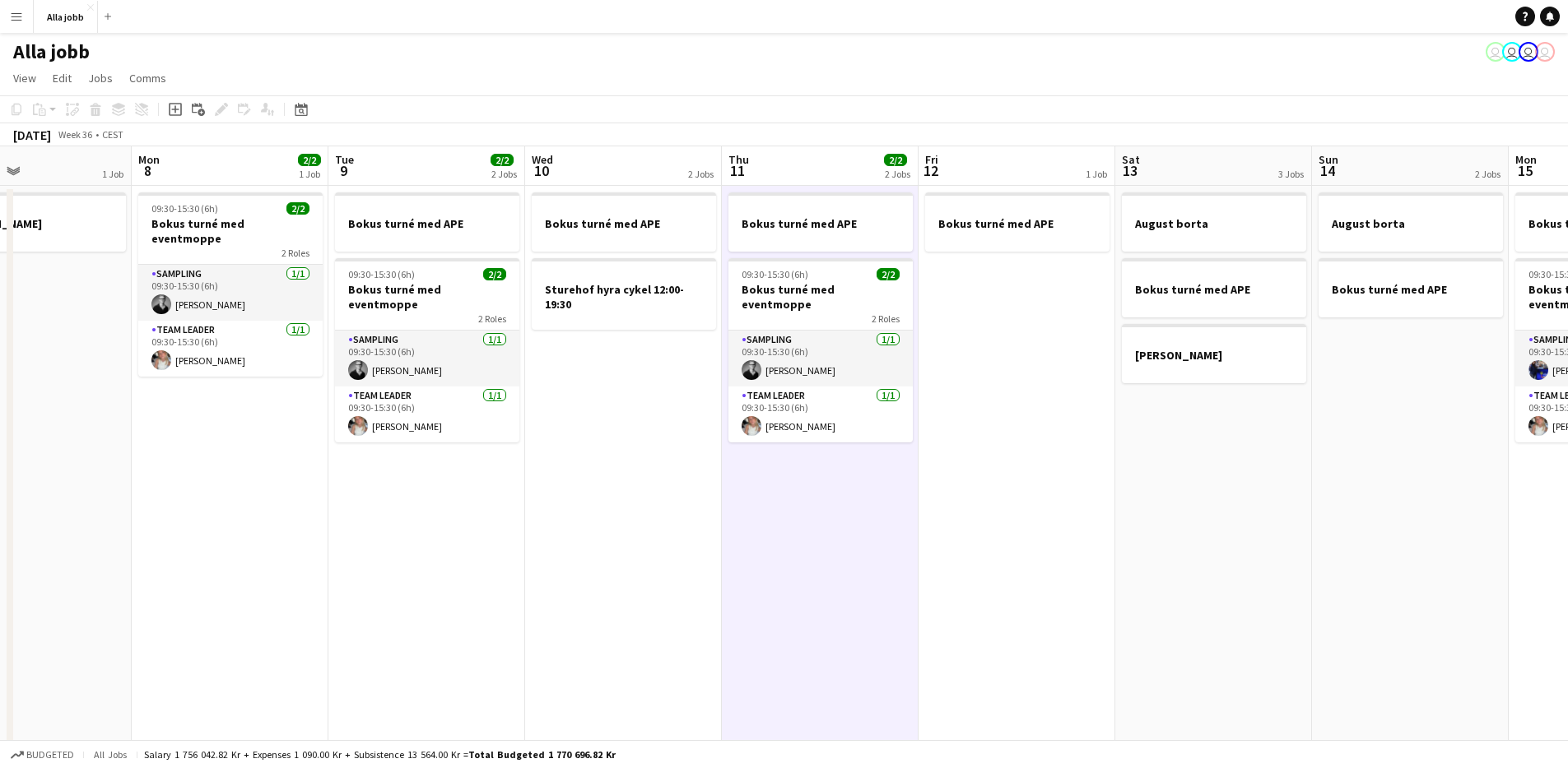
click at [822, 523] on app-date-cell "Bokus turné med APE 09:30-15:30 (6h) 2/2 Bokus turné med eventmoppe 2 Roles Sam…" at bounding box center [820, 471] width 197 height 569
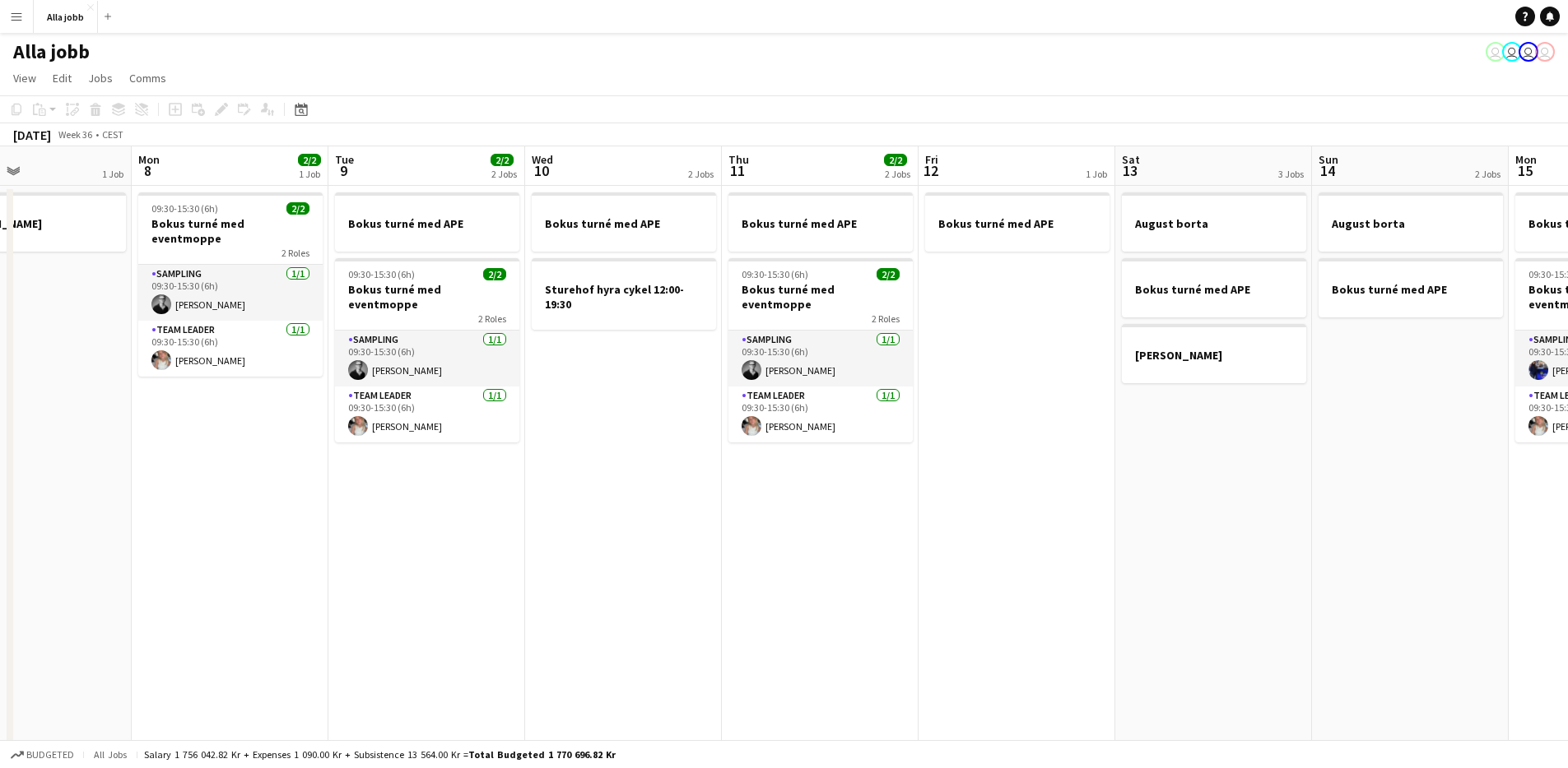
click at [822, 523] on app-date-cell "Bokus turné med APE 09:30-15:30 (6h) 2/2 Bokus turné med eventmoppe 2 Roles Sam…" at bounding box center [820, 471] width 197 height 569
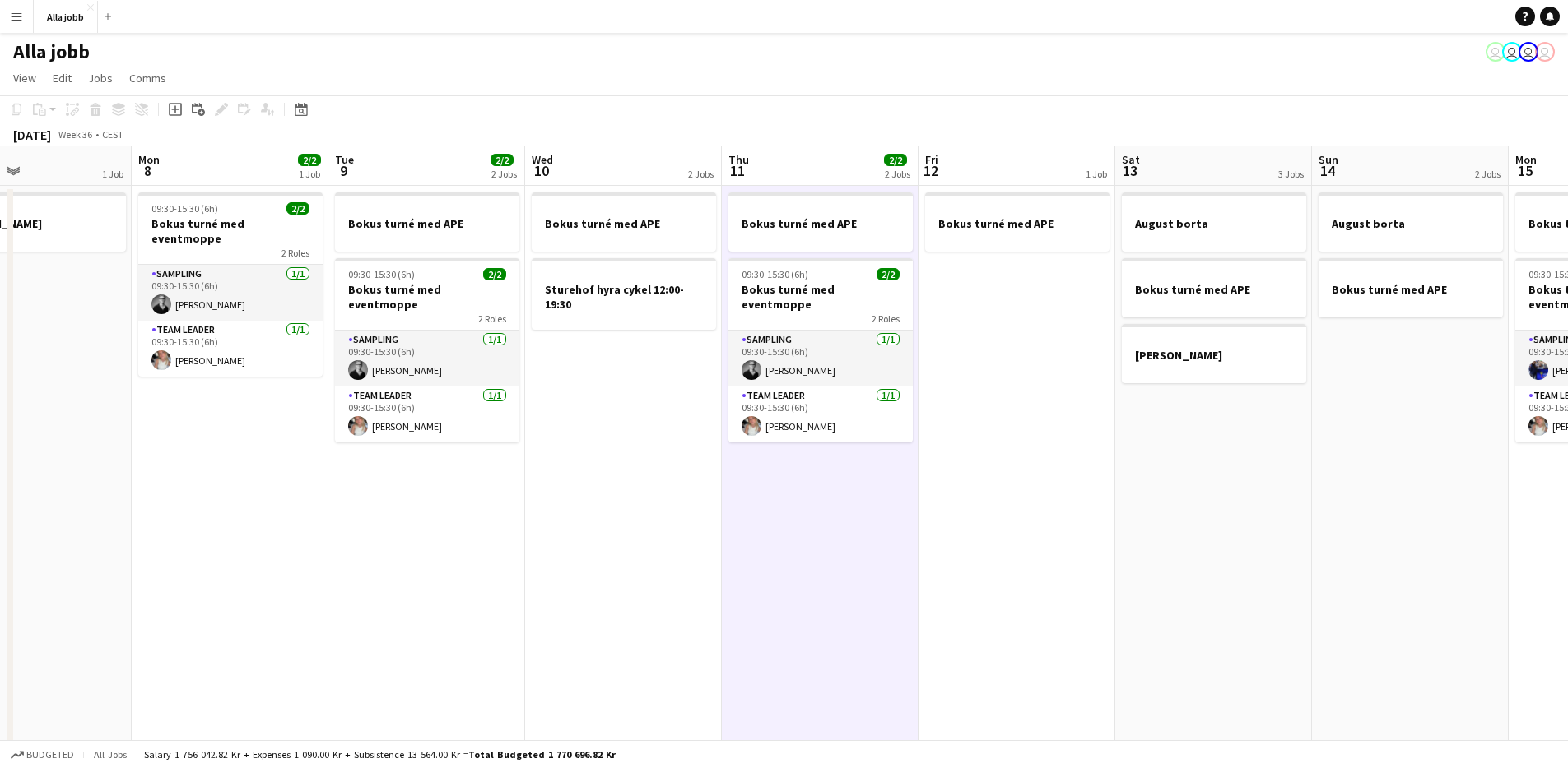
click at [822, 523] on app-date-cell "Bokus turné med APE 09:30-15:30 (6h) 2/2 Bokus turné med eventmoppe 2 Roles Sam…" at bounding box center [820, 471] width 197 height 569
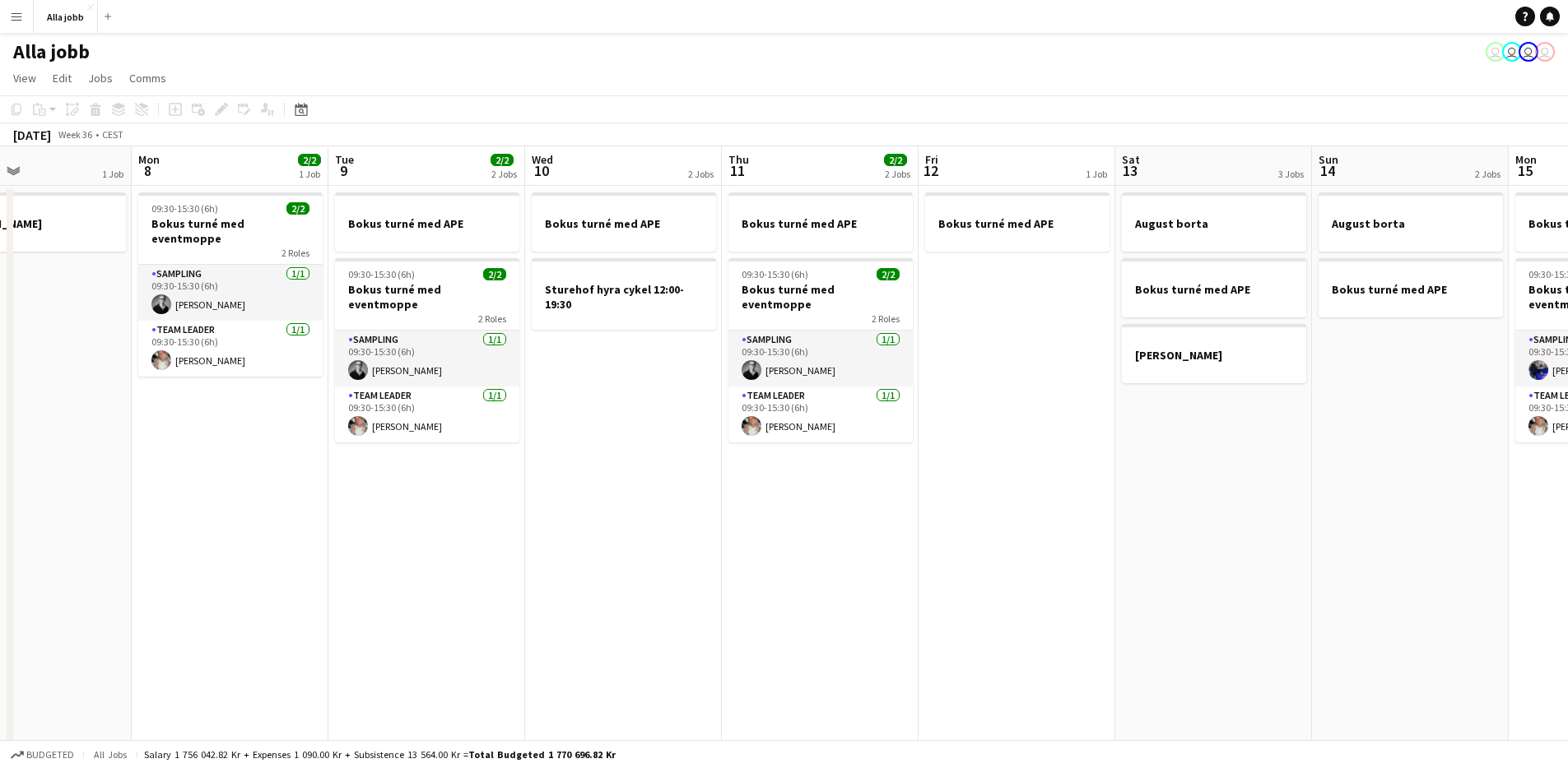
click at [822, 523] on app-date-cell "Bokus turné med APE 09:30-15:30 (6h) 2/2 Bokus turné med eventmoppe 2 Roles Sam…" at bounding box center [820, 471] width 197 height 569
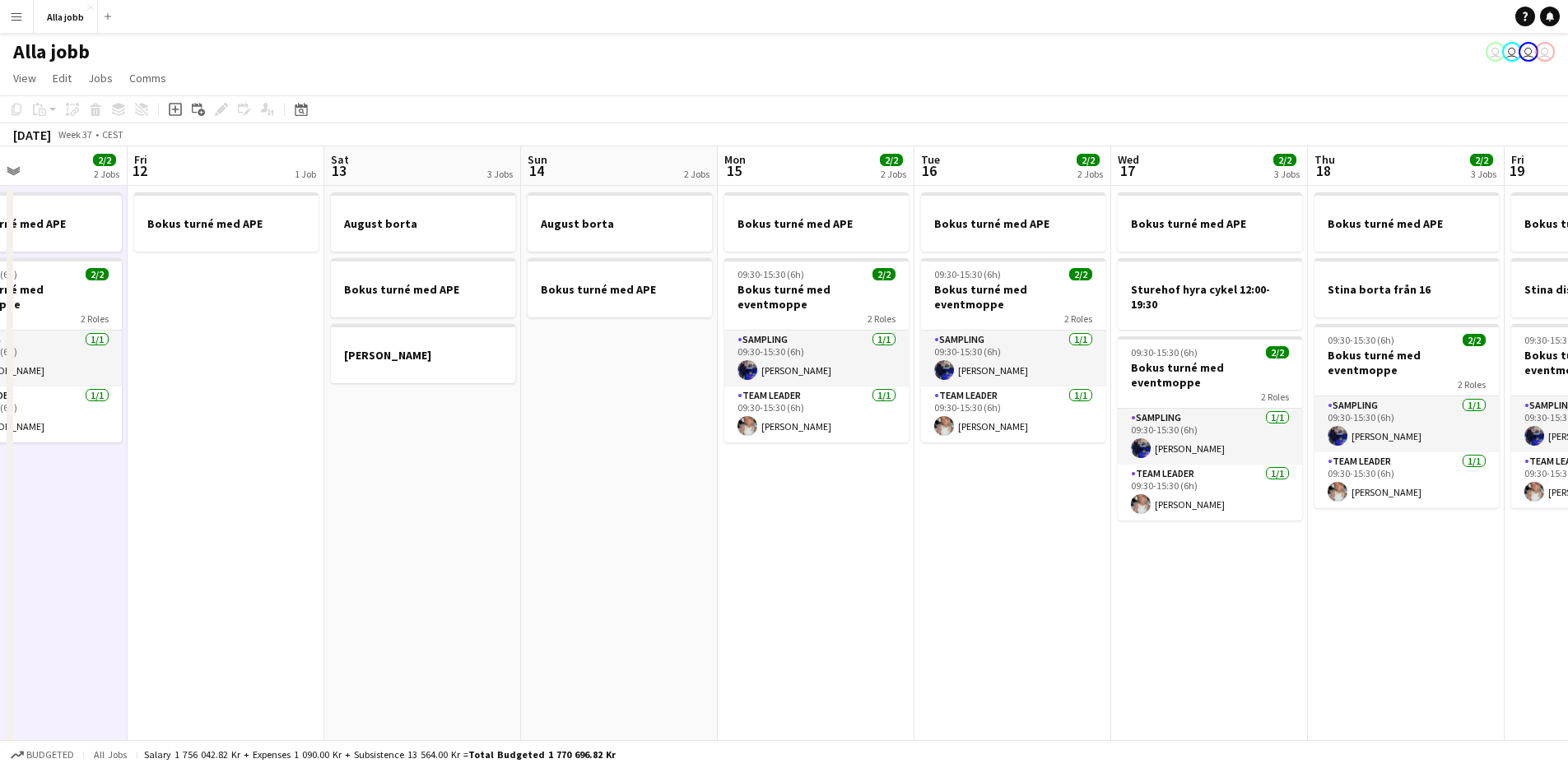
drag, startPoint x: 767, startPoint y: 549, endPoint x: 680, endPoint y: 495, distance: 102.4
click at [236, 489] on app-calendar-viewport "Tue 9 2/2 2 Jobs Wed 10 2 Jobs Thu 11 2/2 2 Jobs Fri 12 1 Job Sat 13 3 Jobs Sun…" at bounding box center [784, 450] width 1568 height 609
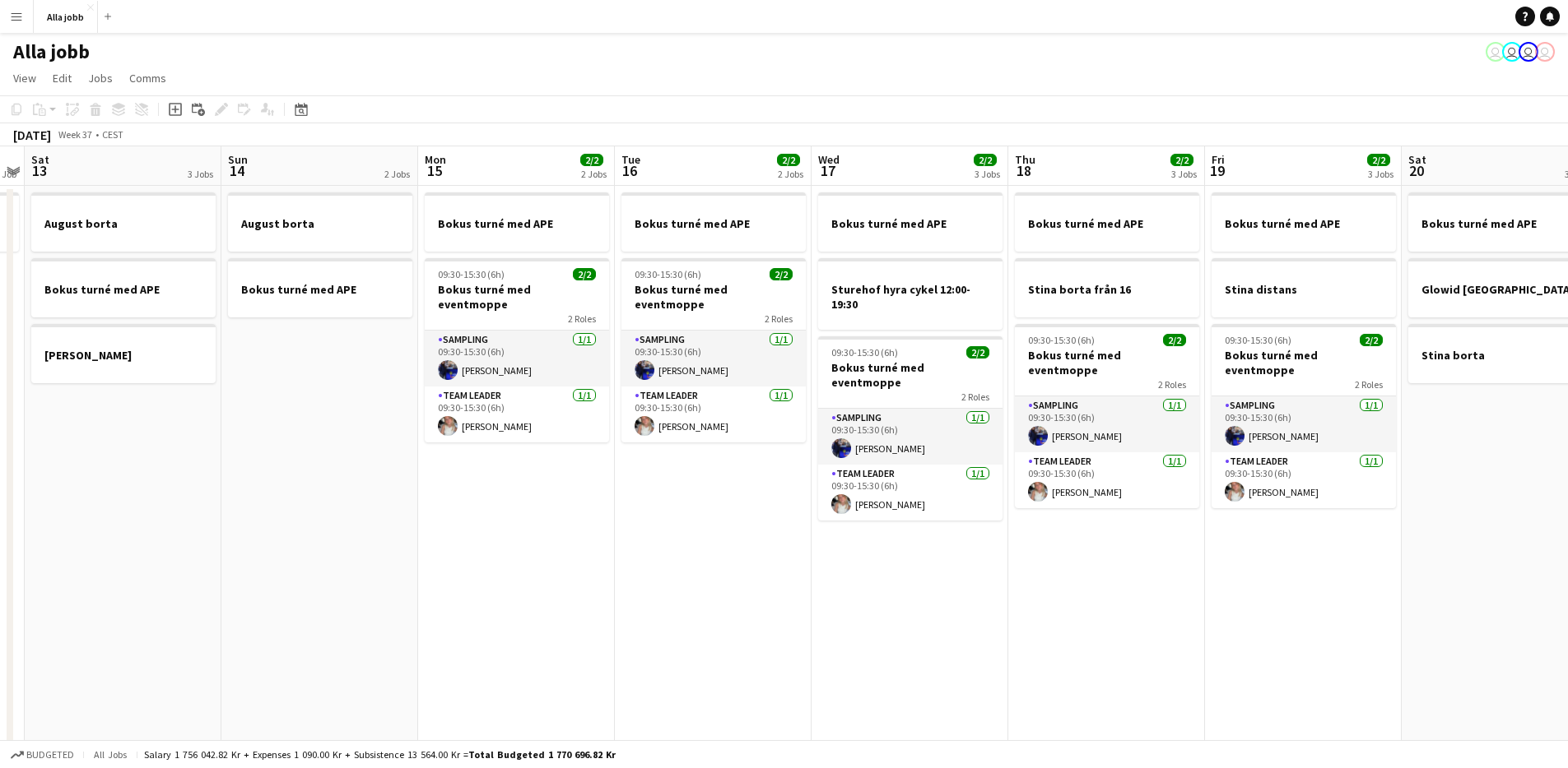
drag, startPoint x: 883, startPoint y: 510, endPoint x: 464, endPoint y: 481, distance: 420.0
click at [462, 481] on app-calendar-viewport "Tue 9 2/2 2 Jobs Wed 10 2 Jobs Thu 11 2/2 2 Jobs Fri 12 1 Job Sat 13 3 Jobs Sun…" at bounding box center [784, 450] width 1568 height 609
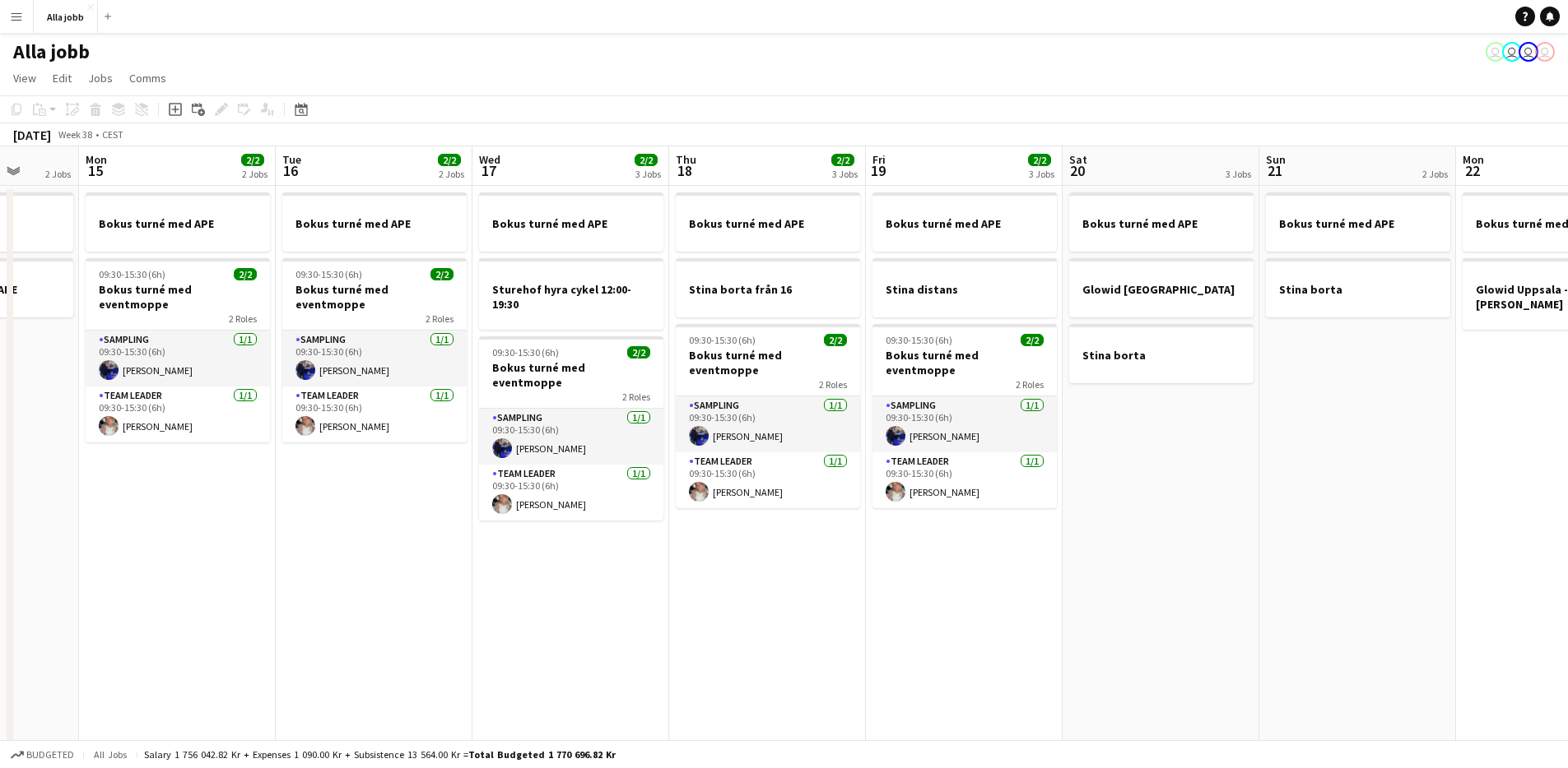
scroll to position [0, 801]
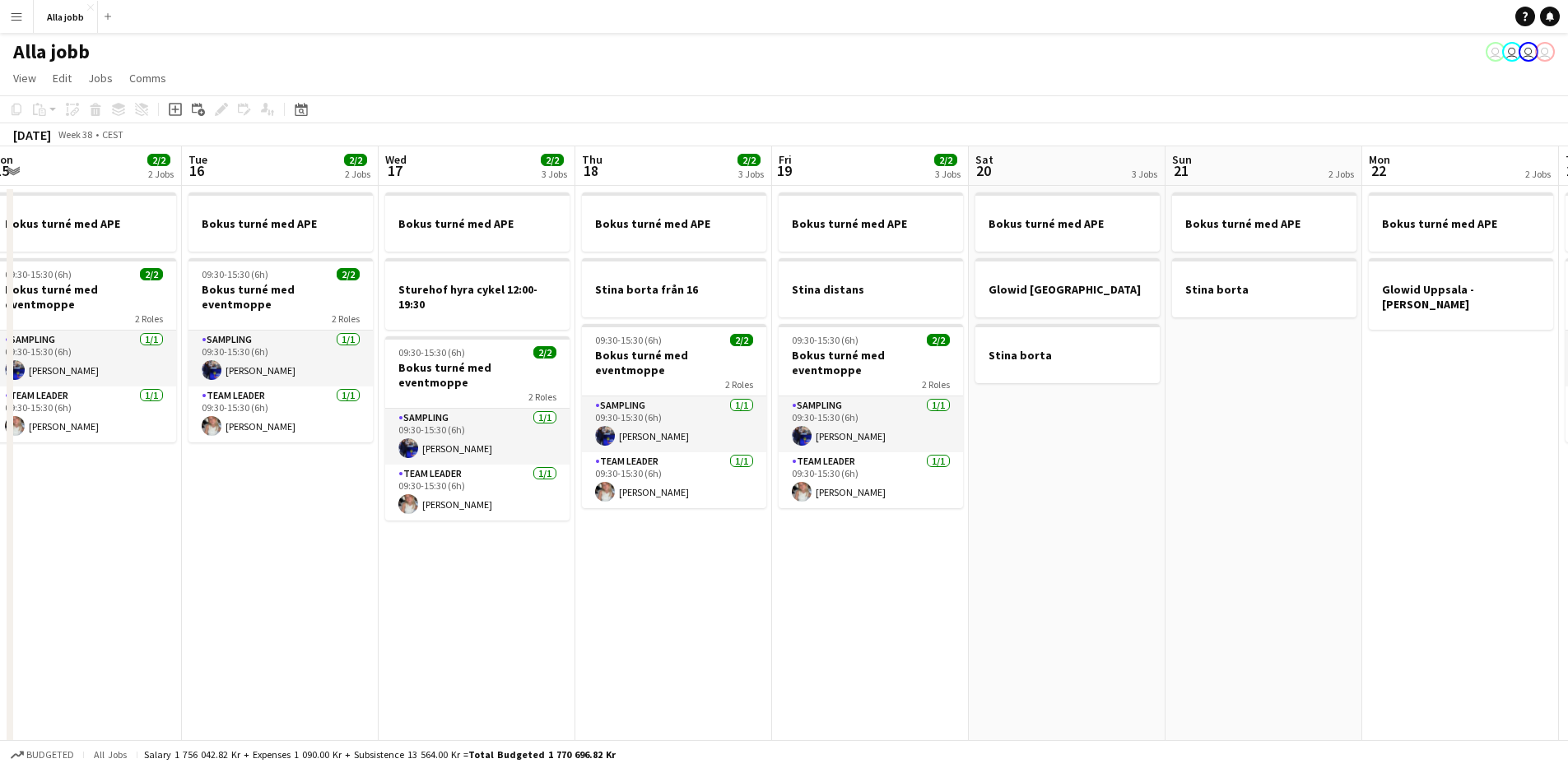
drag, startPoint x: 643, startPoint y: 560, endPoint x: 595, endPoint y: 561, distance: 48.0
click at [595, 561] on app-calendar-viewport "Thu 11 2/2 2 Jobs Fri 12 1 Job Sat 13 3 Jobs Sun 14 2 Jobs Mon 15 2/2 2 Jobs Tu…" at bounding box center [784, 450] width 1568 height 609
click at [594, 560] on app-date-cell "Bokus turné med APE Stina borta från 16 09:30-15:30 (6h) 2/2 Bokus turné med ev…" at bounding box center [674, 471] width 197 height 569
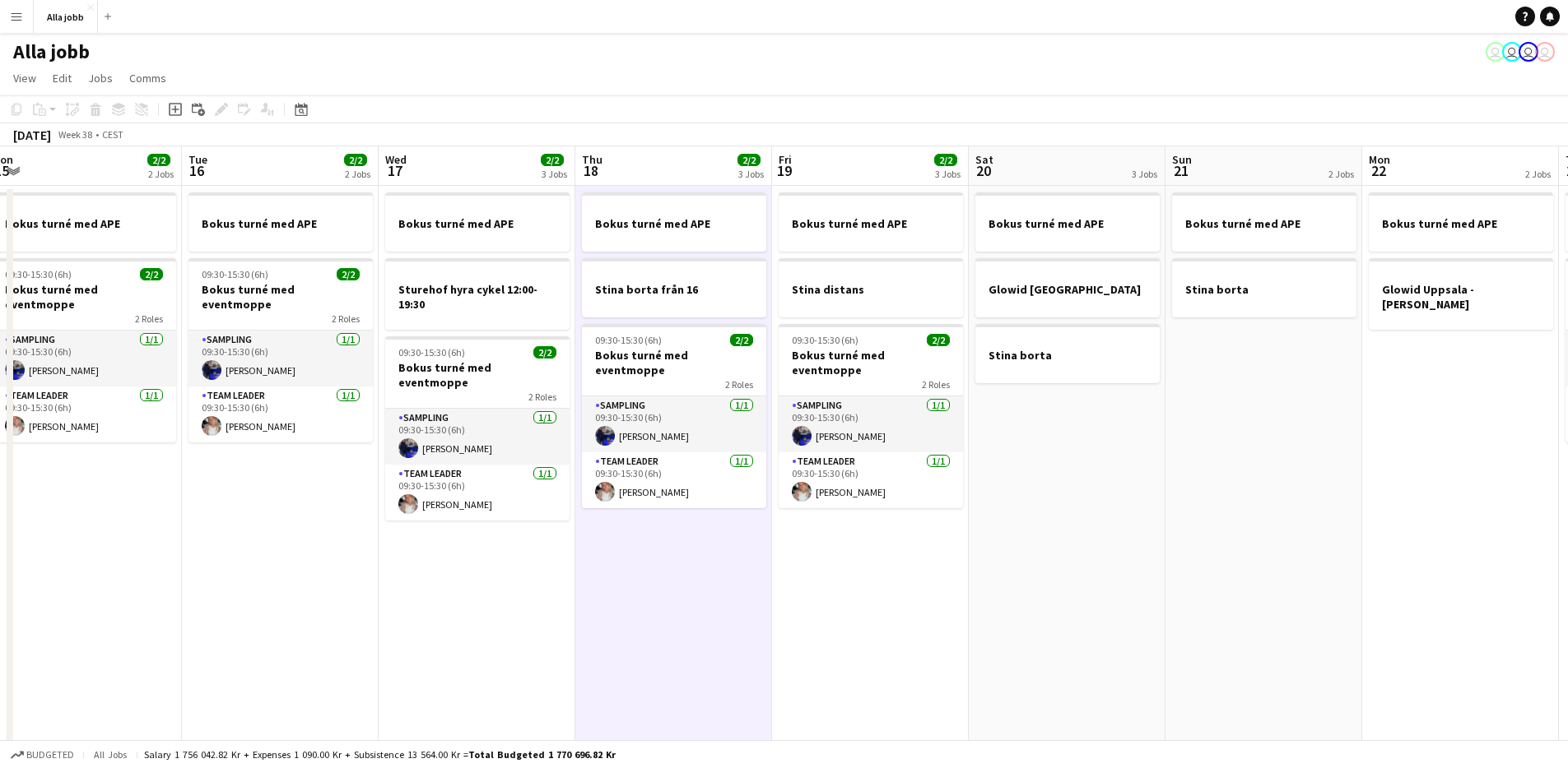
click at [735, 571] on app-date-cell "Bokus turné med APE Stina borta från 16 09:30-15:30 (6h) 2/2 Bokus turné med ev…" at bounding box center [674, 471] width 197 height 569
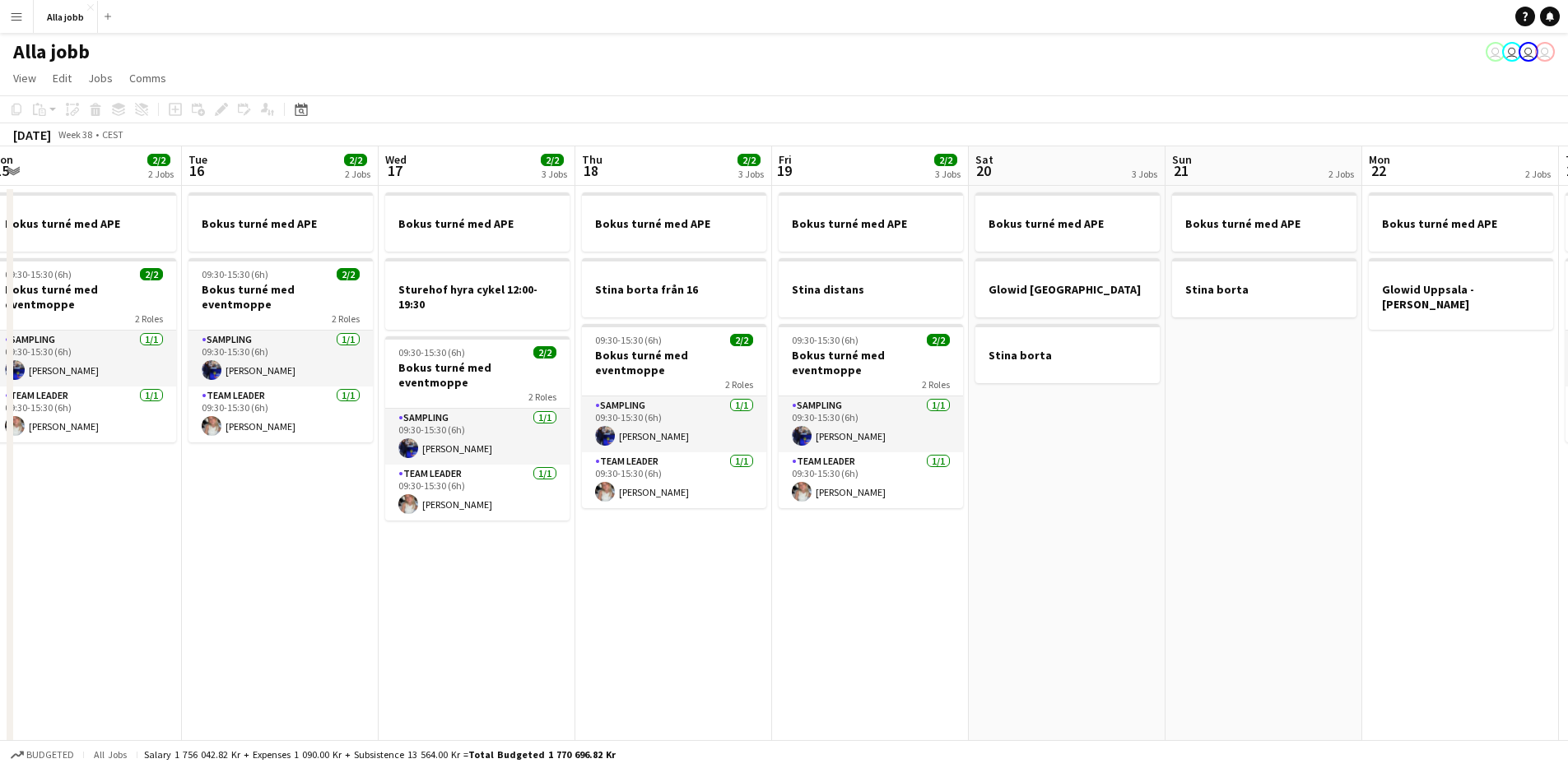
click at [735, 571] on app-date-cell "Bokus turné med APE Stina borta från 16 09:30-15:30 (6h) 2/2 Bokus turné med ev…" at bounding box center [674, 471] width 197 height 569
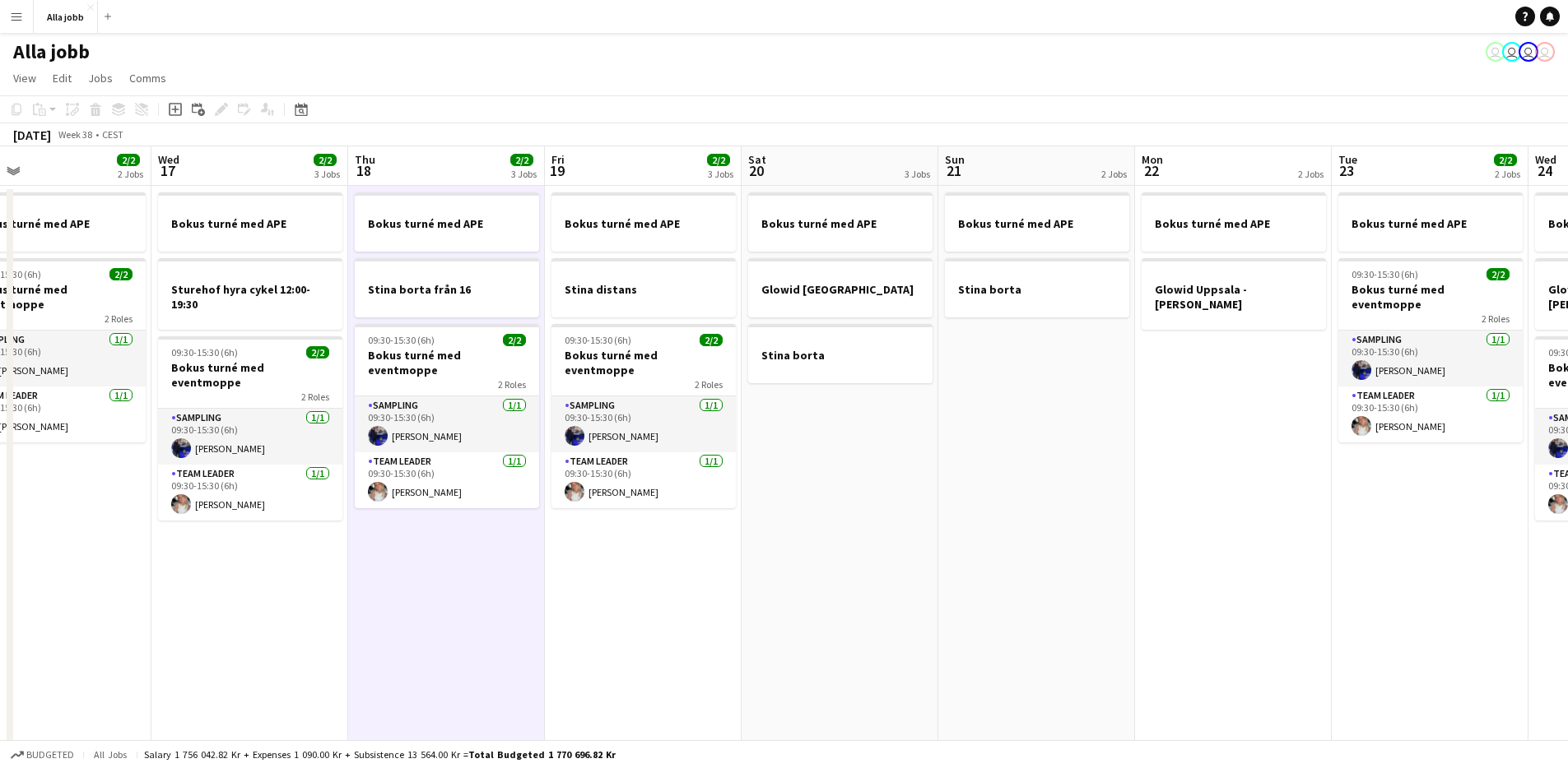
scroll to position [0, 651]
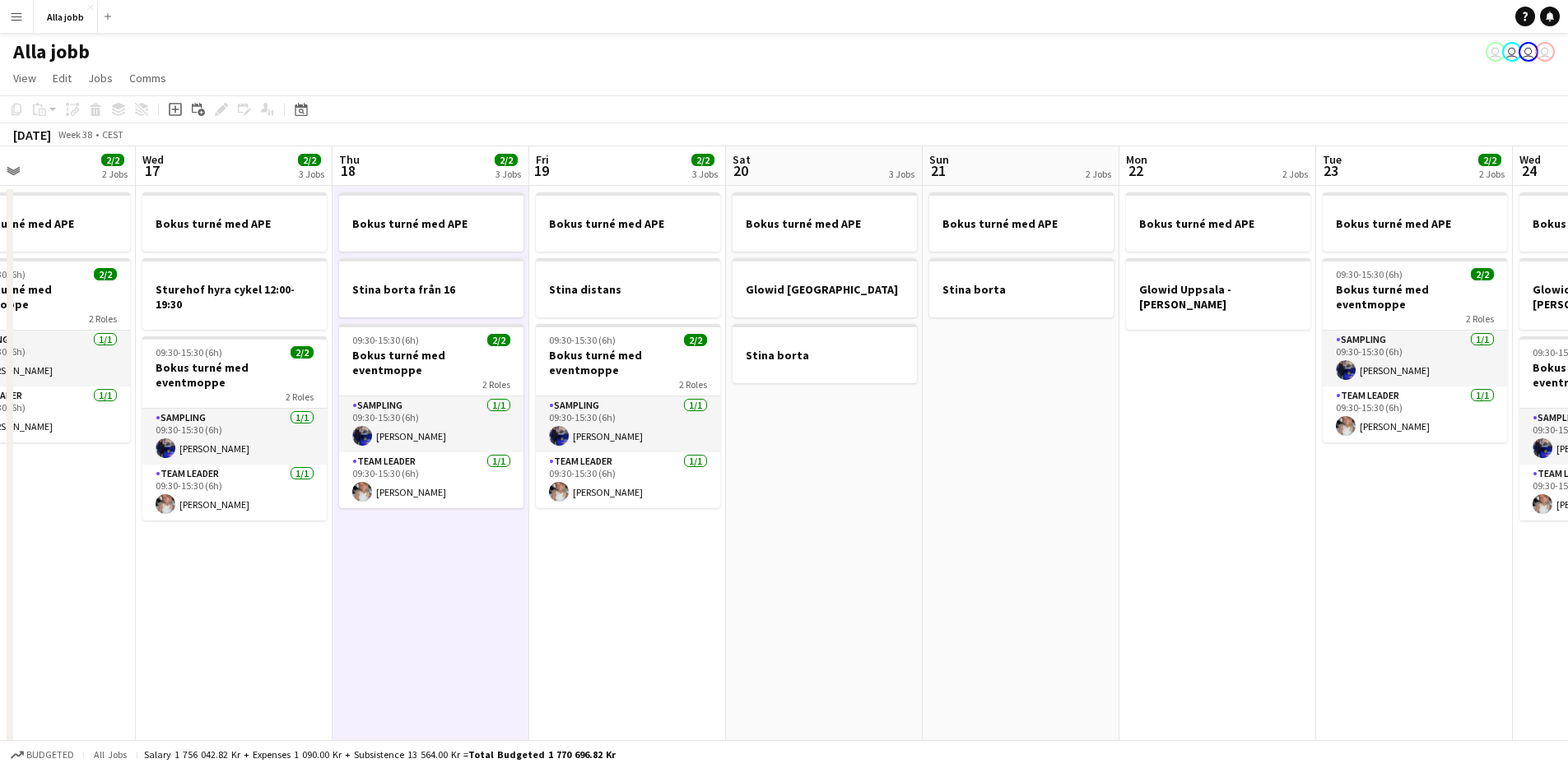
drag, startPoint x: 610, startPoint y: 534, endPoint x: 539, endPoint y: 524, distance: 71.7
click at [539, 524] on app-calendar-viewport "Sat 13 3 Jobs Sun 14 2 Jobs Mon 15 2/2 2 Jobs Tue 16 2/2 2 Jobs Wed 17 2/2 3 Jo…" at bounding box center [784, 450] width 1568 height 609
click at [610, 569] on app-date-cell "Bokus turné med APE Stina distans 09:30-15:30 (6h) 2/2 Bokus turné med eventmop…" at bounding box center [627, 471] width 197 height 569
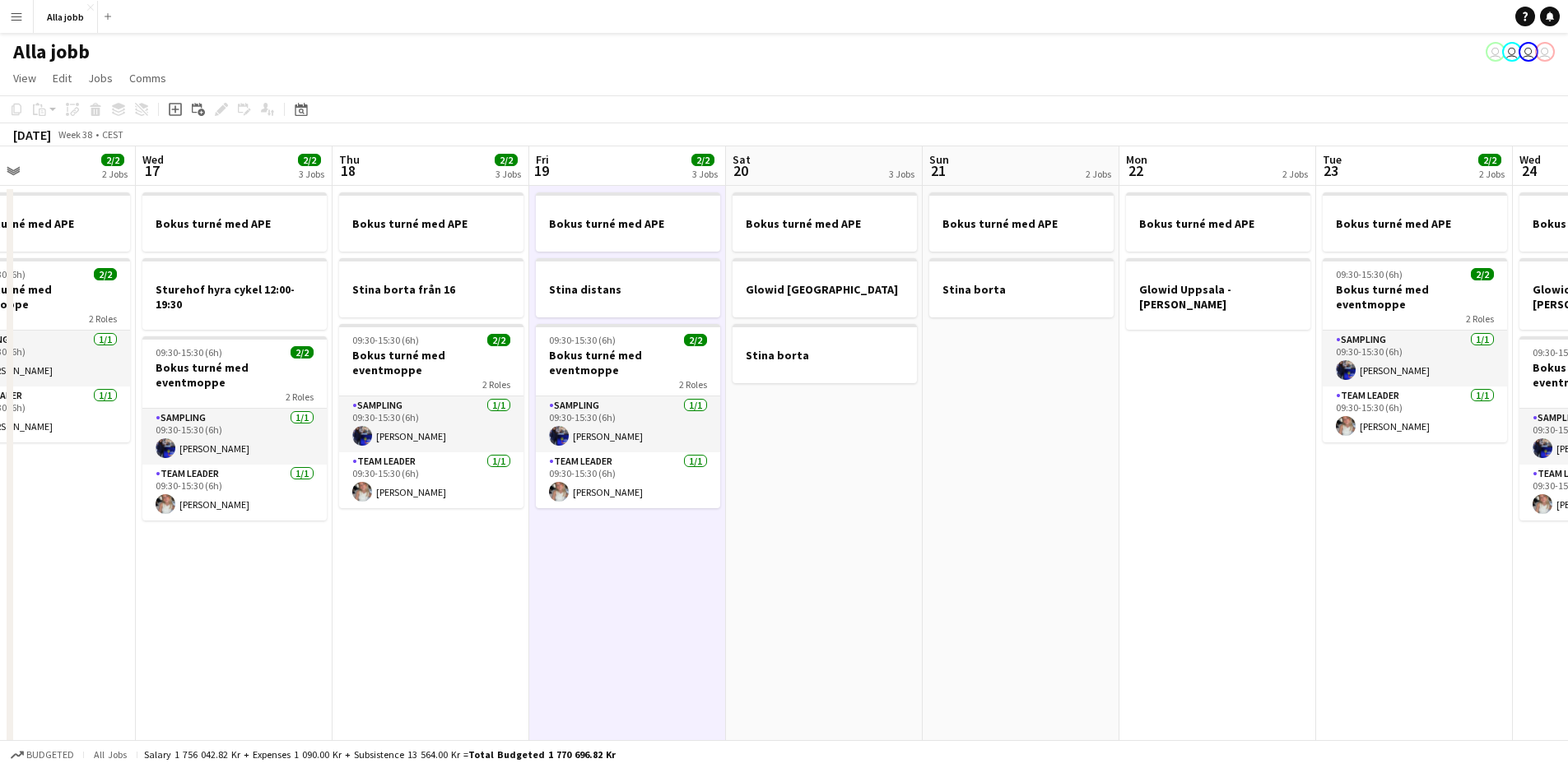
click at [839, 432] on app-date-cell "Bokus turné med APE Glowid [GEOGRAPHIC_DATA] Stina borta" at bounding box center [824, 471] width 197 height 569
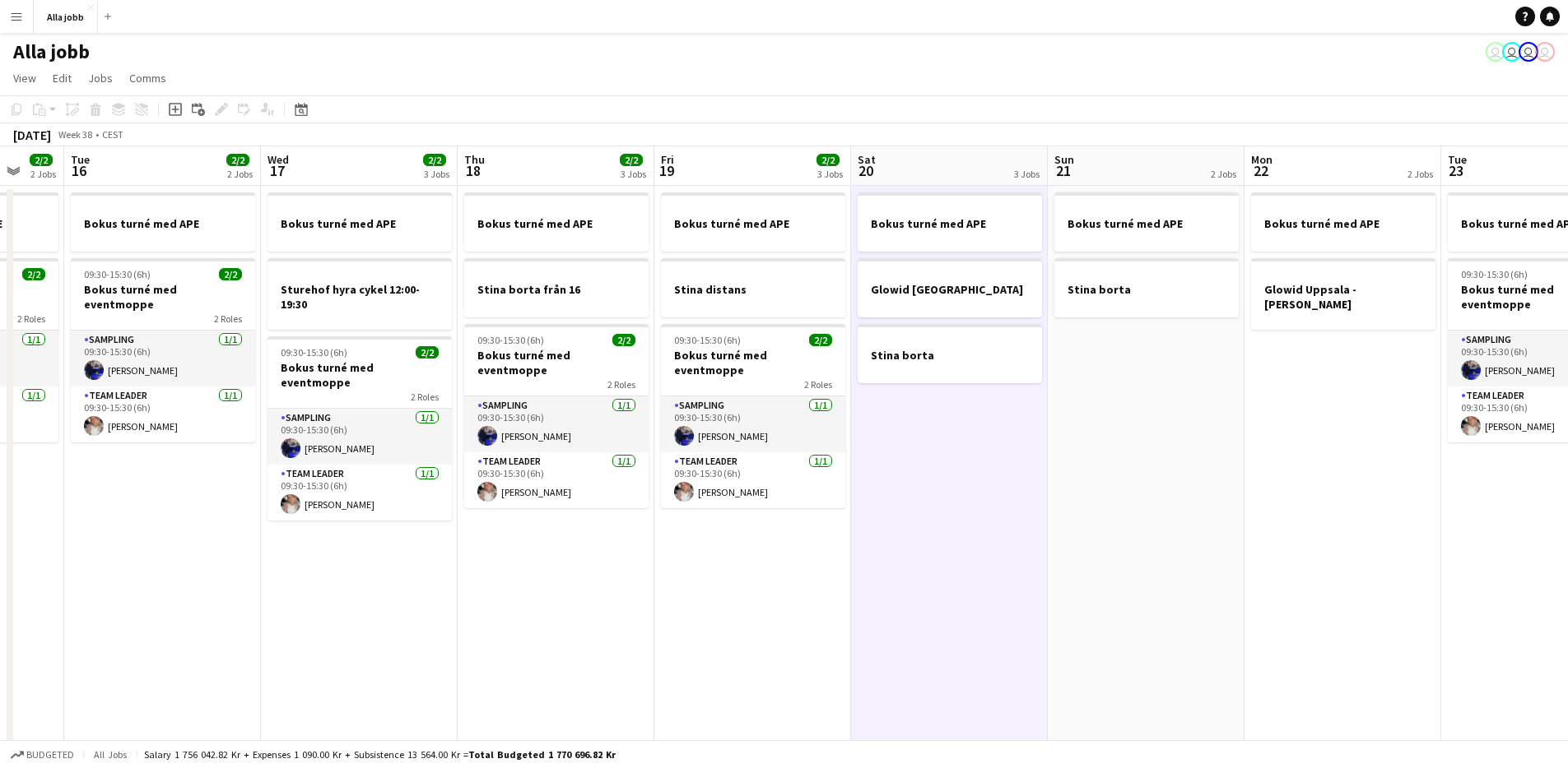
scroll to position [0, 565]
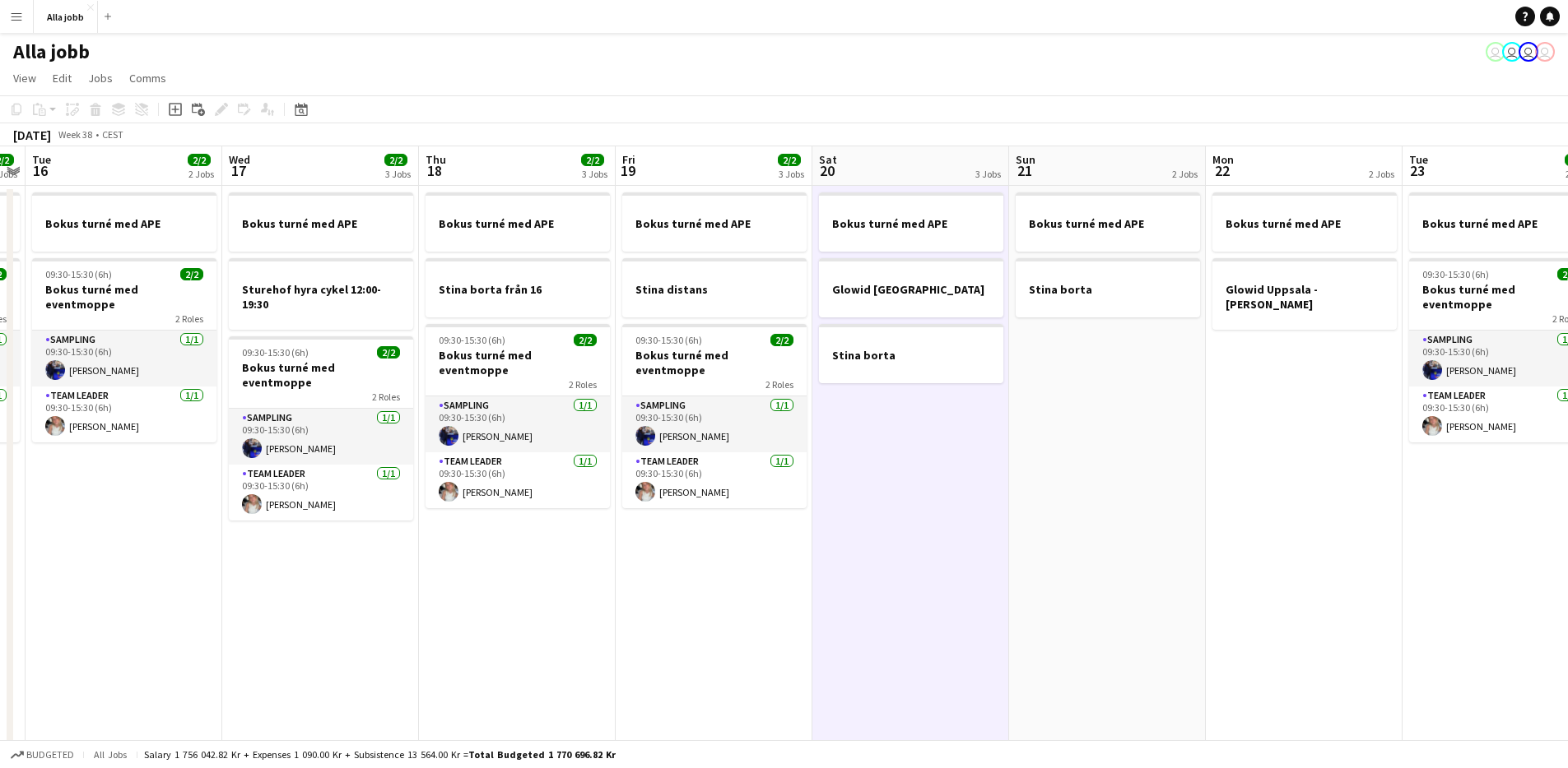
drag, startPoint x: 839, startPoint y: 537, endPoint x: 532, endPoint y: 521, distance: 307.4
click at [532, 521] on app-calendar-viewport "Sat 13 3 Jobs Sun 14 2 Jobs Mon 15 2/2 2 Jobs Tue 16 2/2 2 Jobs Wed 17 2/2 3 Jo…" at bounding box center [784, 450] width 1568 height 609
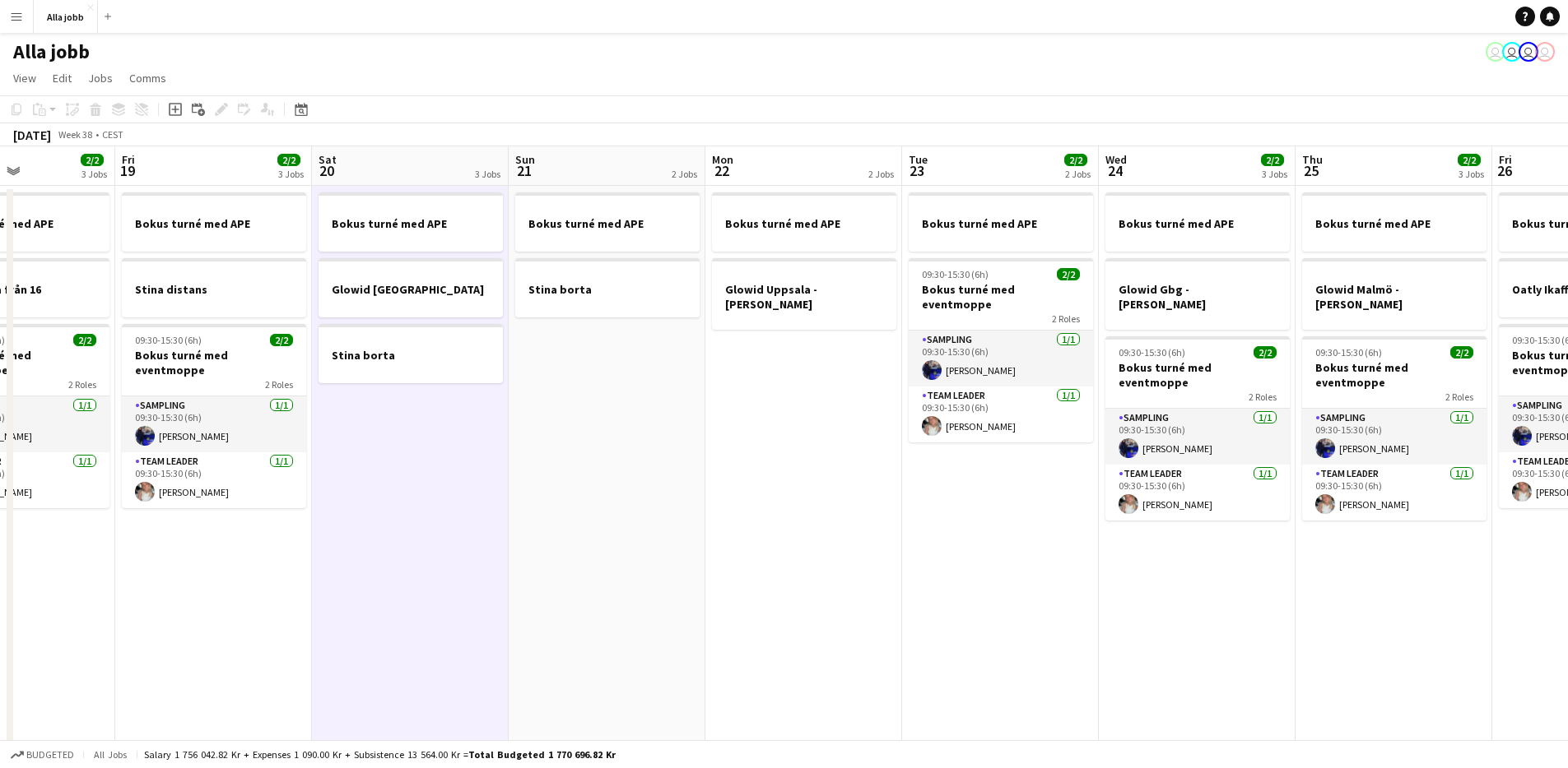
scroll to position [0, 673]
drag, startPoint x: 822, startPoint y: 560, endPoint x: 718, endPoint y: 544, distance: 105.2
click at [718, 544] on app-calendar-viewport "Mon 15 2/2 2 Jobs Tue 16 2/2 2 Jobs Wed 17 2/2 3 Jobs Thu 18 2/2 3 Jobs Fri 19 …" at bounding box center [784, 450] width 1568 height 609
click at [563, 565] on app-date-cell "Bokus turné med APE Stina borta" at bounding box center [606, 471] width 197 height 569
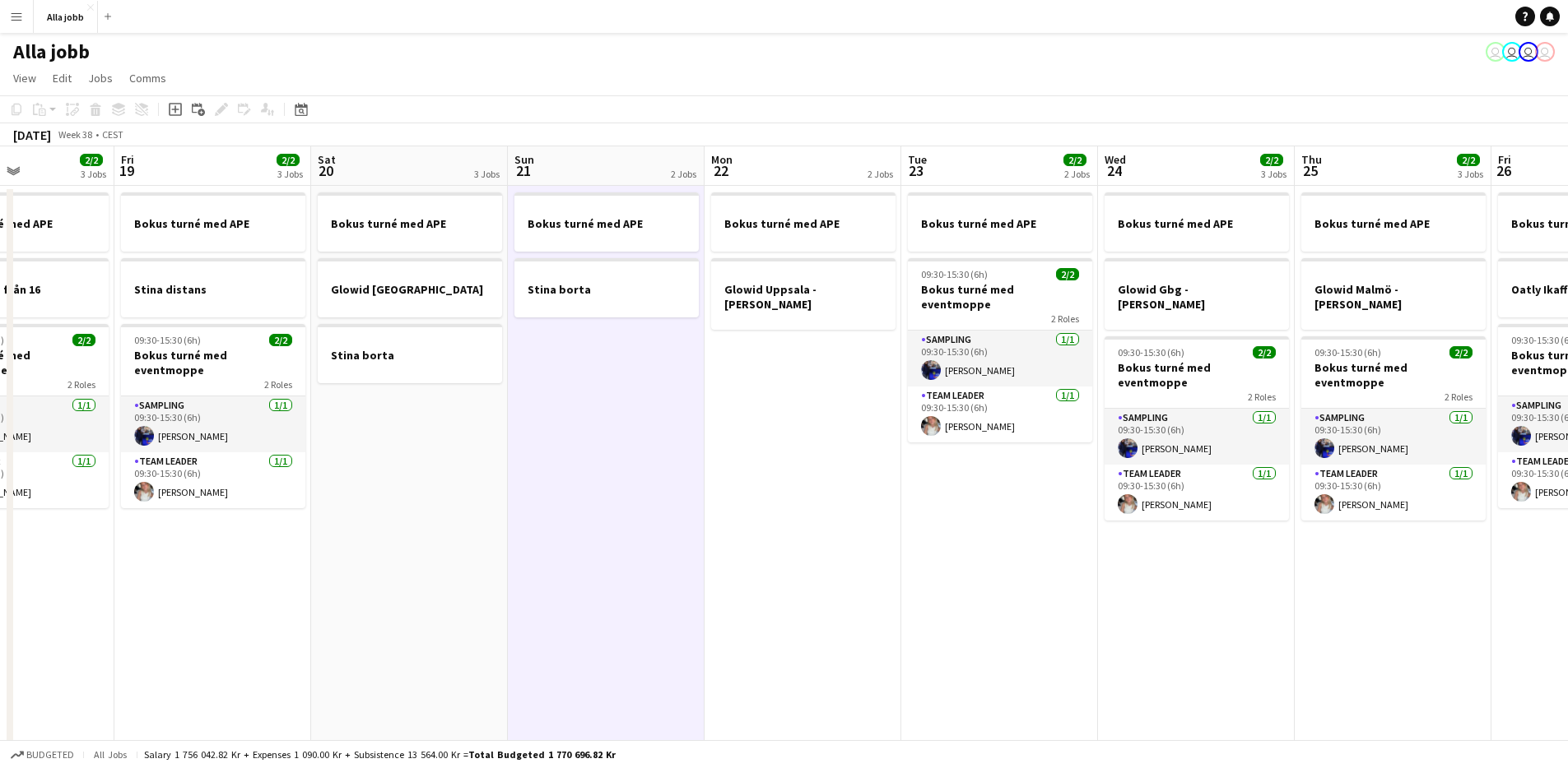
click at [416, 616] on app-date-cell "Bokus turné med APE Glowid [GEOGRAPHIC_DATA] Stina borta" at bounding box center [409, 471] width 197 height 569
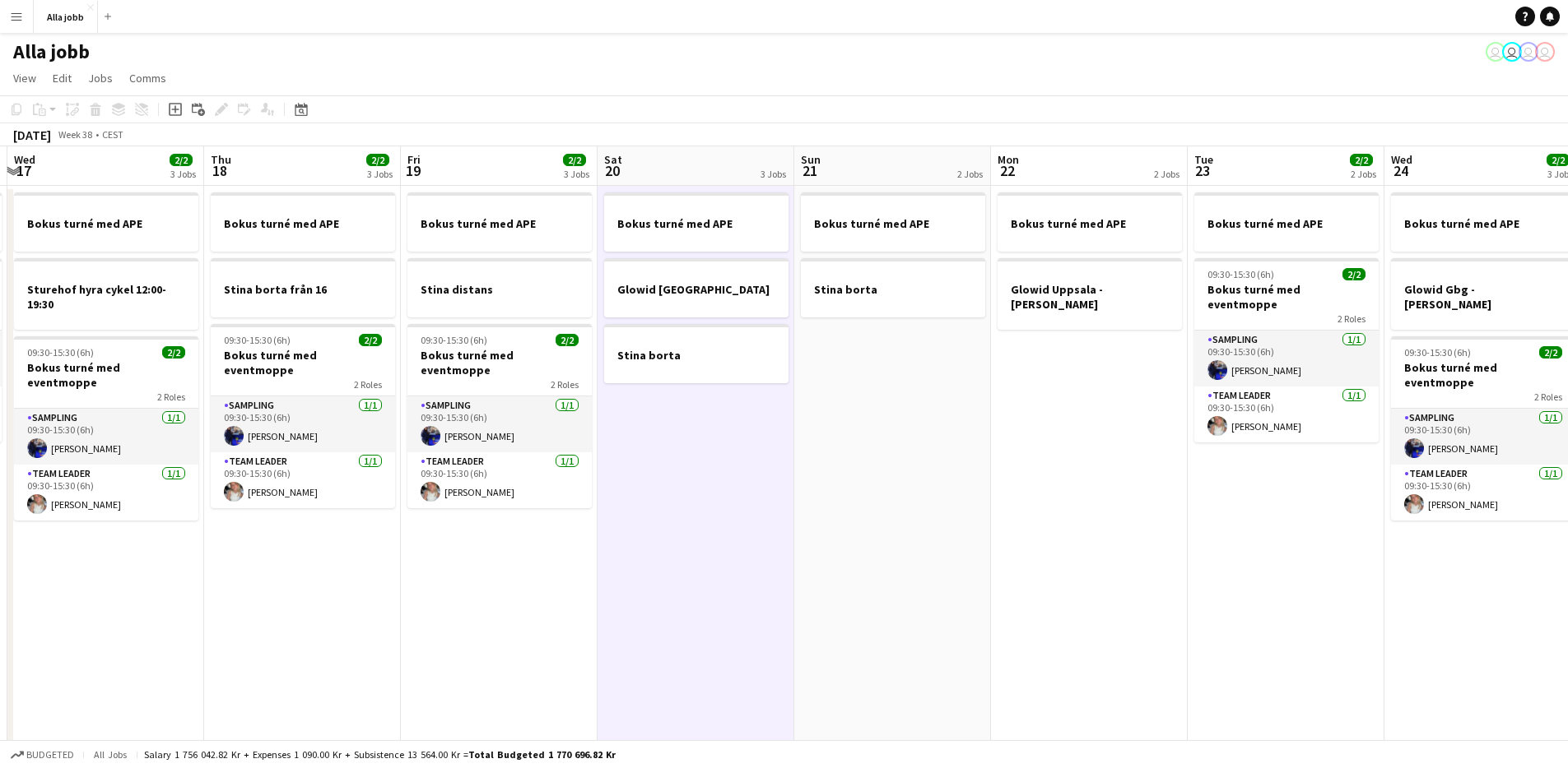
scroll to position [0, 354]
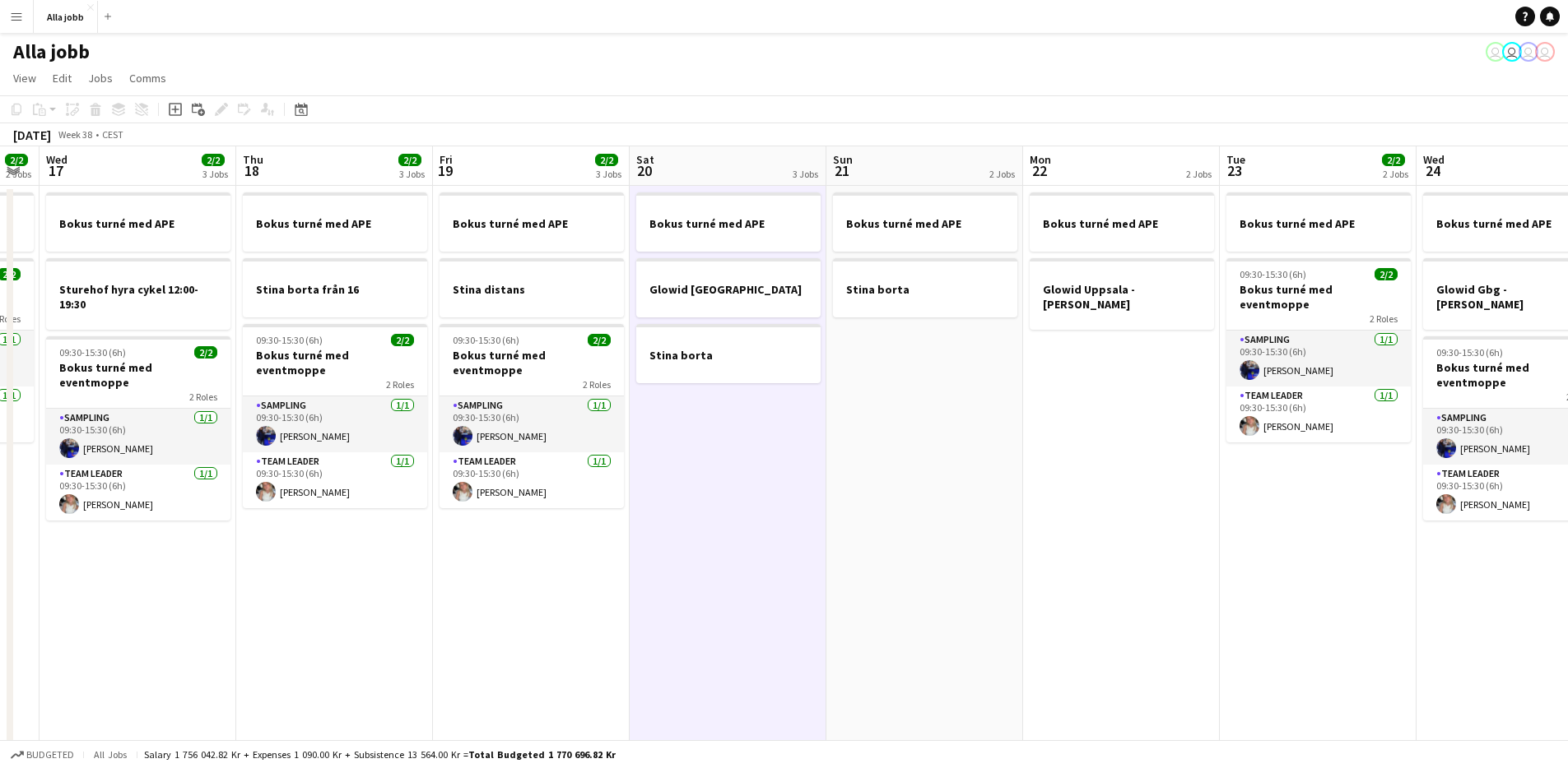
drag, startPoint x: 514, startPoint y: 538, endPoint x: 821, endPoint y: 534, distance: 307.0
click at [832, 535] on app-calendar-viewport "Mon 15 2/2 2 Jobs Tue 16 2/2 2 Jobs Wed 17 2/2 3 Jobs Thu 18 2/2 3 Jobs Fri 19 …" at bounding box center [784, 450] width 1568 height 609
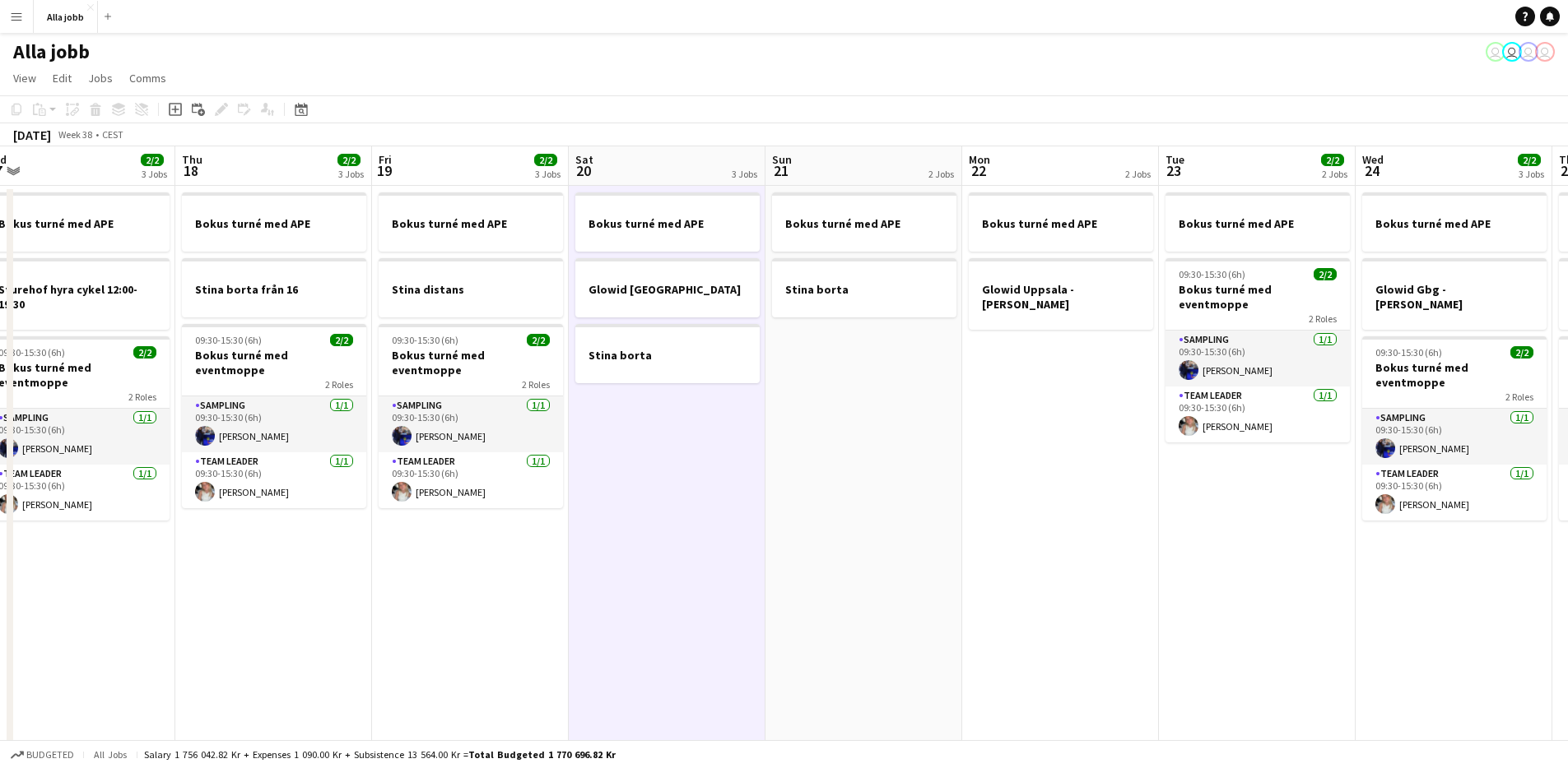
drag, startPoint x: 610, startPoint y: 555, endPoint x: 689, endPoint y: 558, distance: 79.1
click at [689, 558] on app-calendar-viewport "Mon 15 2/2 2 Jobs Tue 16 2/2 2 Jobs Wed 17 2/2 3 Jobs Thu 18 2/2 3 Jobs Fri 19 …" at bounding box center [784, 450] width 1568 height 609
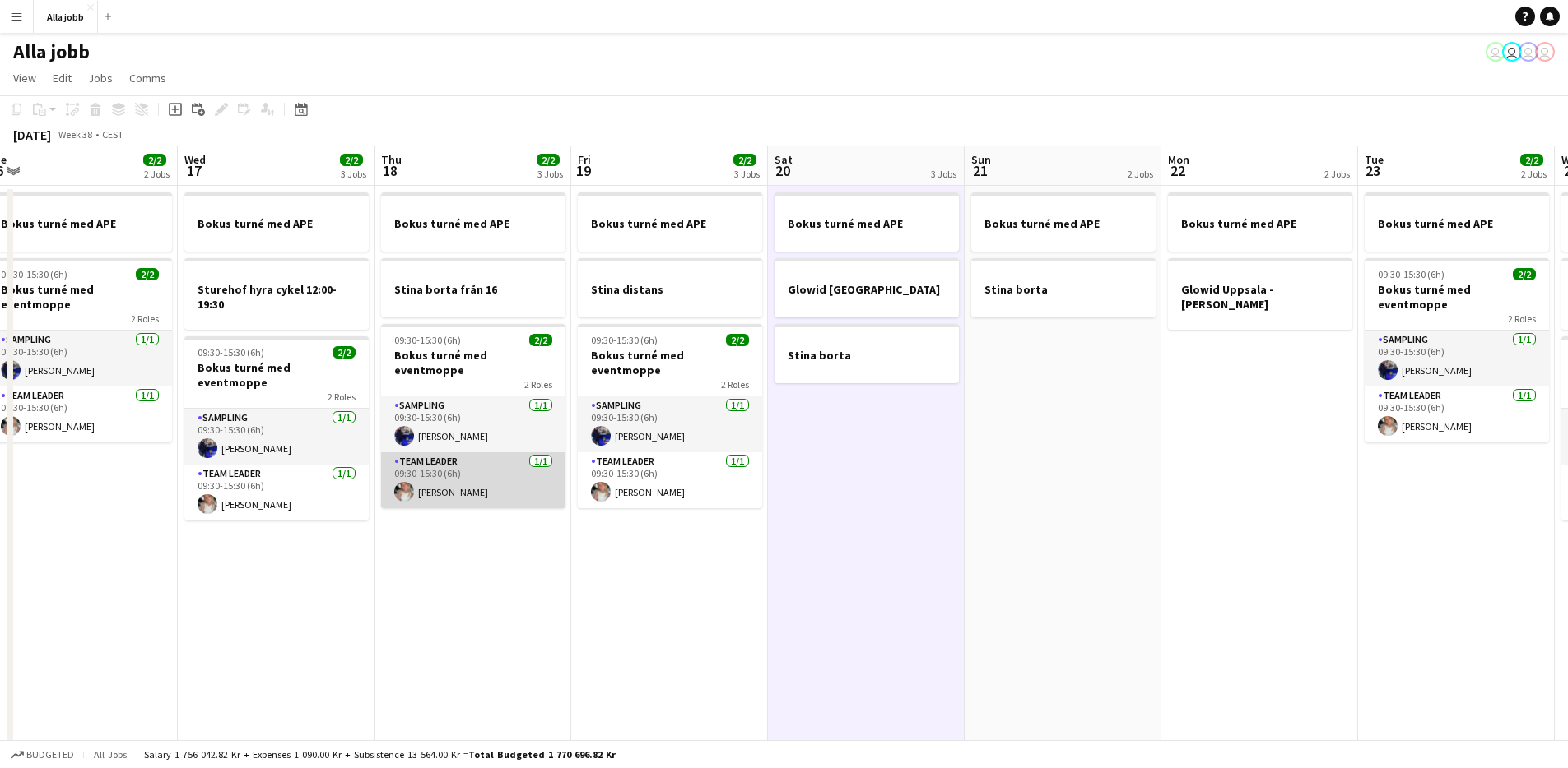
click at [463, 480] on app-card-role "Team Leader [DATE] 09:30-15:30 (6h) [PERSON_NAME]" at bounding box center [473, 480] width 184 height 56
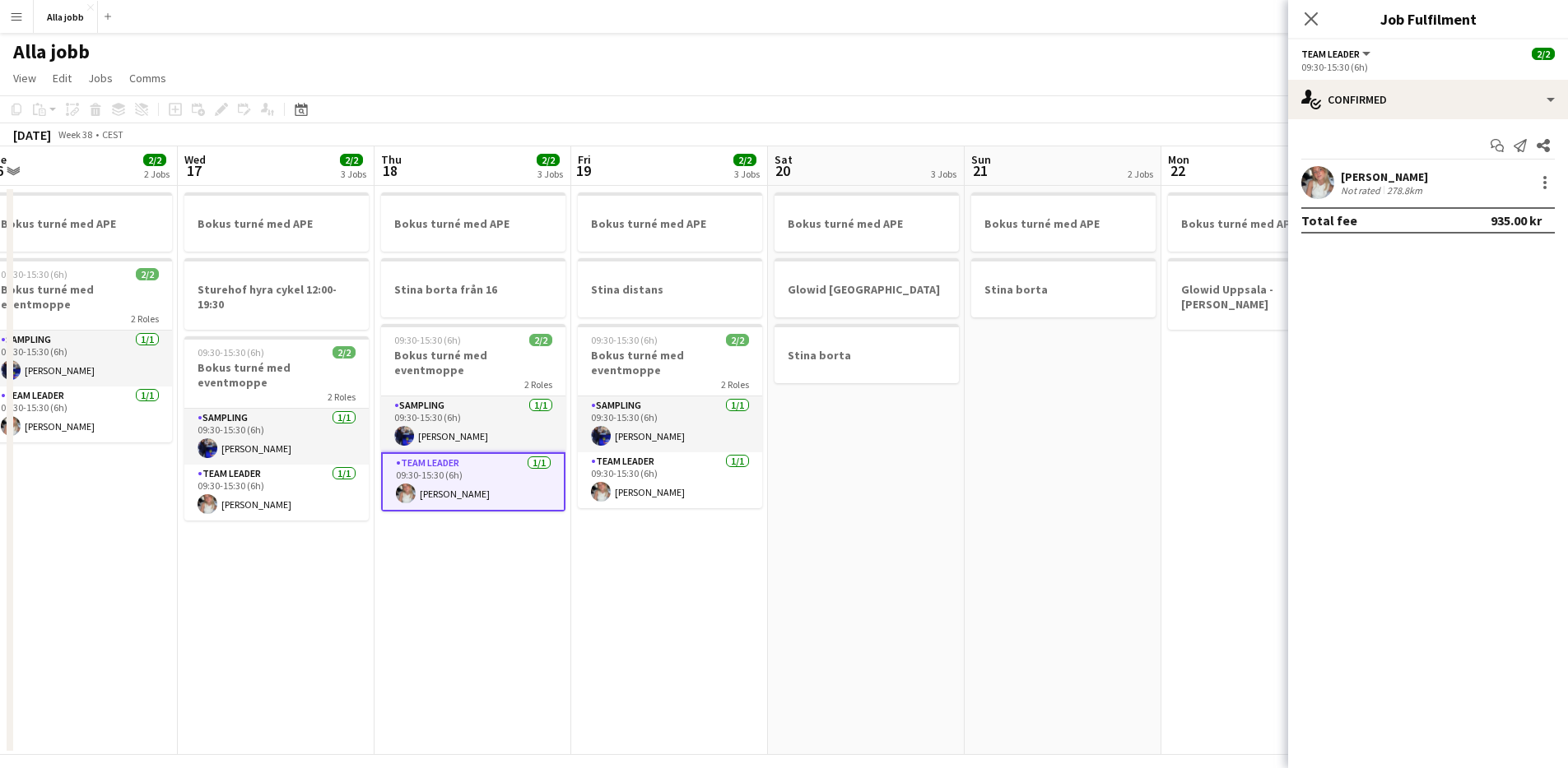
scroll to position [0, 411]
click at [521, 577] on app-date-cell "Bokus turné med APE Stina borta från 16 09:30-15:30 (6h) 2/2 Bokus turné med ev…" at bounding box center [474, 471] width 197 height 569
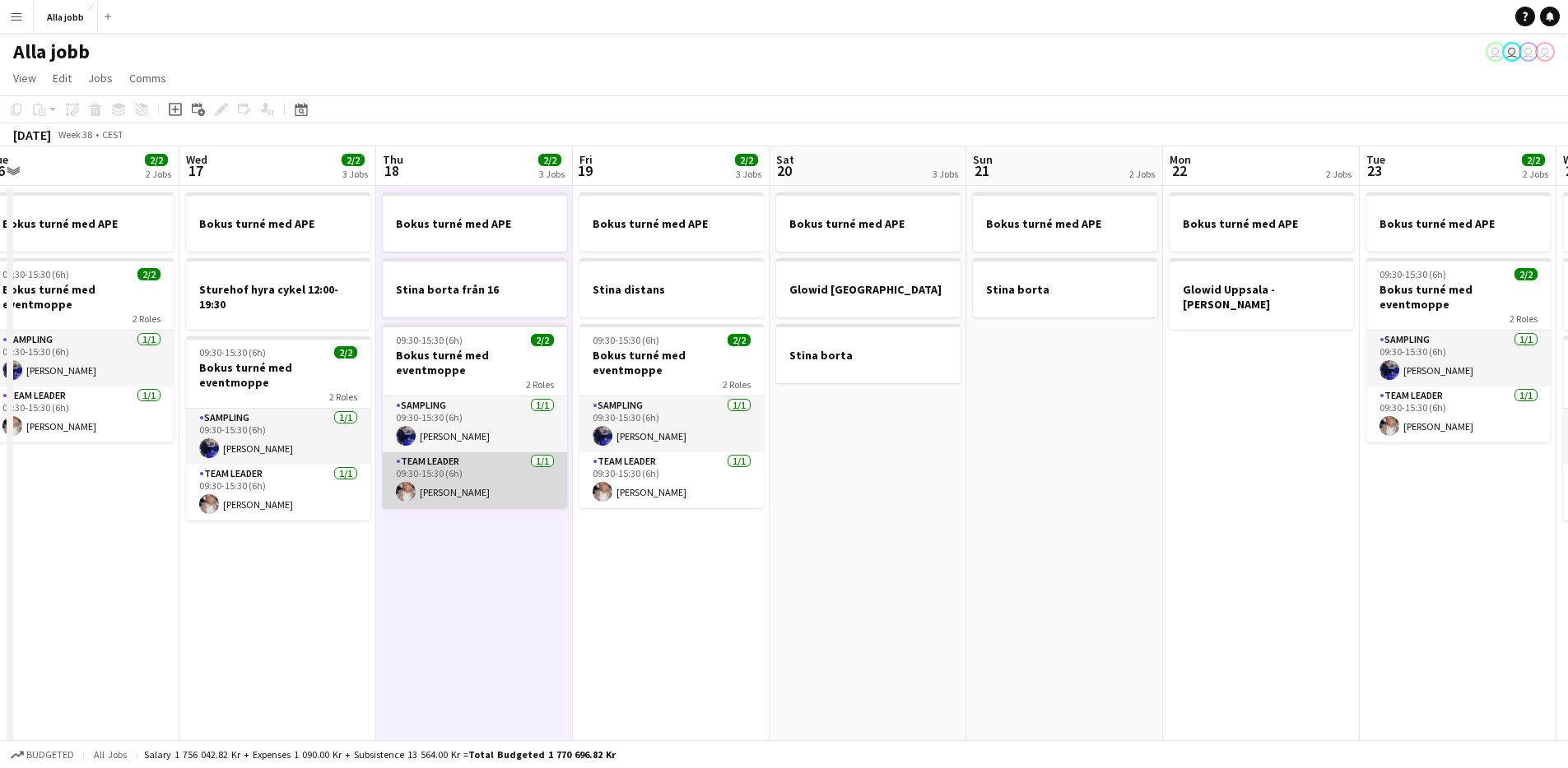
click at [462, 478] on app-card-role "Team Leader [DATE] 09:30-15:30 (6h) [PERSON_NAME]" at bounding box center [475, 480] width 184 height 56
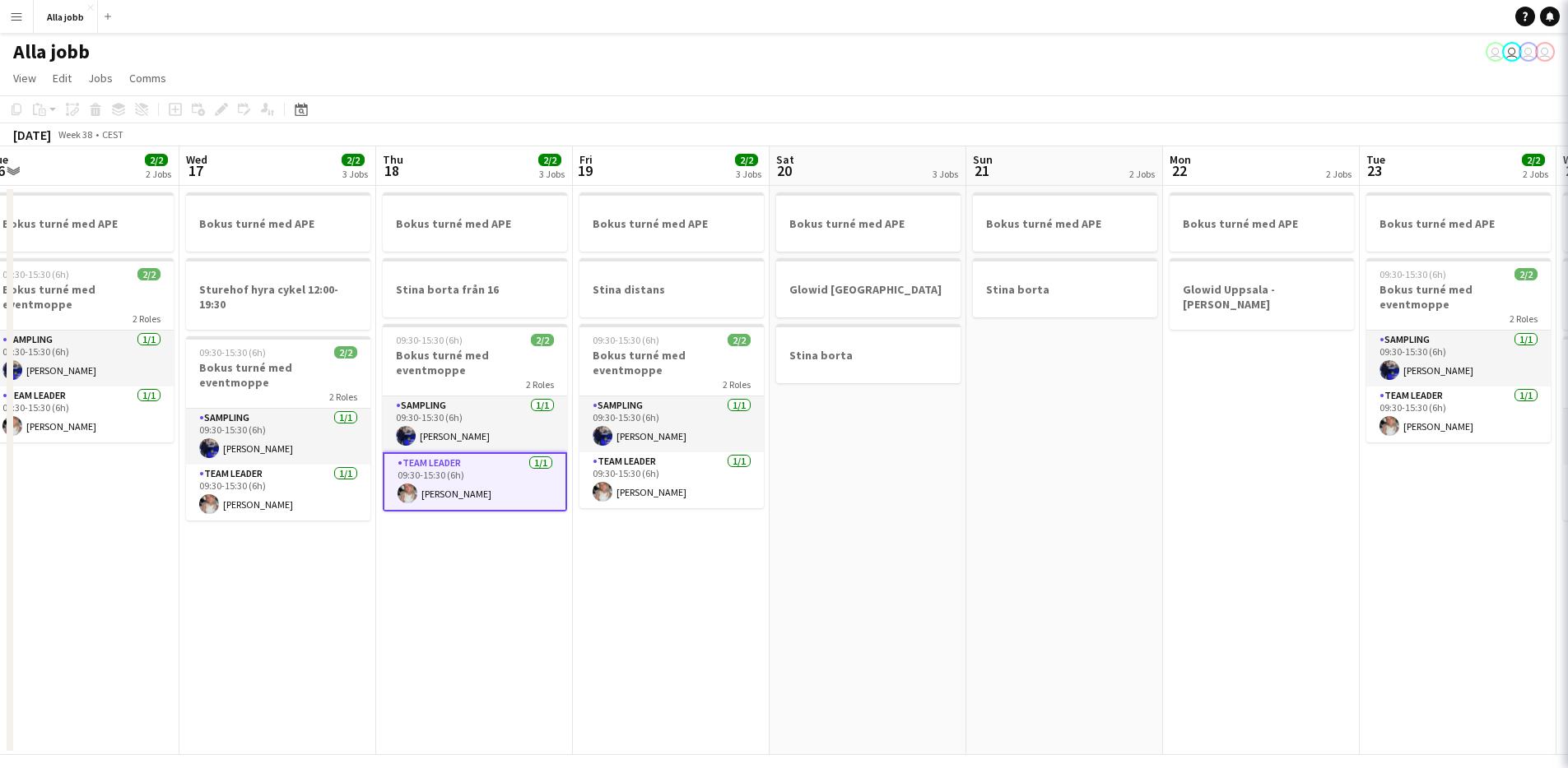
scroll to position [0, 410]
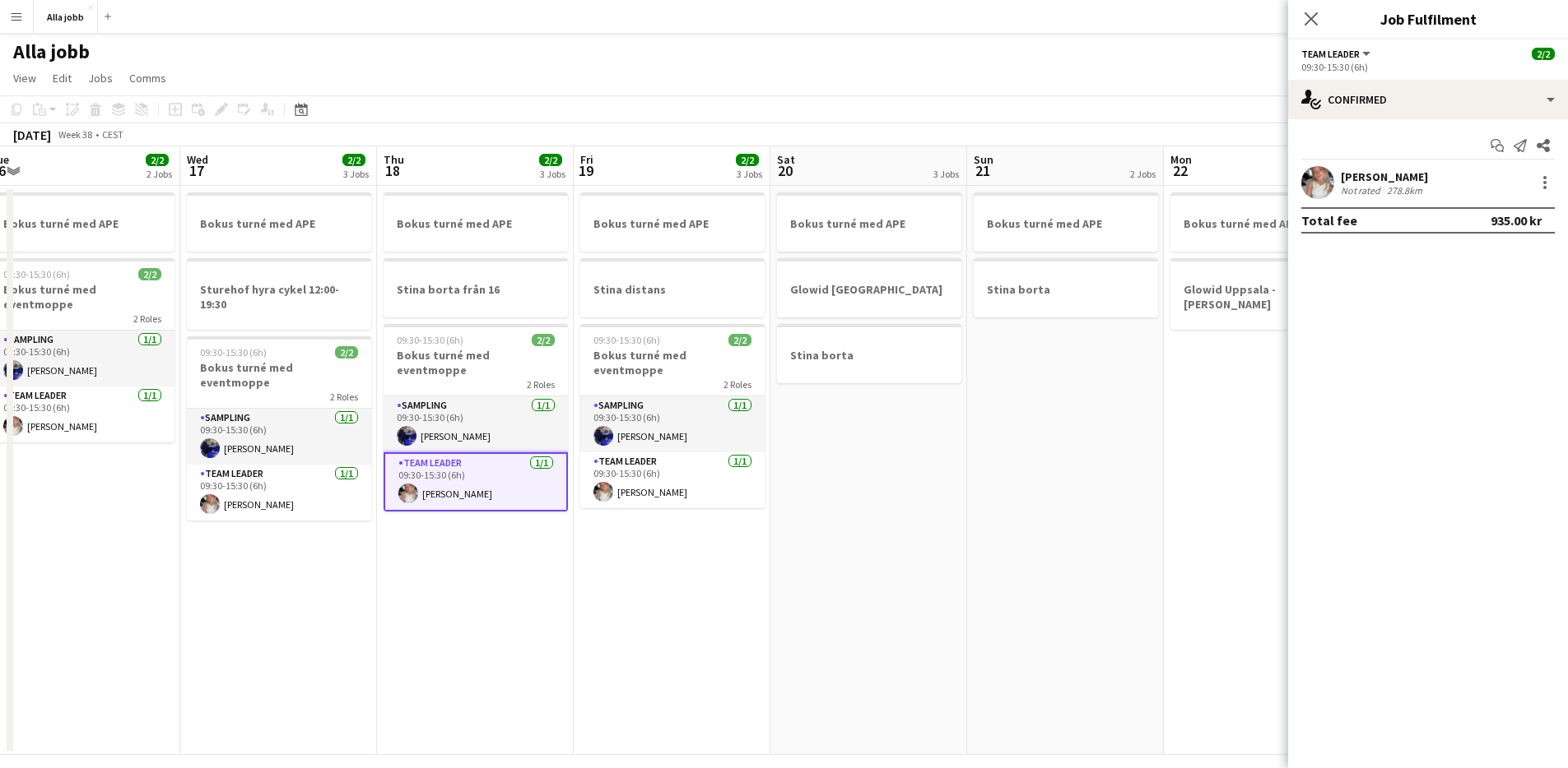
drag, startPoint x: 863, startPoint y: 668, endPoint x: 802, endPoint y: 657, distance: 62.0
click at [851, 666] on app-calendar-viewport "Sun 14 2 Jobs Mon 15 2/2 2 Jobs Tue 16 2/2 2 Jobs Wed 17 2/2 3 Jobs Thu 18 2/2 …" at bounding box center [784, 450] width 1568 height 609
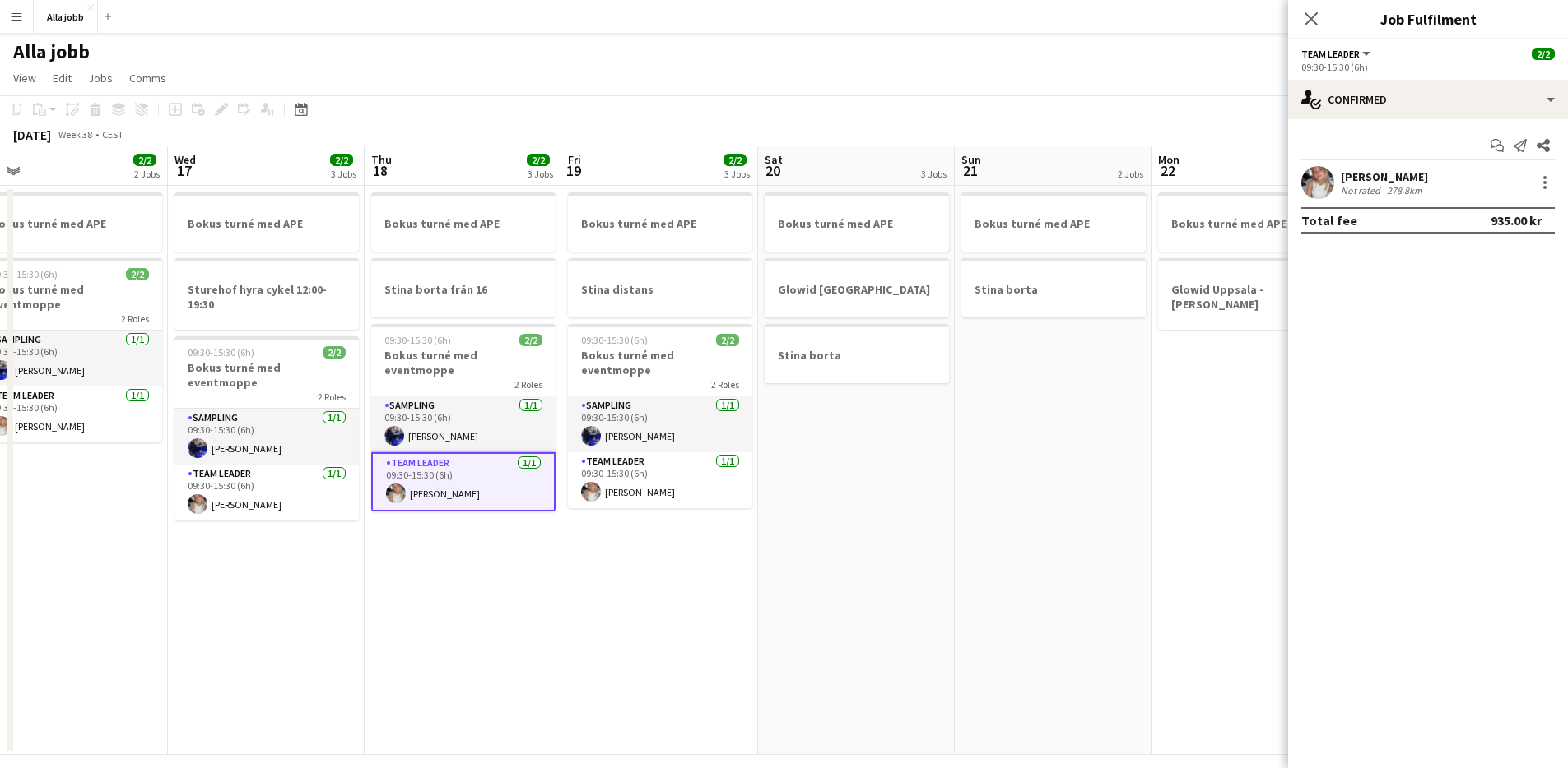
click at [562, 595] on app-date-cell "Bokus turné med APE Stina distans 09:30-15:30 (6h) 2/2 Bokus turné med eventmop…" at bounding box center [659, 471] width 197 height 569
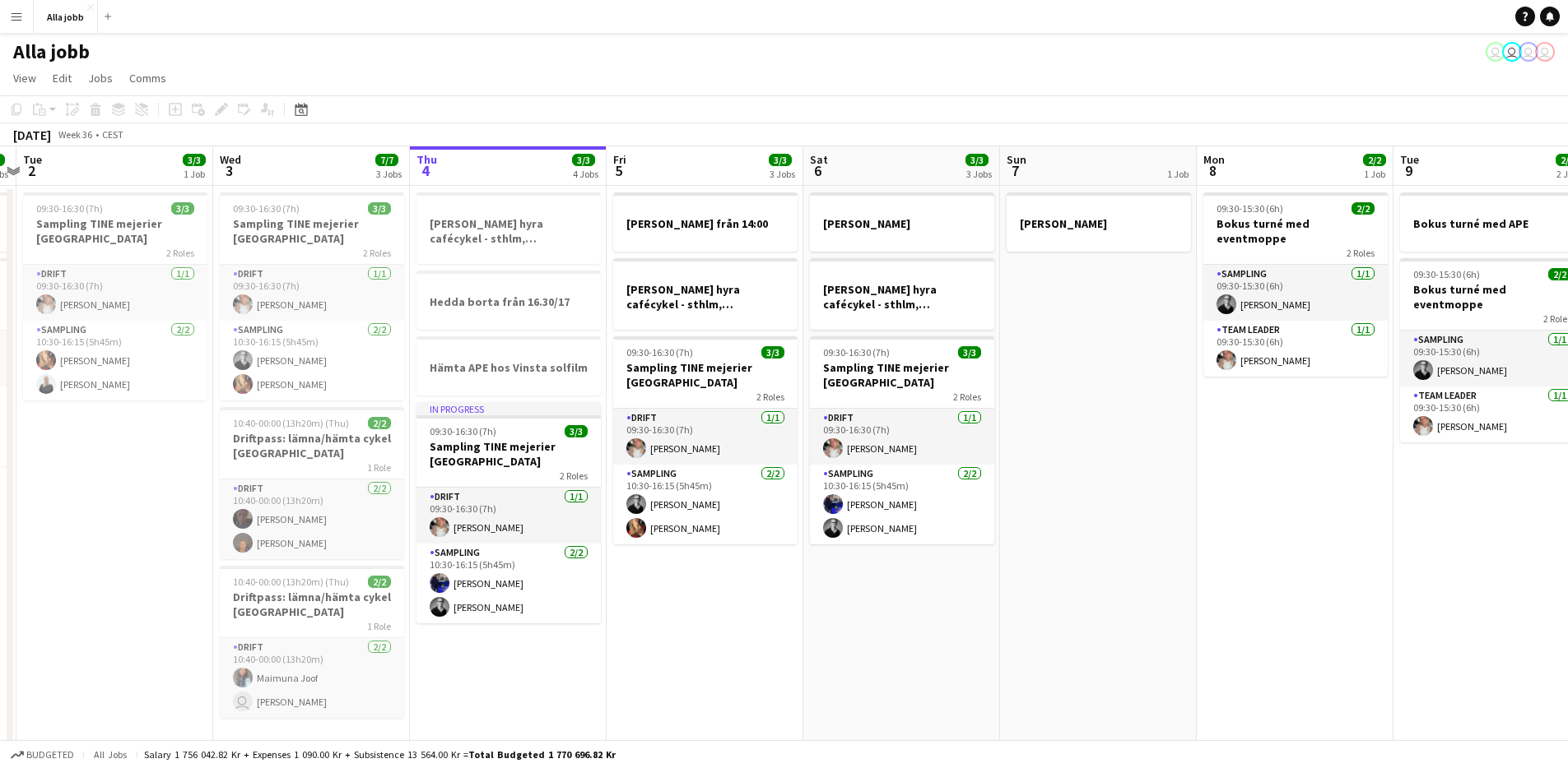
scroll to position [0, 366]
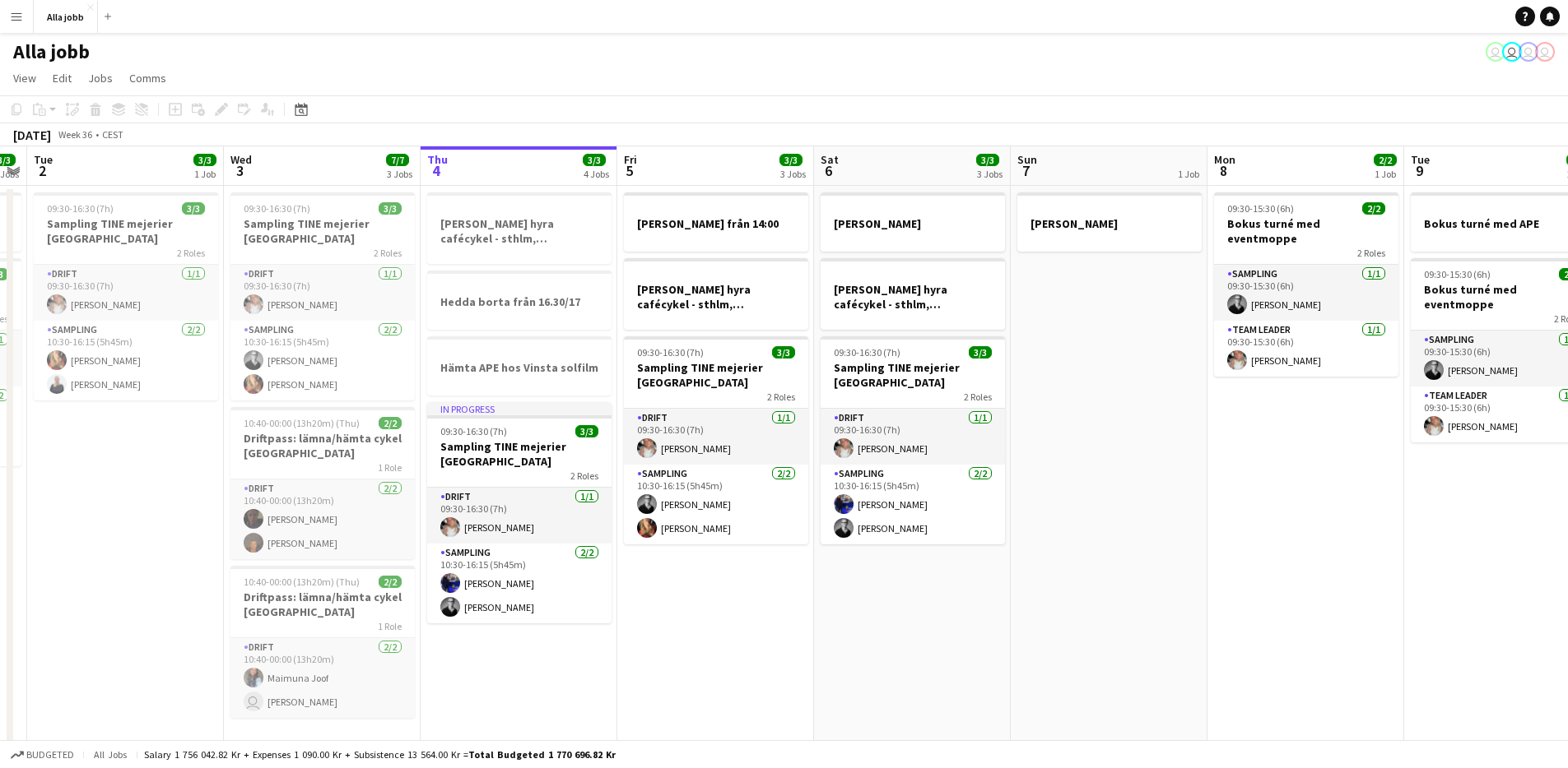
drag, startPoint x: 580, startPoint y: 664, endPoint x: 803, endPoint y: 673, distance: 223.2
click at [803, 673] on app-calendar-viewport "Sun 31 Mon 1 3/3 2 Jobs Tue 2 3/3 1 Job Wed 3 7/7 3 Jobs Thu 4 3/3 4 Jobs Fri 5…" at bounding box center [784, 450] width 1568 height 609
click at [538, 614] on app-card-role "Sampling [DATE] 10:30-16:15 (5h45m) [PERSON_NAME] [PERSON_NAME]" at bounding box center [519, 583] width 184 height 79
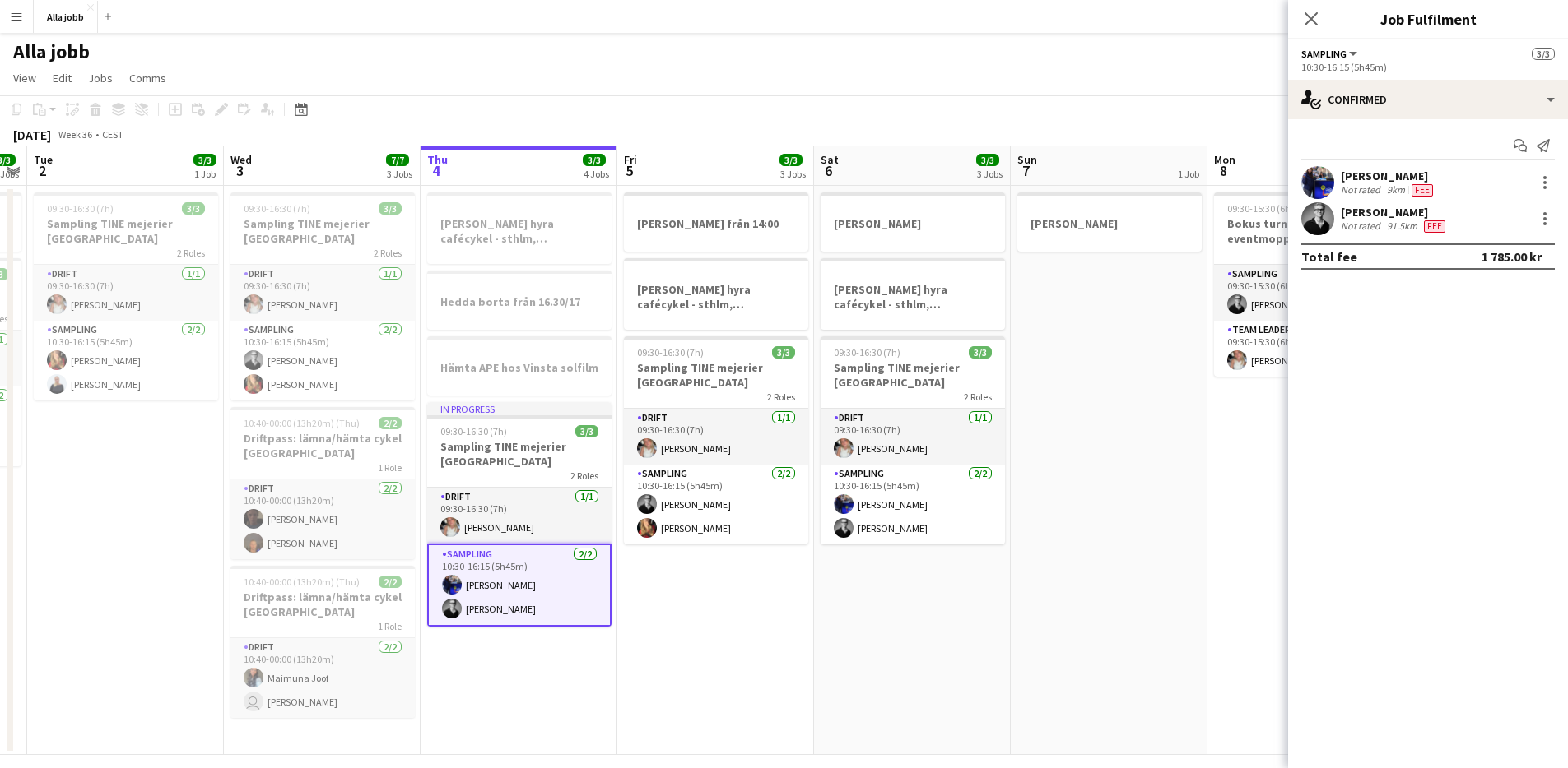
click at [1368, 215] on div "[PERSON_NAME]" at bounding box center [1395, 212] width 108 height 15
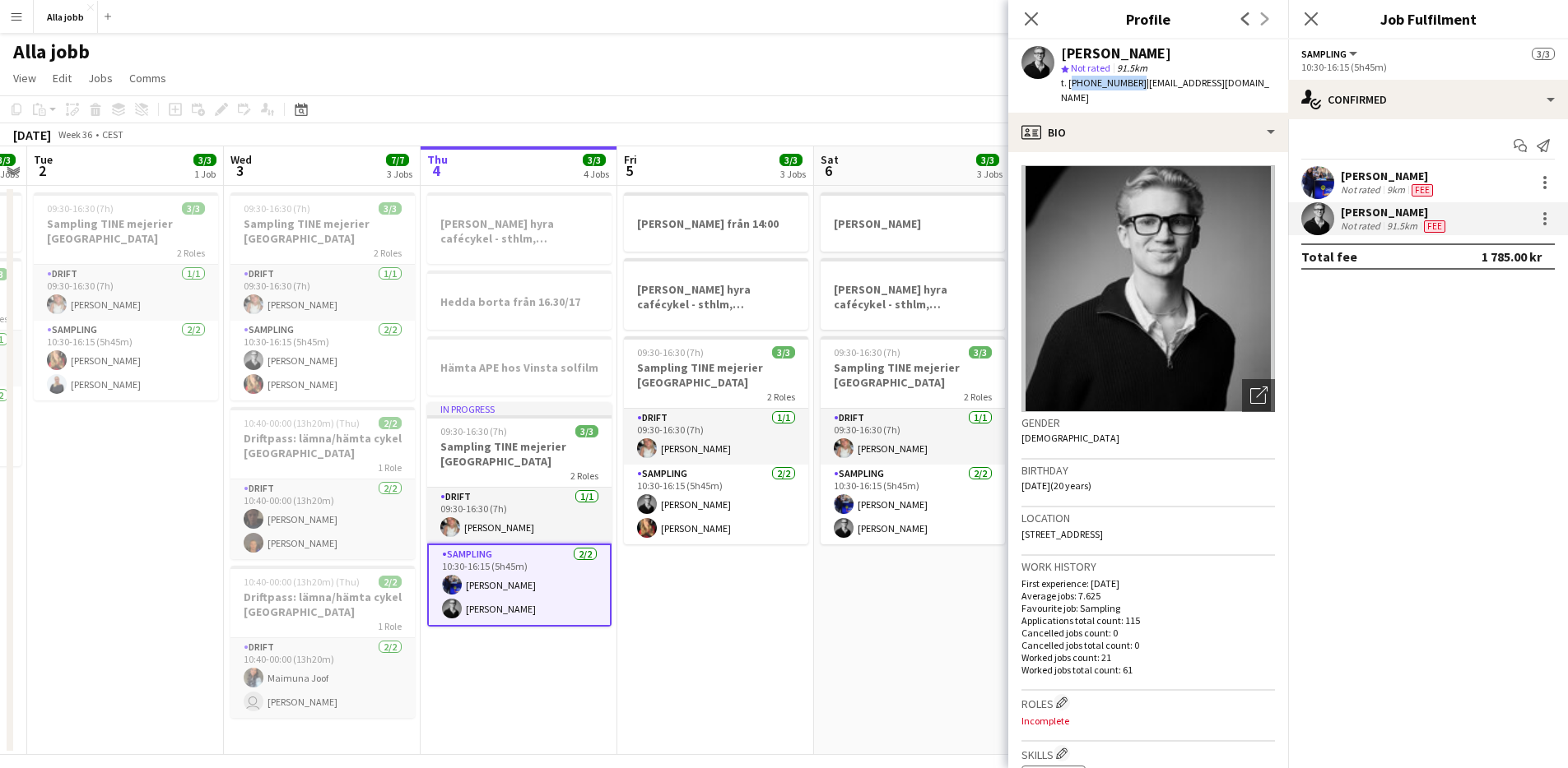
drag, startPoint x: 1132, startPoint y: 78, endPoint x: 1070, endPoint y: 87, distance: 62.6
click at [1070, 87] on span "t. +460737462649" at bounding box center [1104, 82] width 85 height 13
copy span "+460737462649"
